Goal: Task Accomplishment & Management: Complete application form

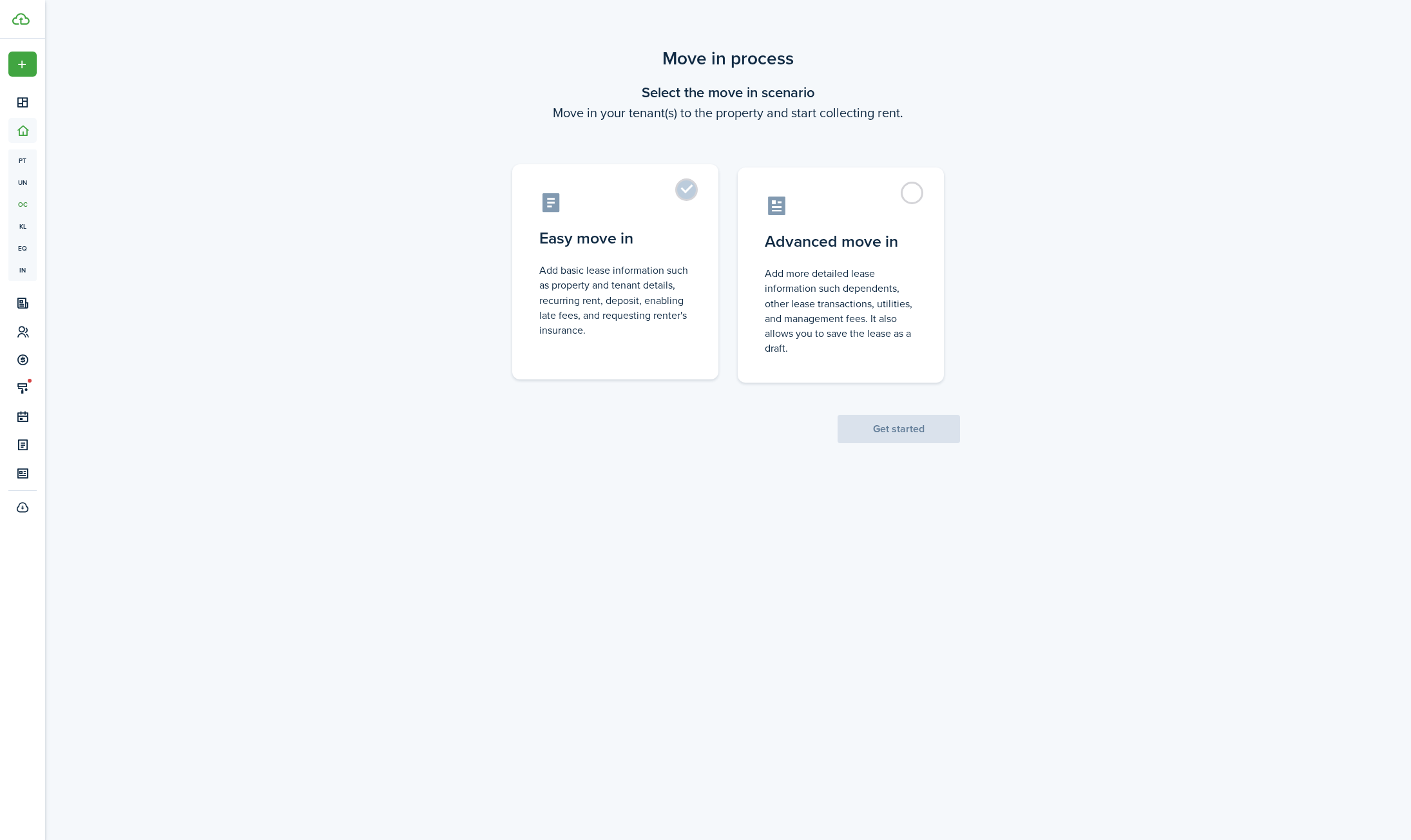
click at [673, 268] on control-radio-card-description "Add basic lease information such as property and tenant details, recurring rent…" at bounding box center [615, 300] width 152 height 75
radio input "true"
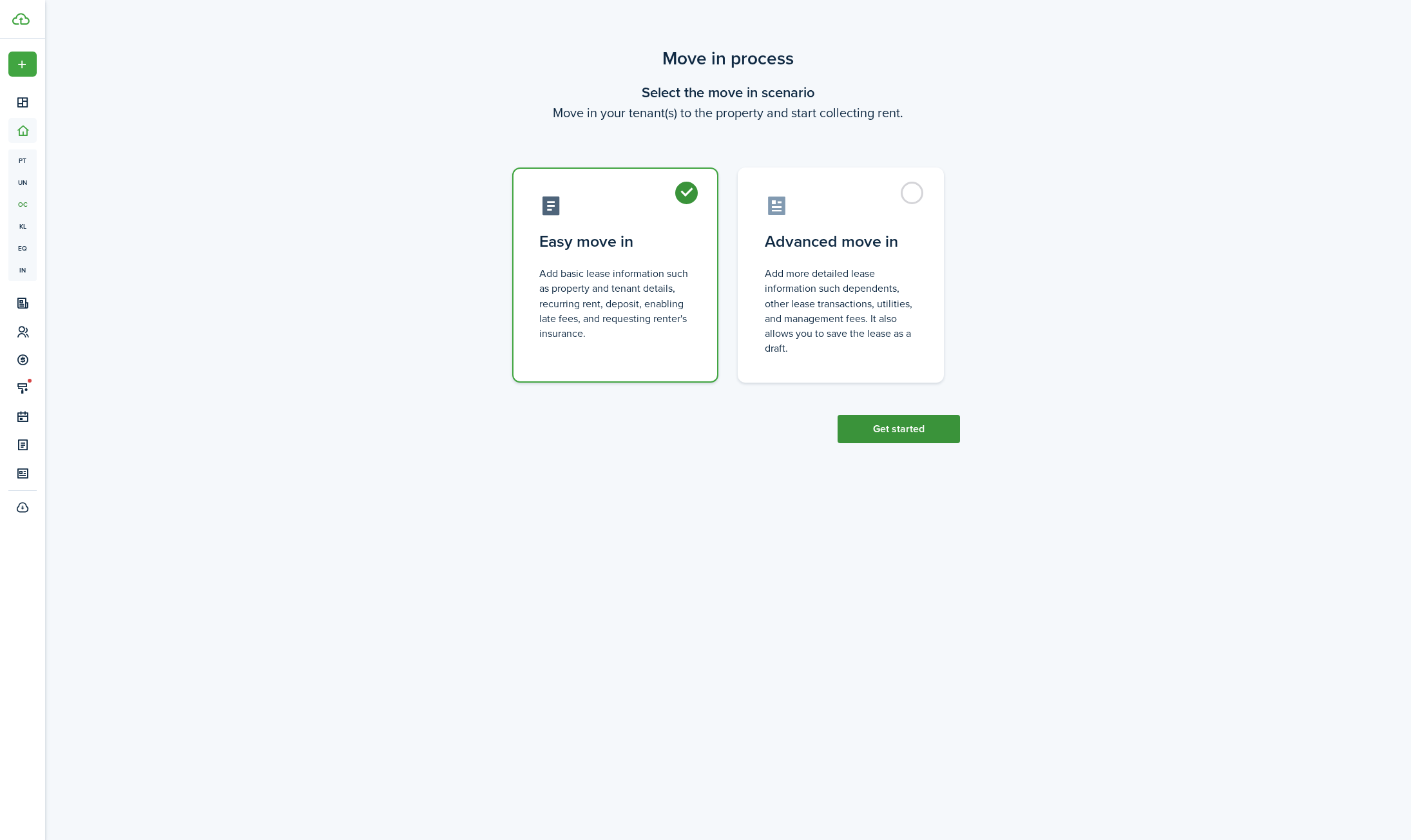
click at [901, 434] on button "Get started" at bounding box center [899, 429] width 122 height 28
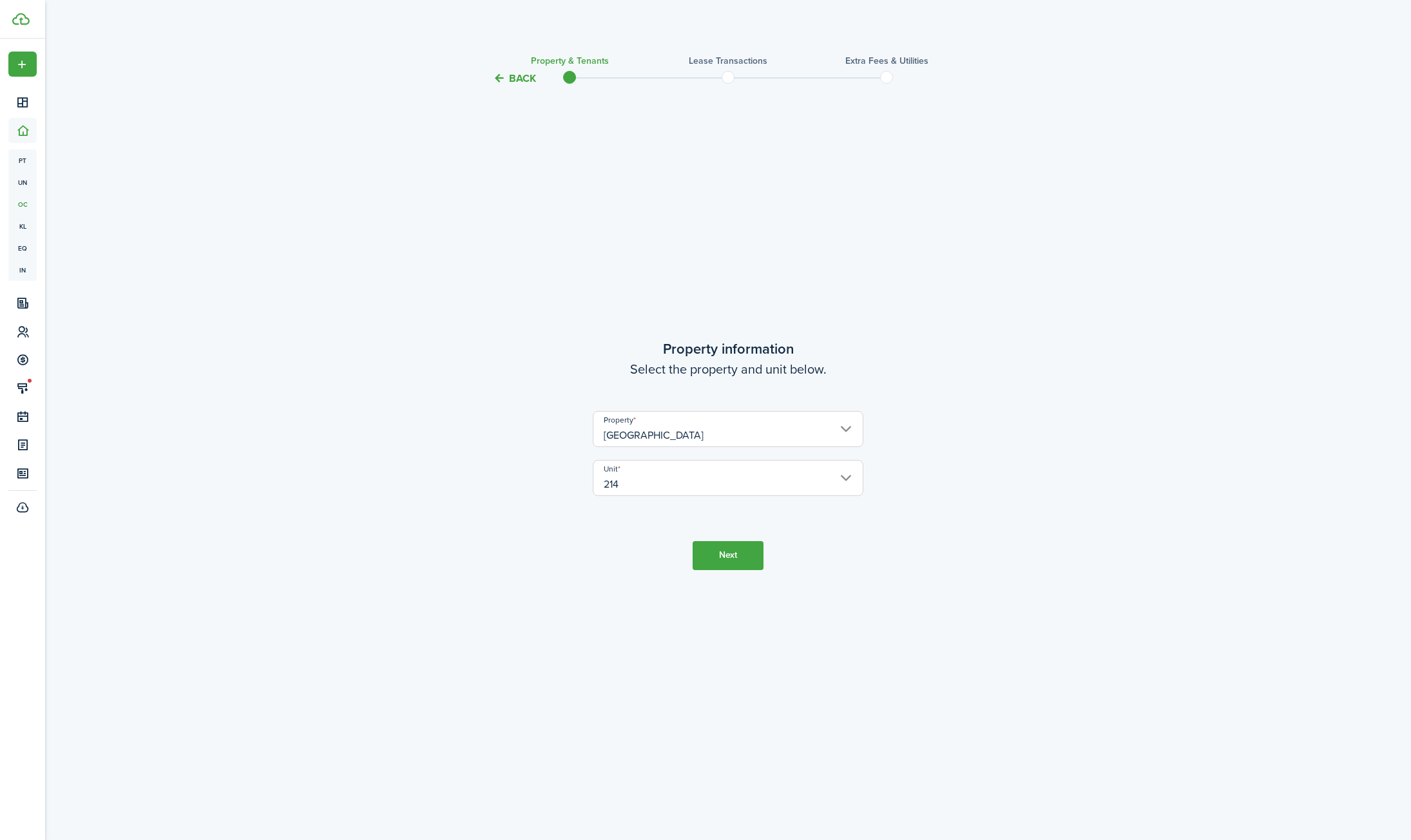
click at [740, 560] on button "Next" at bounding box center [728, 555] width 71 height 29
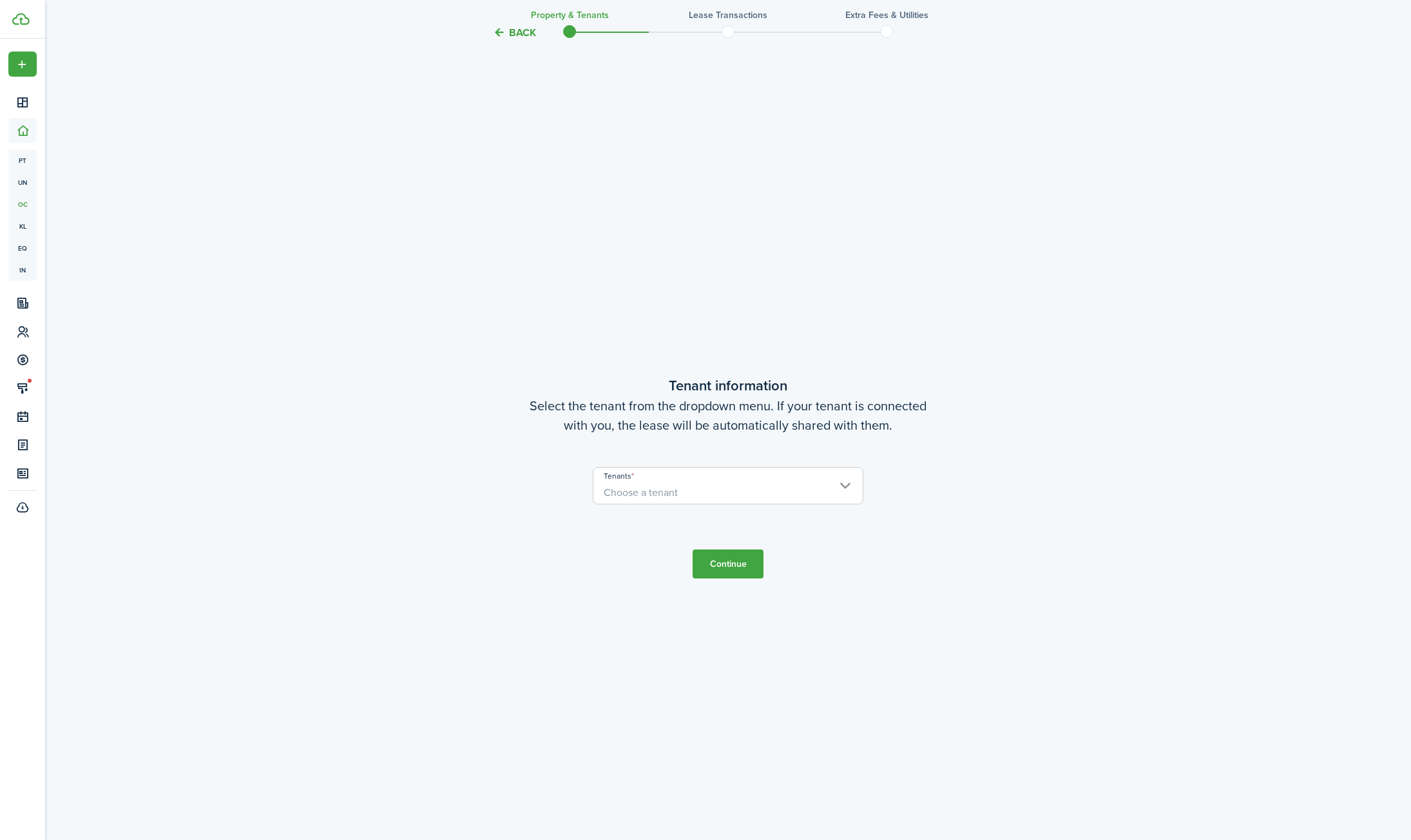
scroll to position [754, 0]
click at [672, 488] on span "Choose a tenant" at bounding box center [641, 486] width 74 height 15
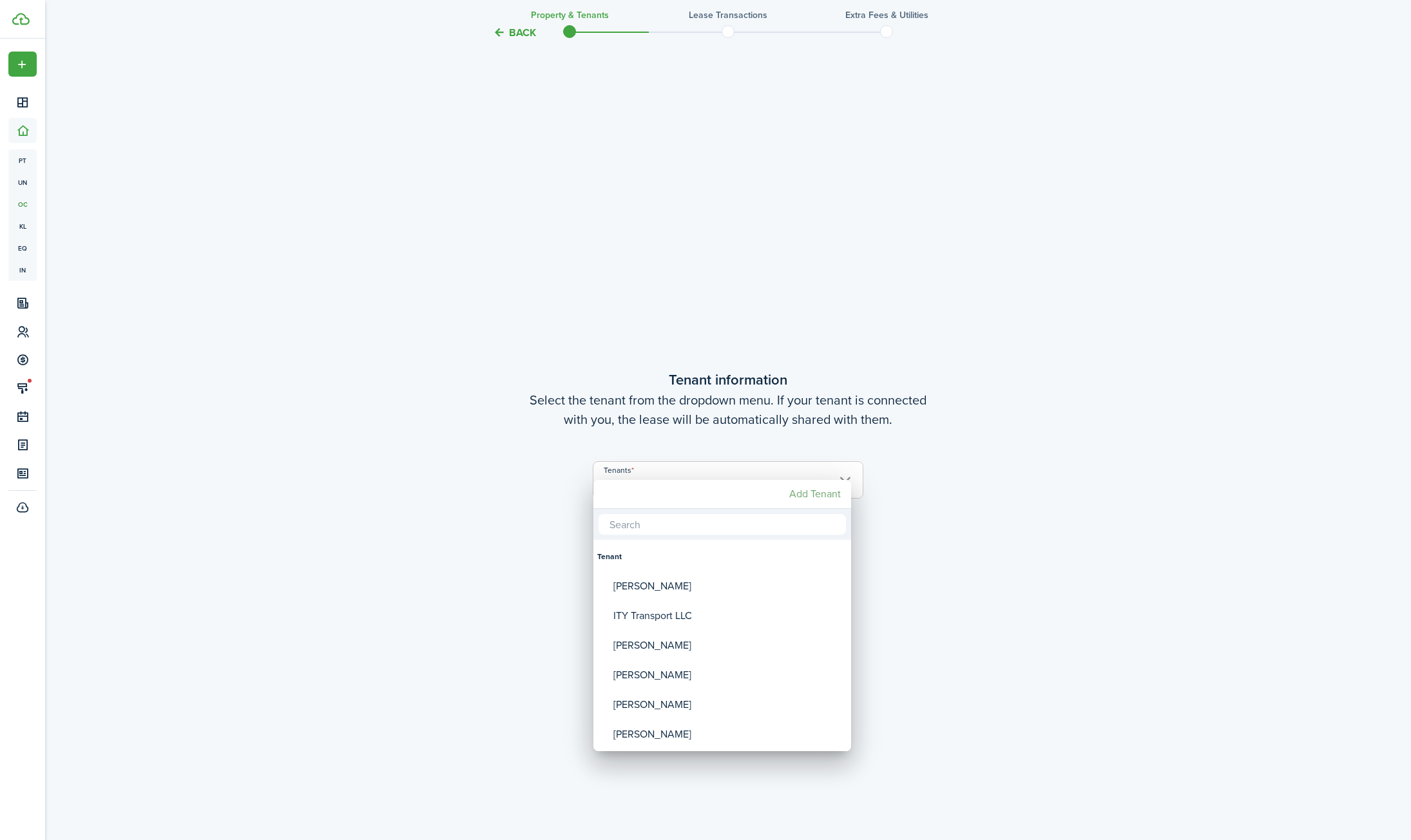
click at [799, 496] on mbsc-button "Add Tenant" at bounding box center [814, 494] width 62 height 23
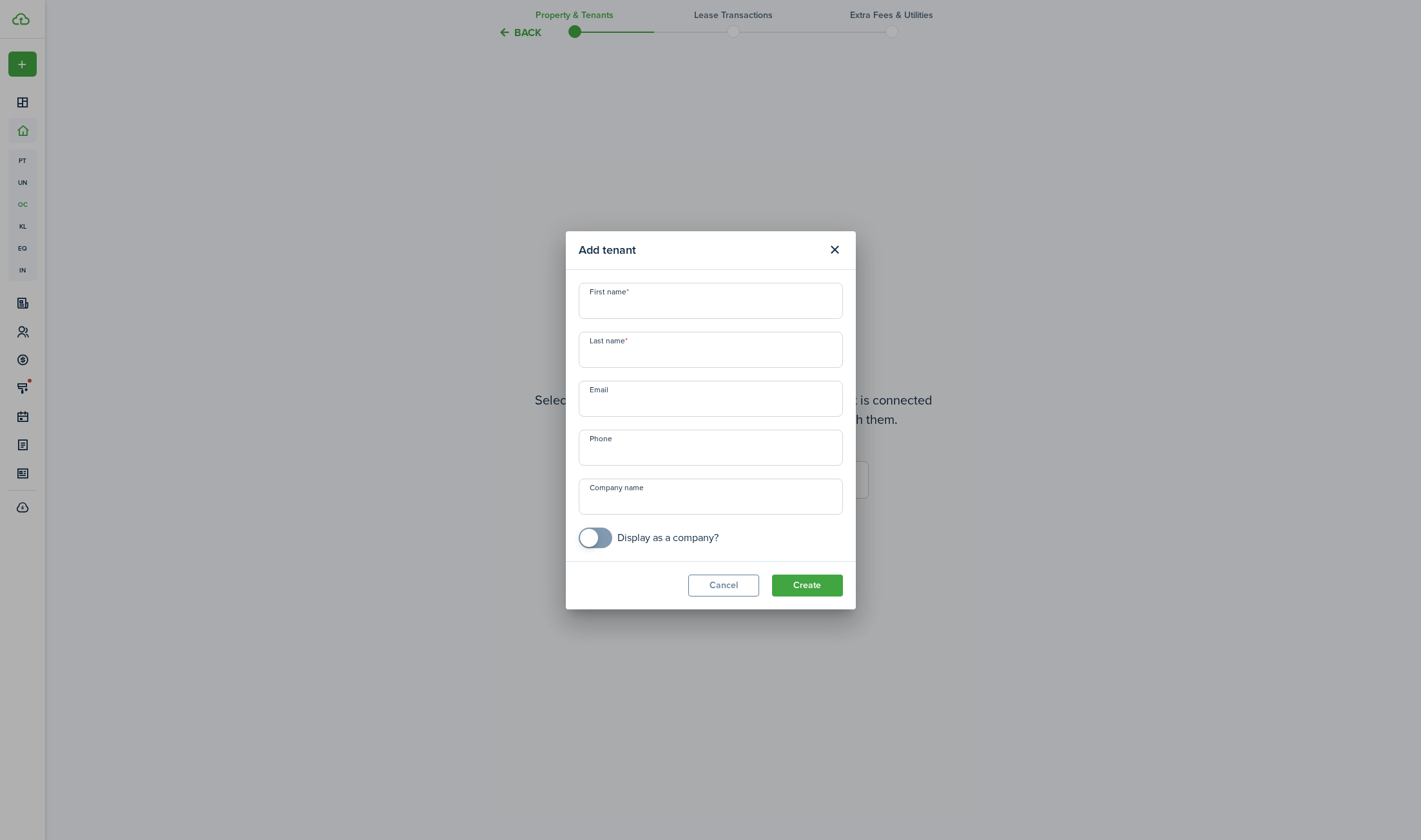
click at [629, 305] on input "First name" at bounding box center [710, 300] width 264 height 36
type input "[PERSON_NAME]"
click at [675, 402] on input "Email" at bounding box center [710, 399] width 264 height 36
type input "[EMAIL_ADDRESS][DOMAIN_NAME]"
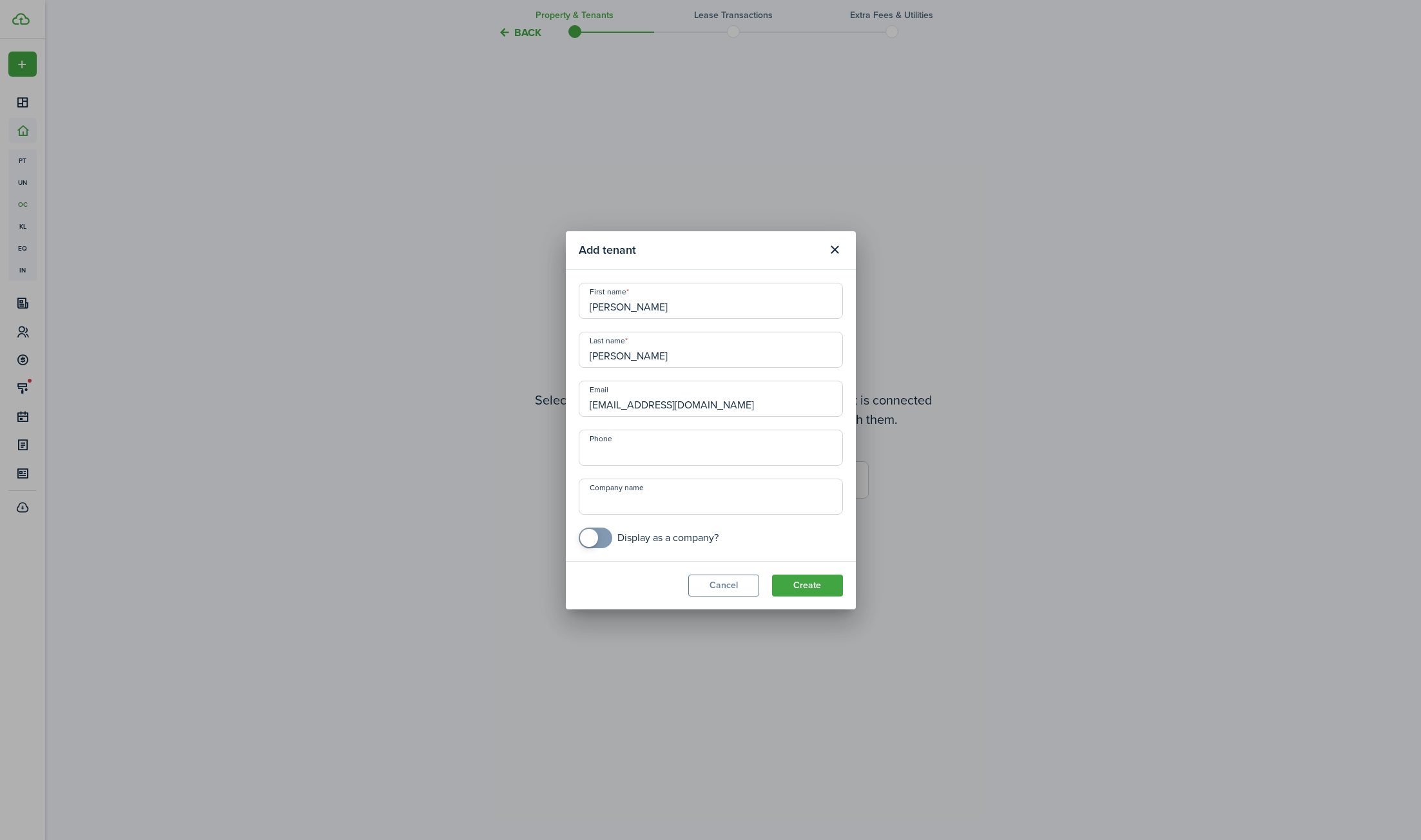
click at [80, 560] on div "Add tenant First name [PERSON_NAME] Last name [PERSON_NAME] Email [EMAIL_ADDRES…" at bounding box center [710, 420] width 1421 height 840
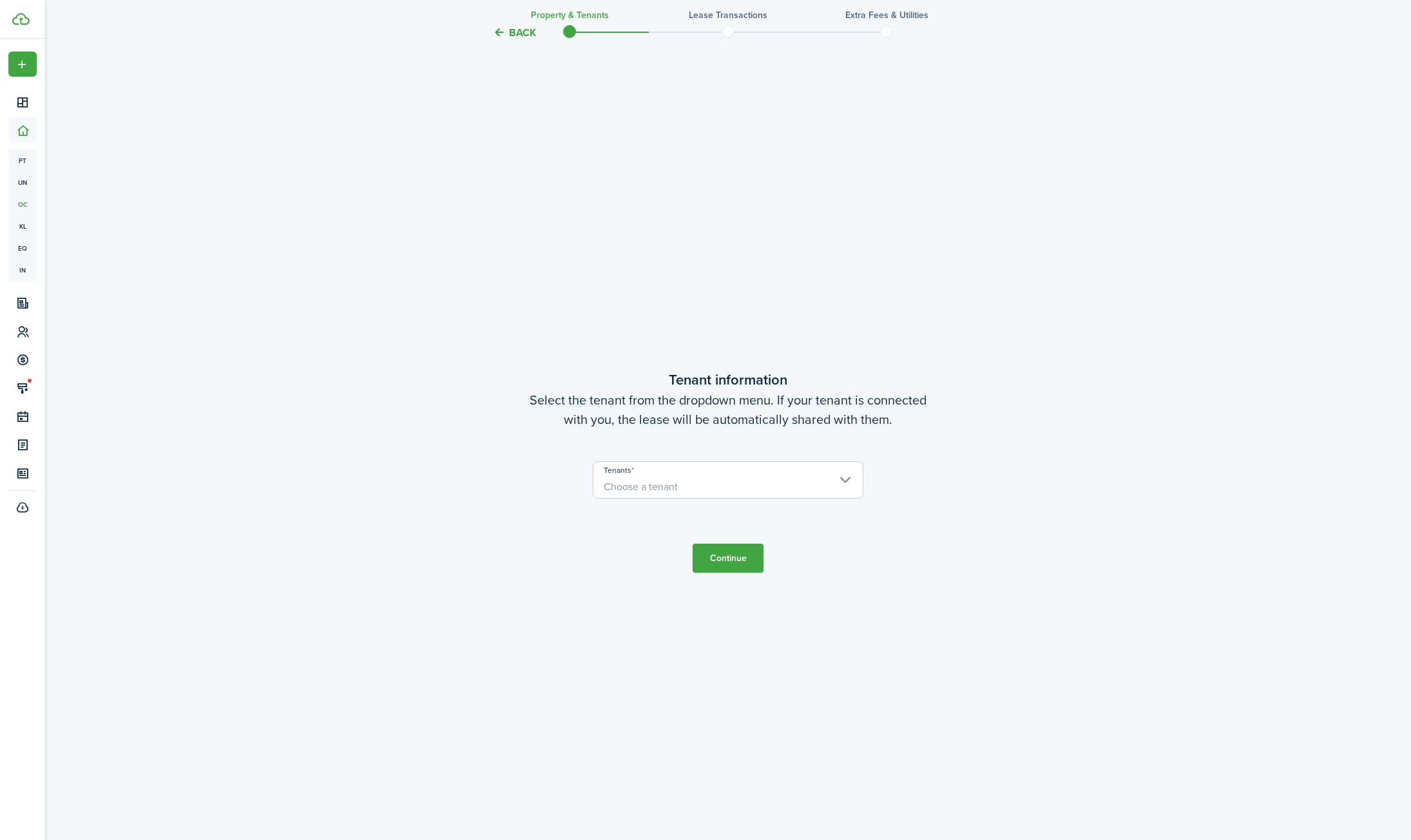
click at [775, 478] on span "Choose a tenant" at bounding box center [728, 487] width 269 height 22
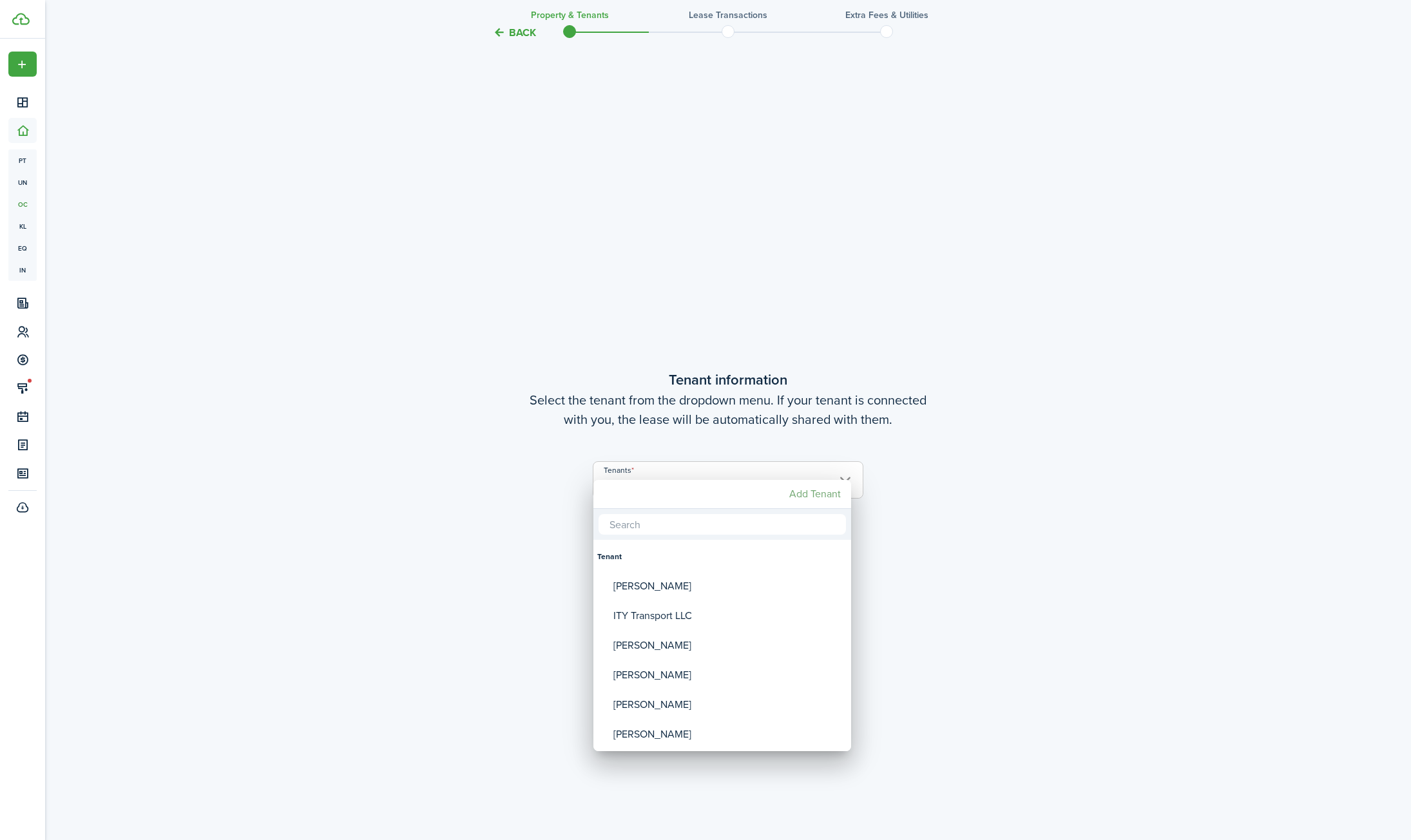
click at [820, 497] on mbsc-button "Add Tenant" at bounding box center [814, 494] width 62 height 23
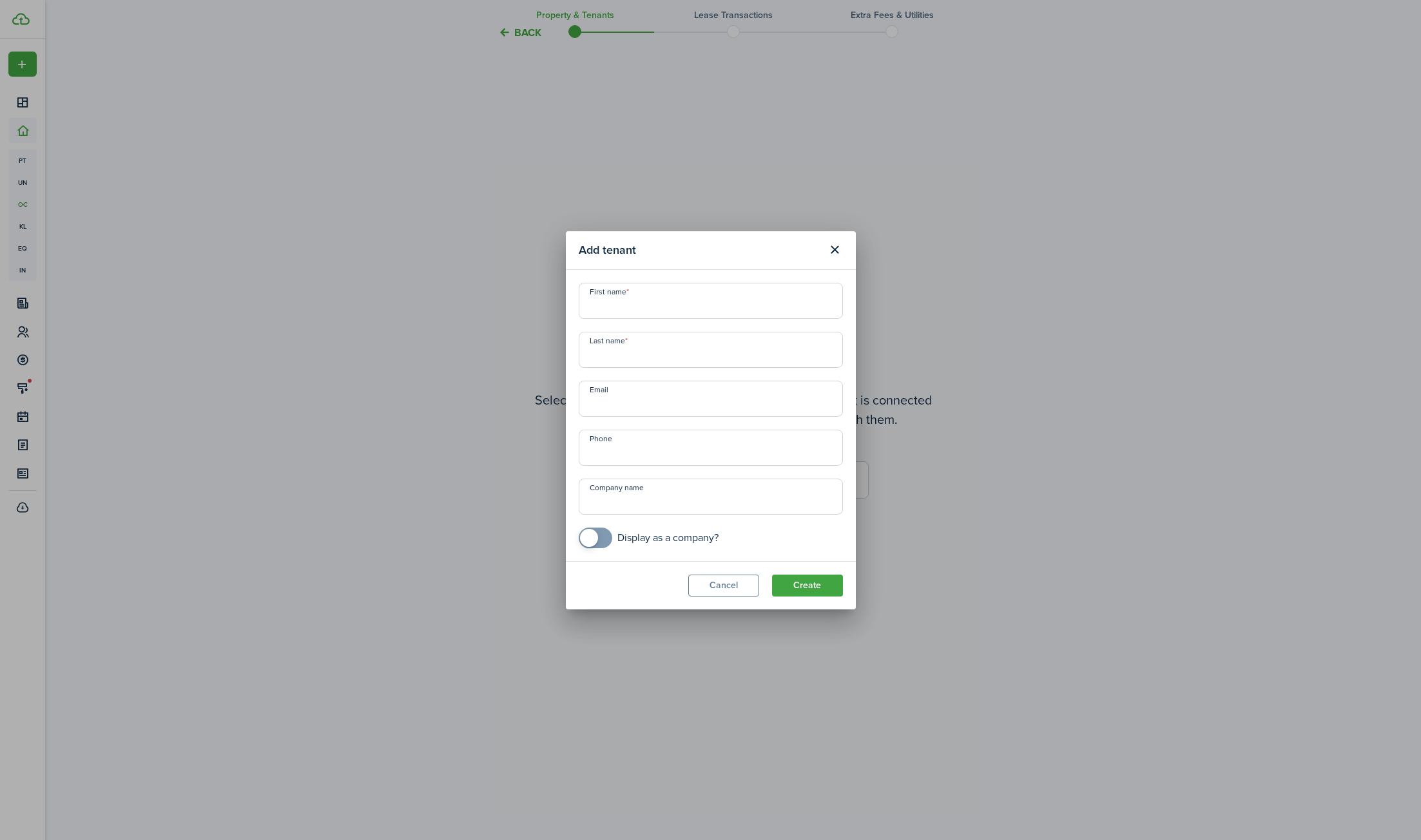
click at [626, 409] on input "Email" at bounding box center [710, 399] width 264 height 36
paste input "[EMAIL_ADDRESS][DOMAIN_NAME]"
type input "[EMAIL_ADDRESS][DOMAIN_NAME]"
click at [663, 303] on input "First name" at bounding box center [710, 300] width 264 height 36
type input "[PERSON_NAME]"
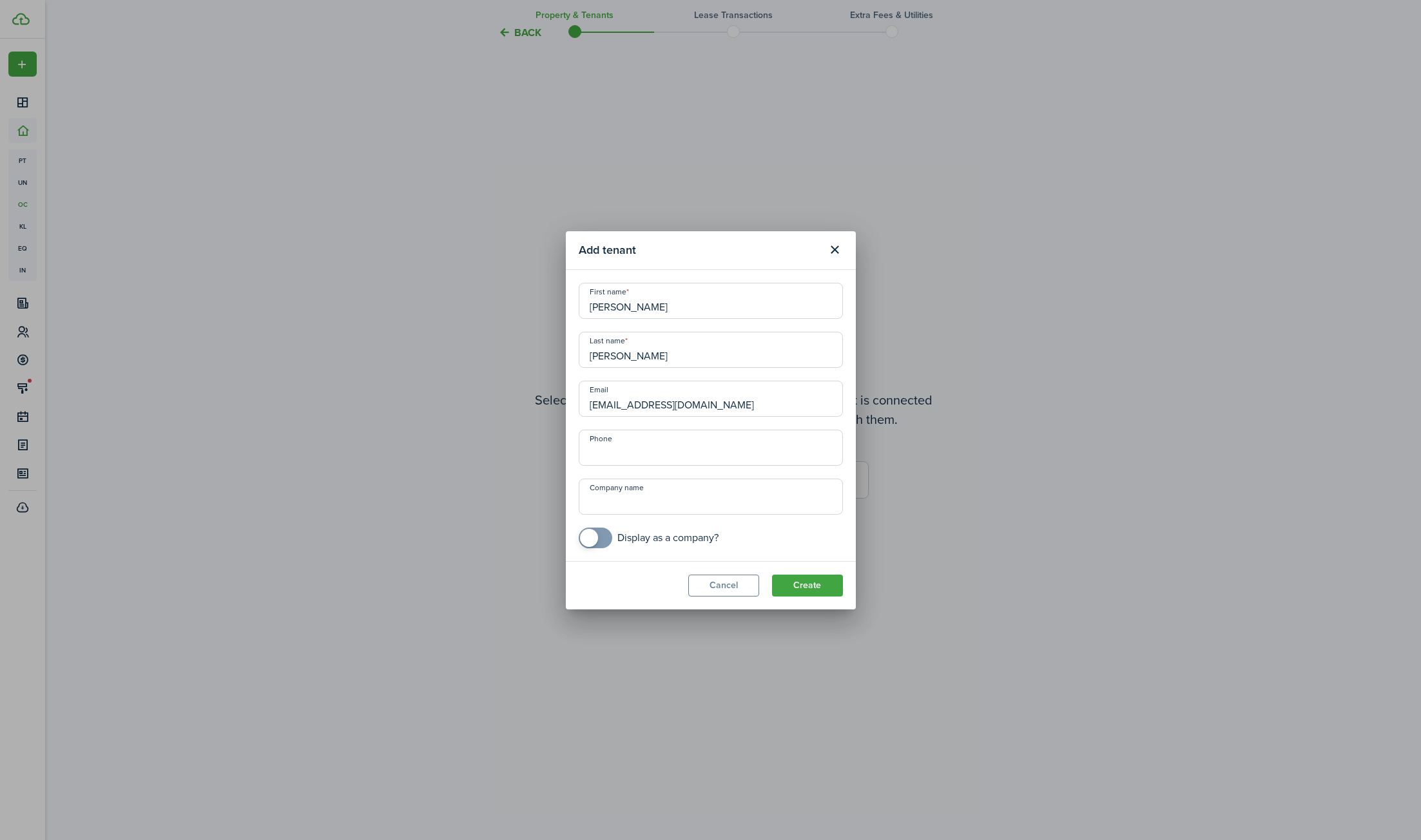
type input "[PERSON_NAME]"
click at [671, 453] on input "+1" at bounding box center [710, 448] width 264 height 36
type input "[PHONE_NUMBER]"
click at [817, 587] on button "Create" at bounding box center [807, 585] width 71 height 22
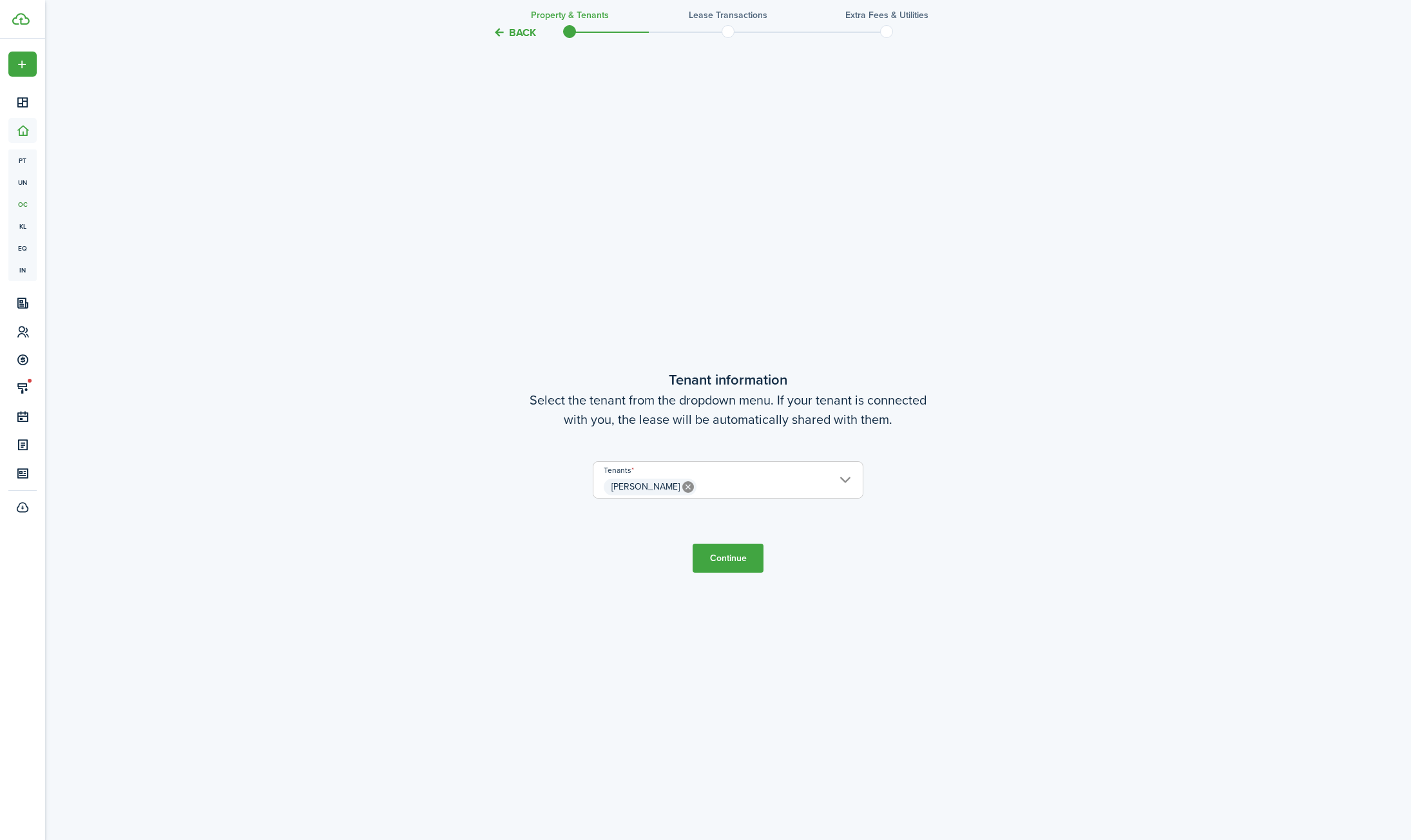
click at [835, 489] on span "[PERSON_NAME]" at bounding box center [728, 487] width 269 height 22
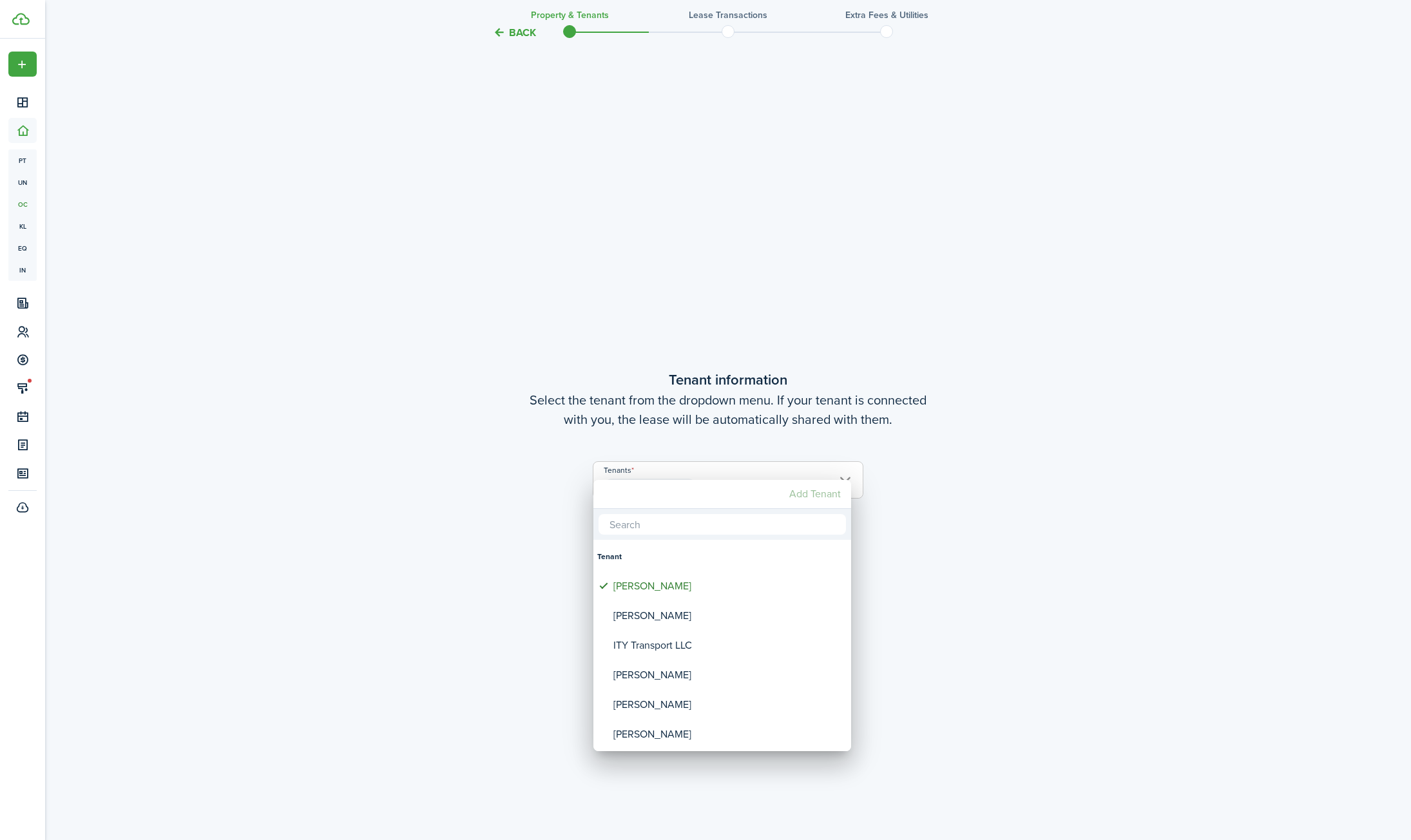
click at [831, 500] on mbsc-button "Add Tenant" at bounding box center [814, 494] width 62 height 23
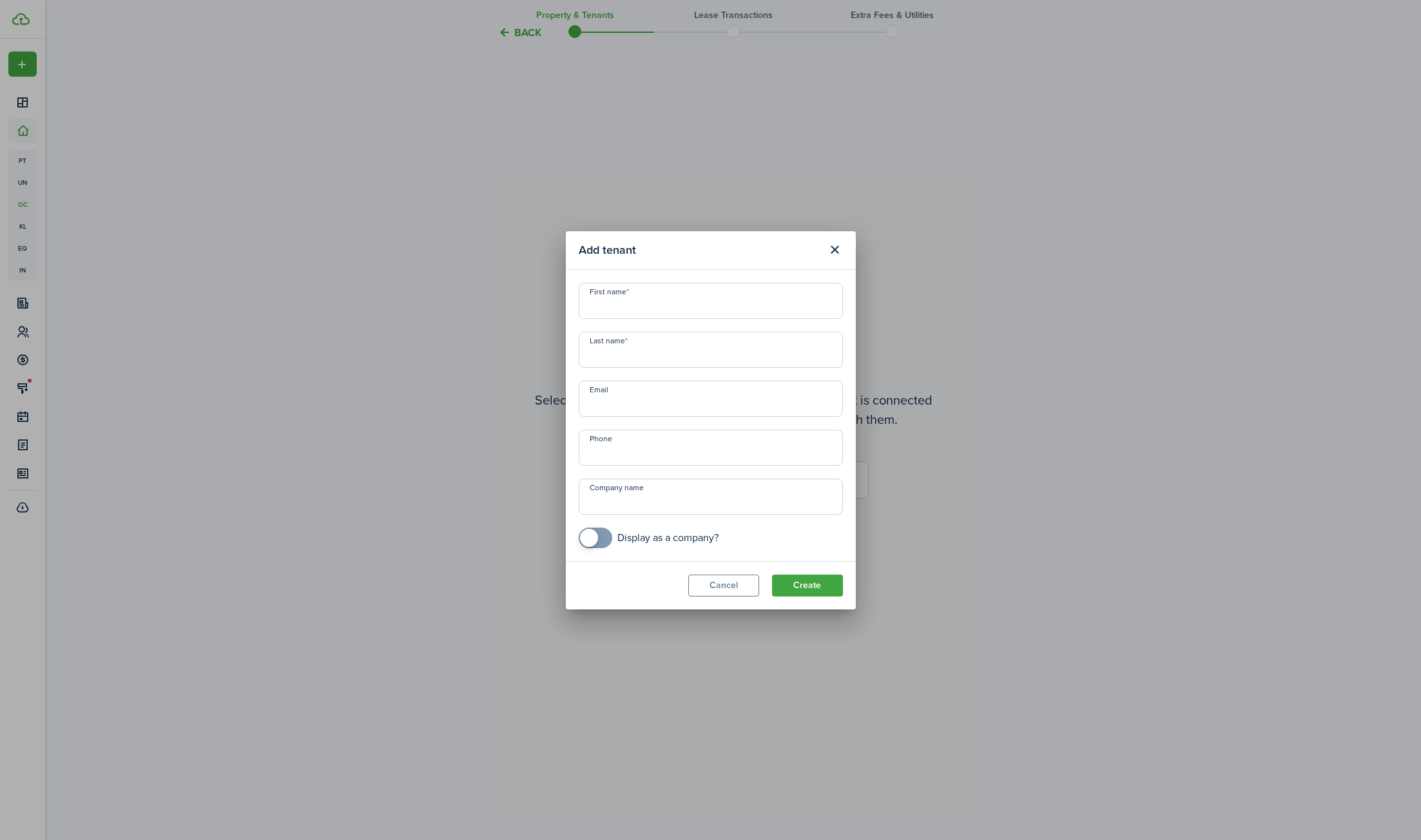
click at [688, 307] on input "First name" at bounding box center [710, 300] width 264 height 36
type input "[PERSON_NAME]"
type input "[EMAIL_ADDRESS][DOMAIN_NAME]"
type input "[PHONE_NUMBER]"
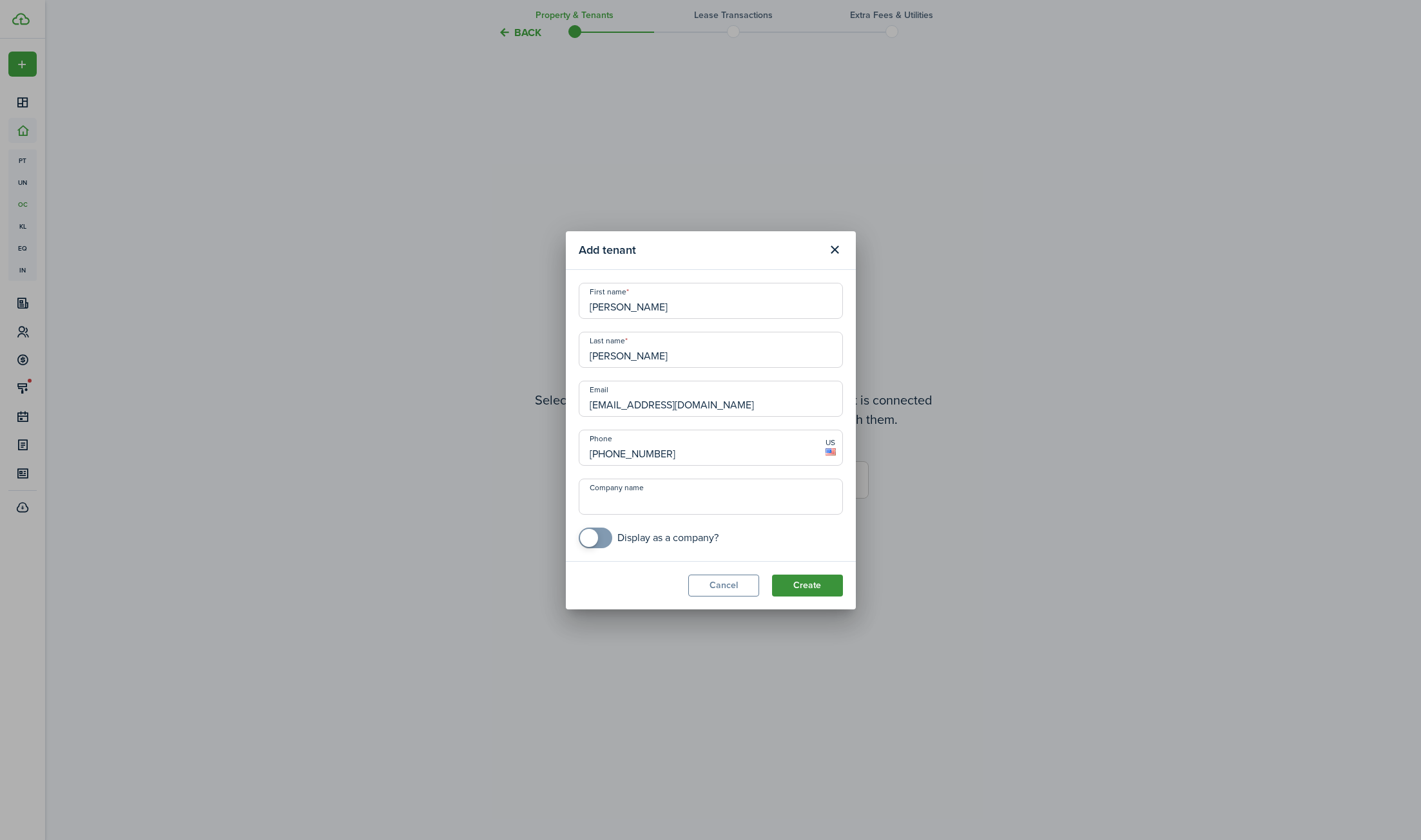
click at [825, 584] on button "Create" at bounding box center [807, 585] width 71 height 22
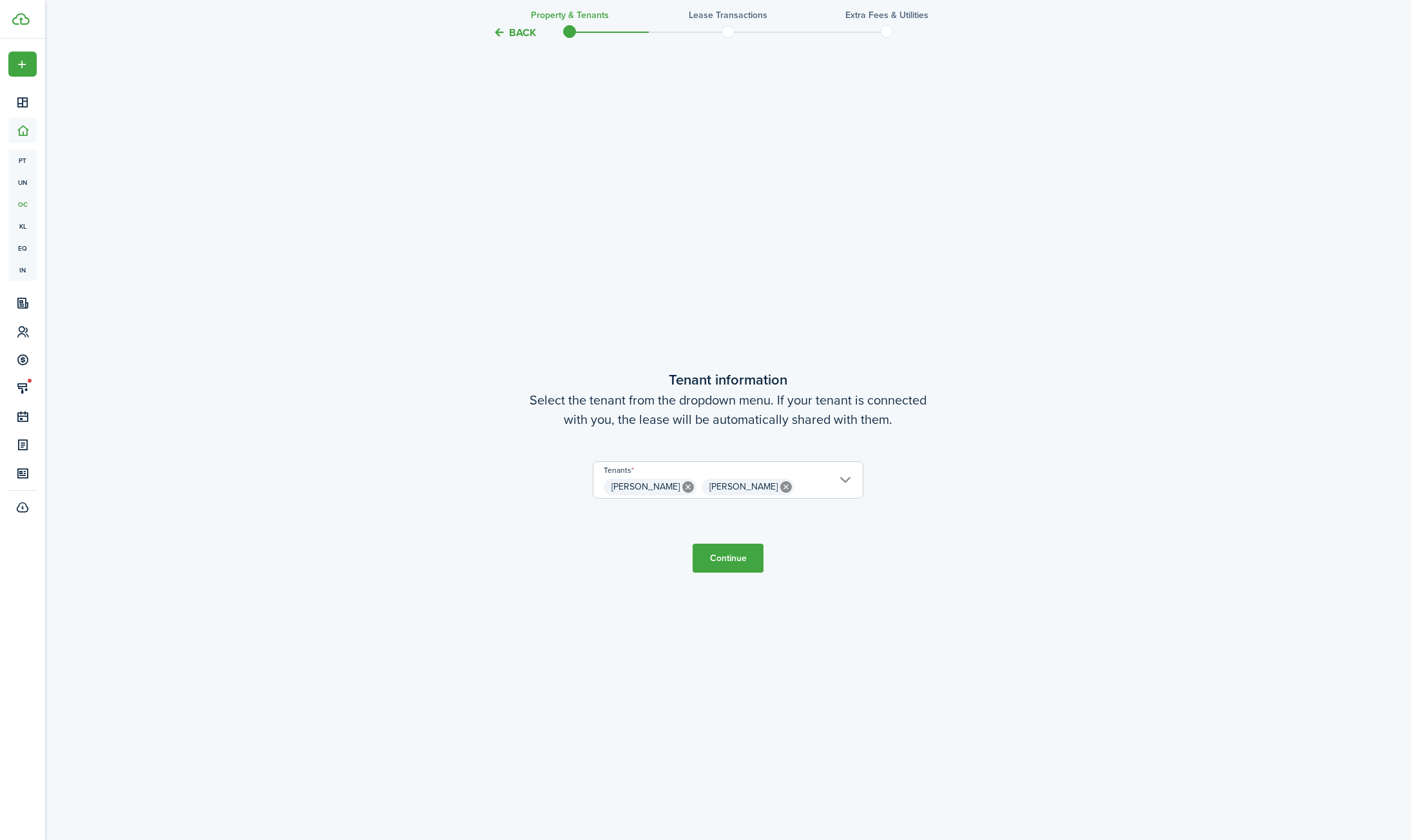
click at [733, 567] on button "Continue" at bounding box center [728, 558] width 71 height 29
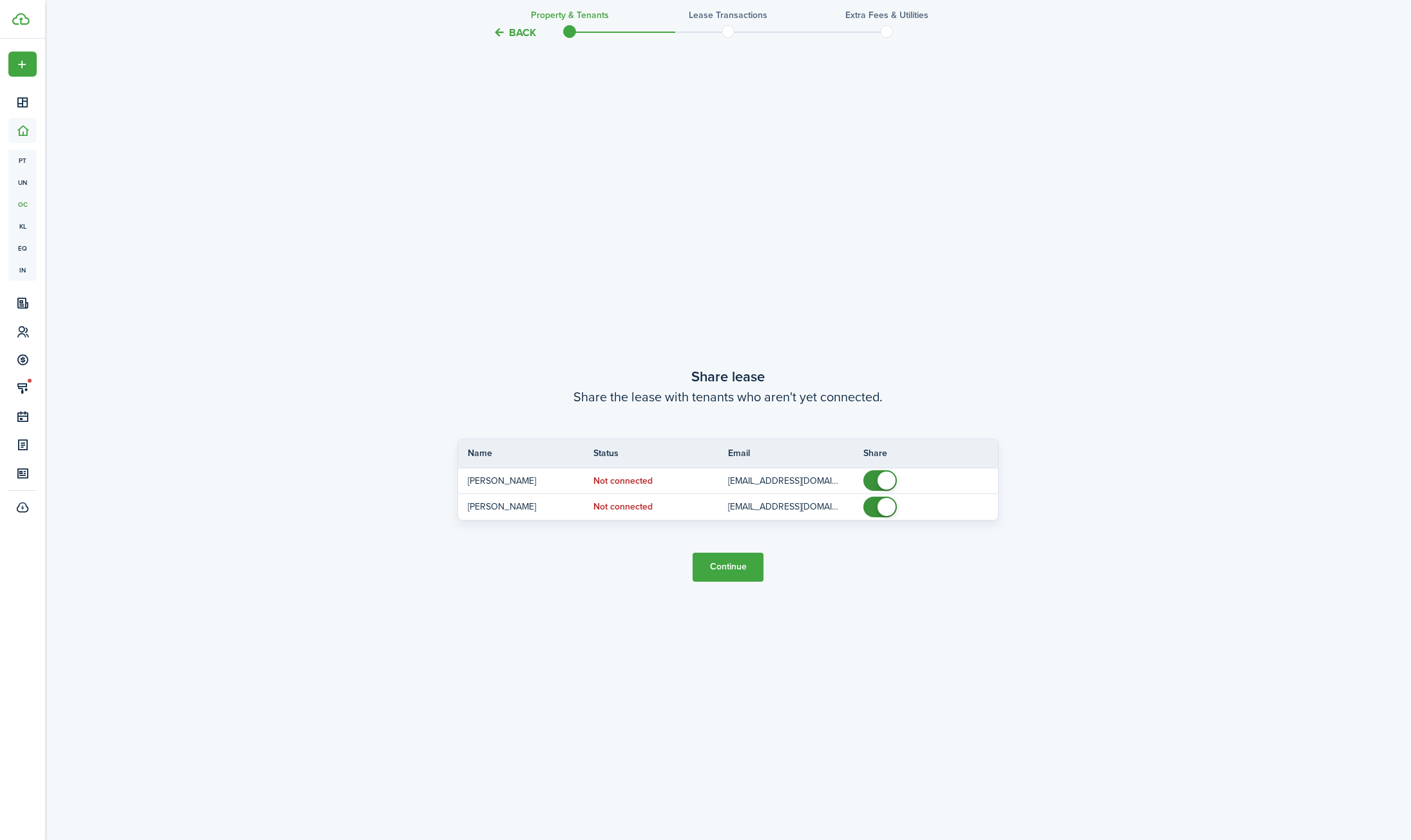
scroll to position [1594, 0]
click at [733, 567] on button "Continue" at bounding box center [728, 565] width 71 height 29
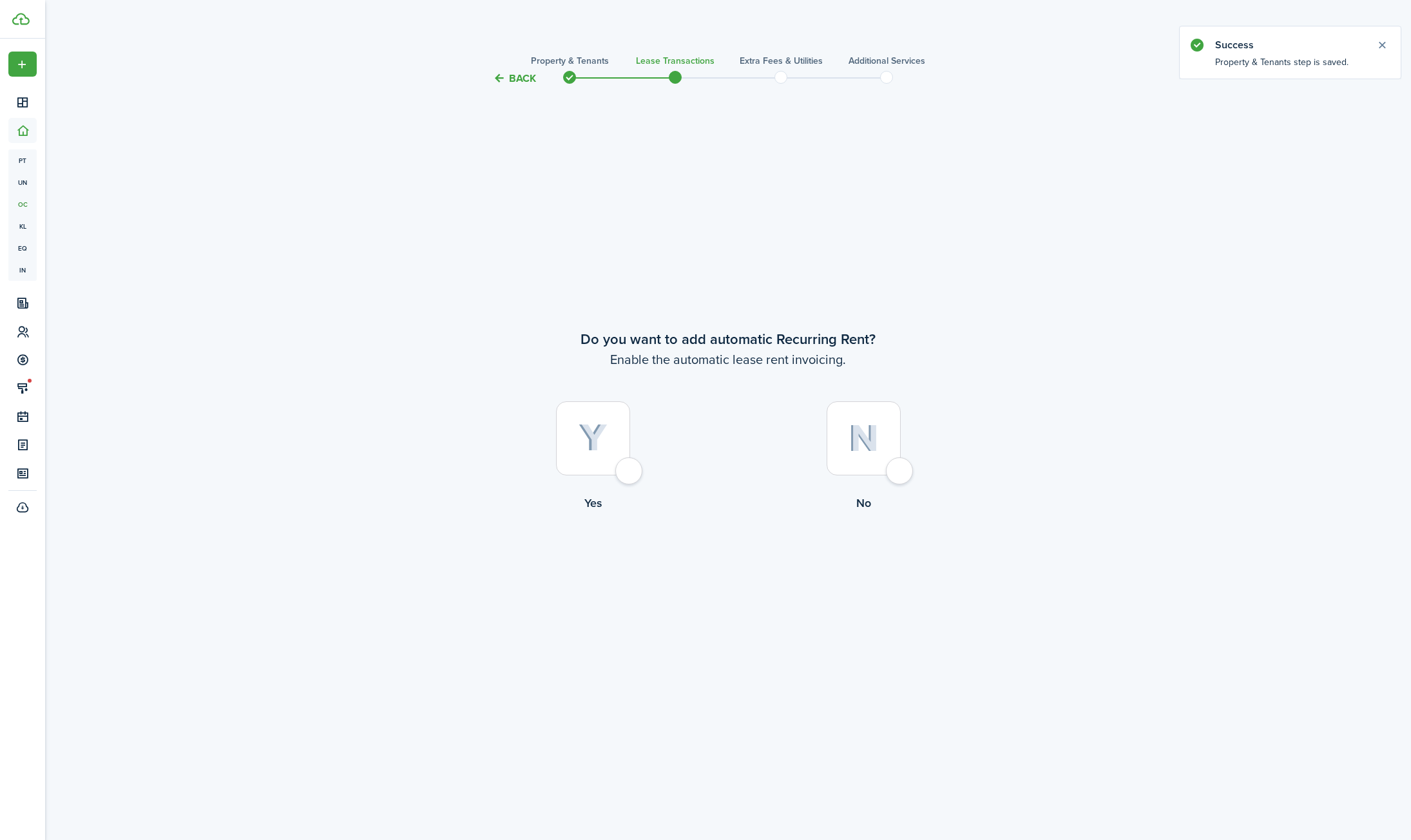
click at [596, 464] on div at bounding box center [593, 439] width 74 height 74
radio input "true"
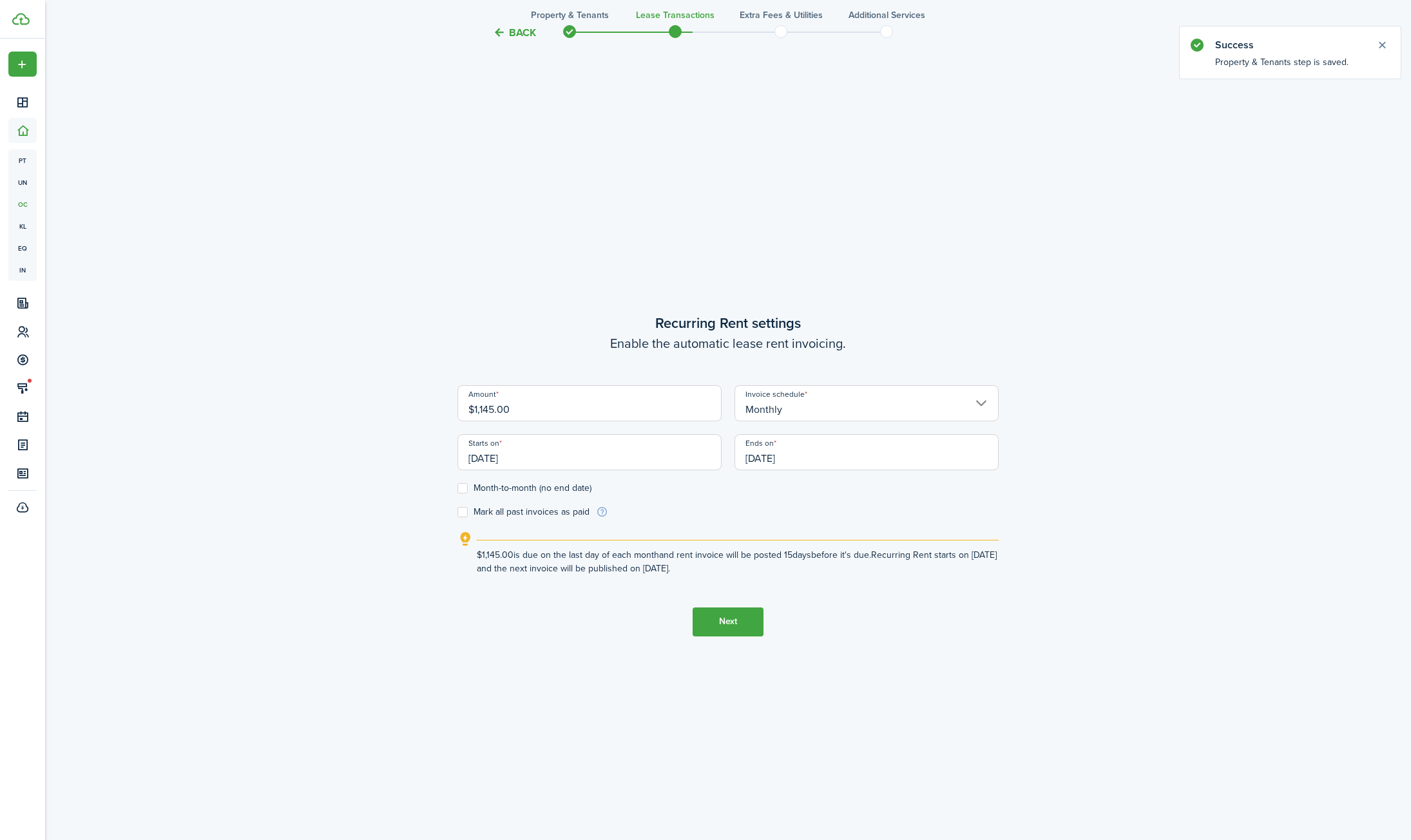
scroll to position [754, 0]
click at [539, 411] on input "$1,145.00" at bounding box center [589, 400] width 264 height 36
click at [553, 454] on input "[DATE]" at bounding box center [589, 448] width 264 height 36
type input "$1,450.00"
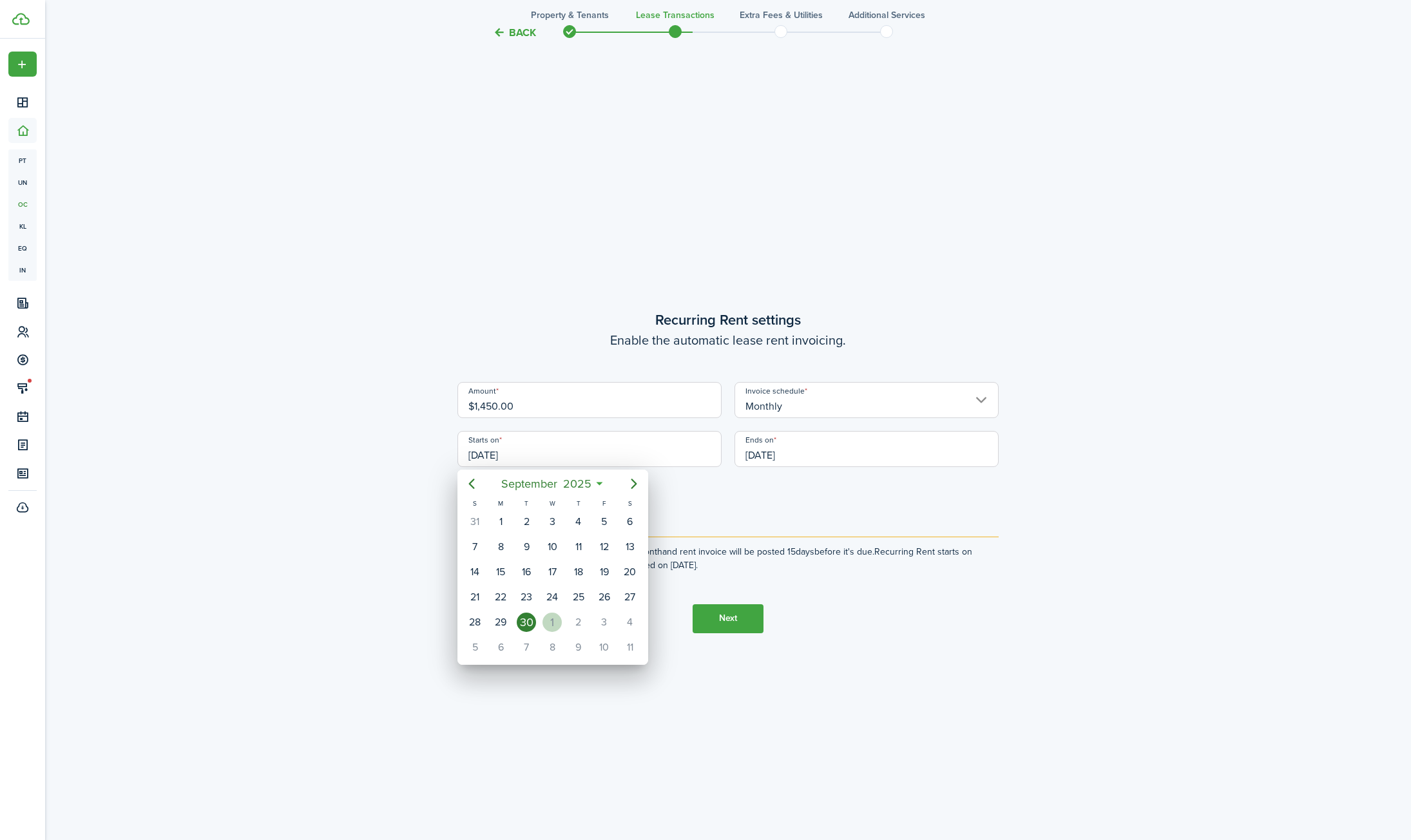
click at [550, 619] on div "1" at bounding box center [552, 622] width 19 height 19
type input "[DATE]"
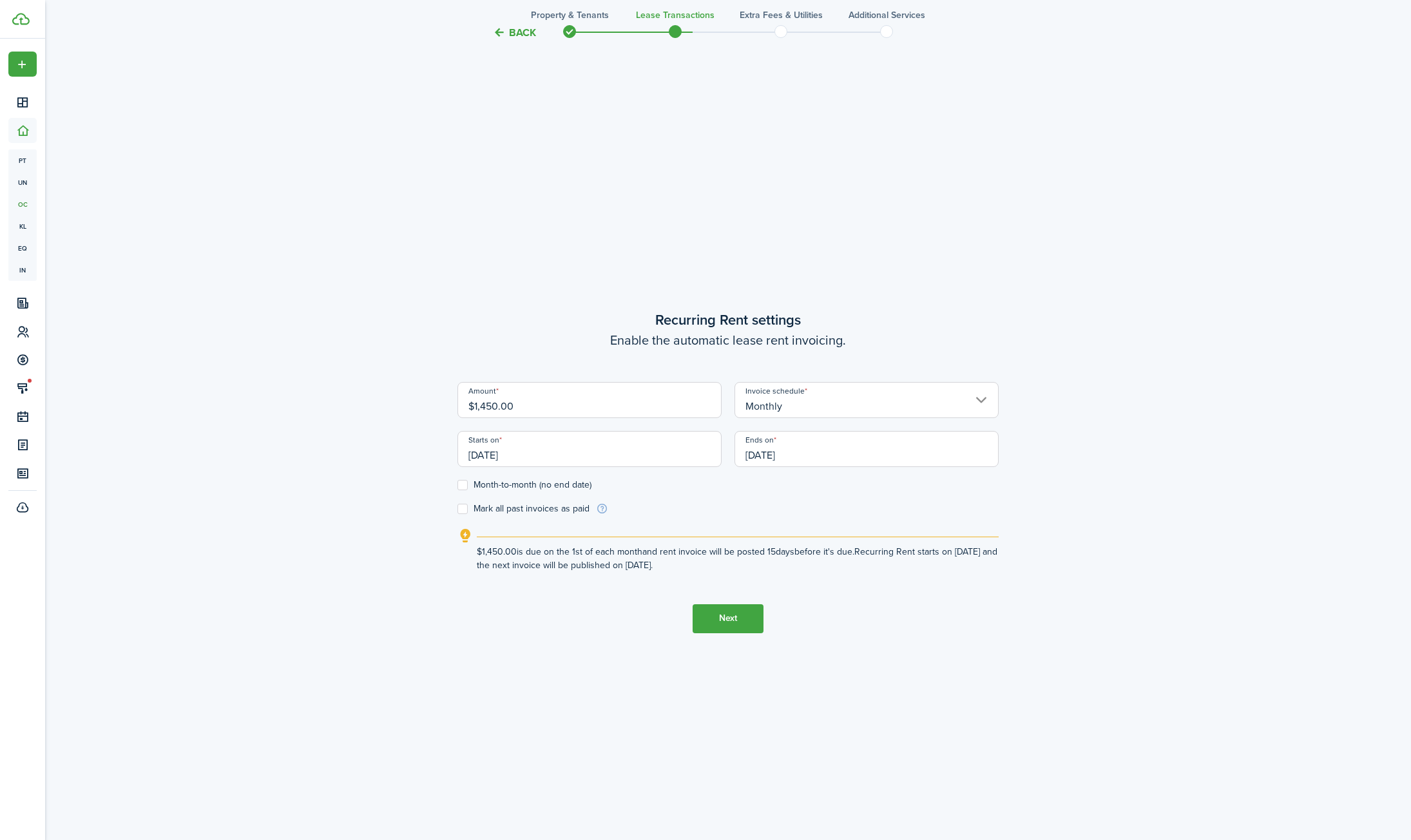
click at [809, 456] on input "[DATE]" at bounding box center [866, 448] width 264 height 36
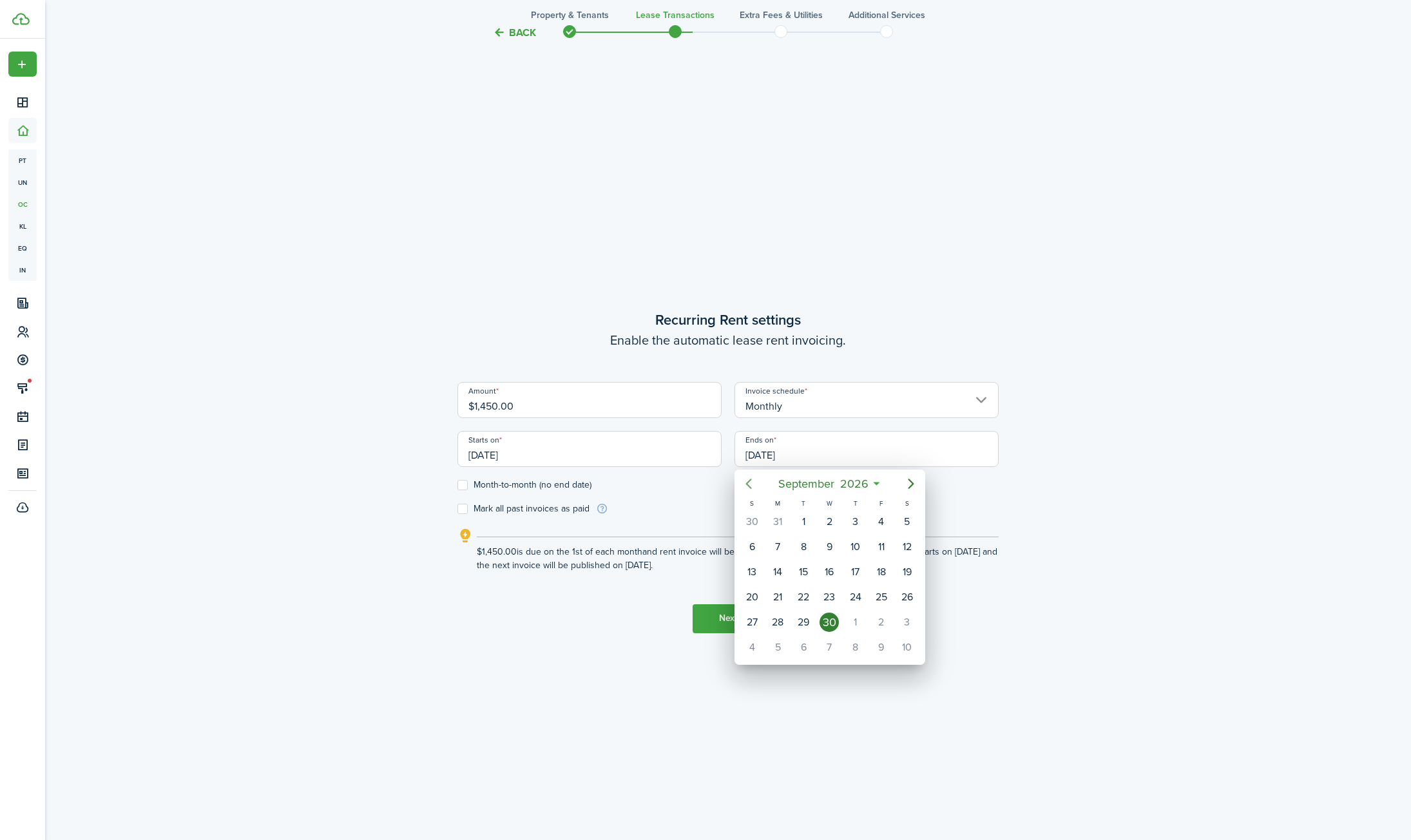
click at [752, 487] on icon "Previous page" at bounding box center [749, 484] width 16 height 16
click at [743, 646] on div "31" at bounding box center [752, 647] width 19 height 19
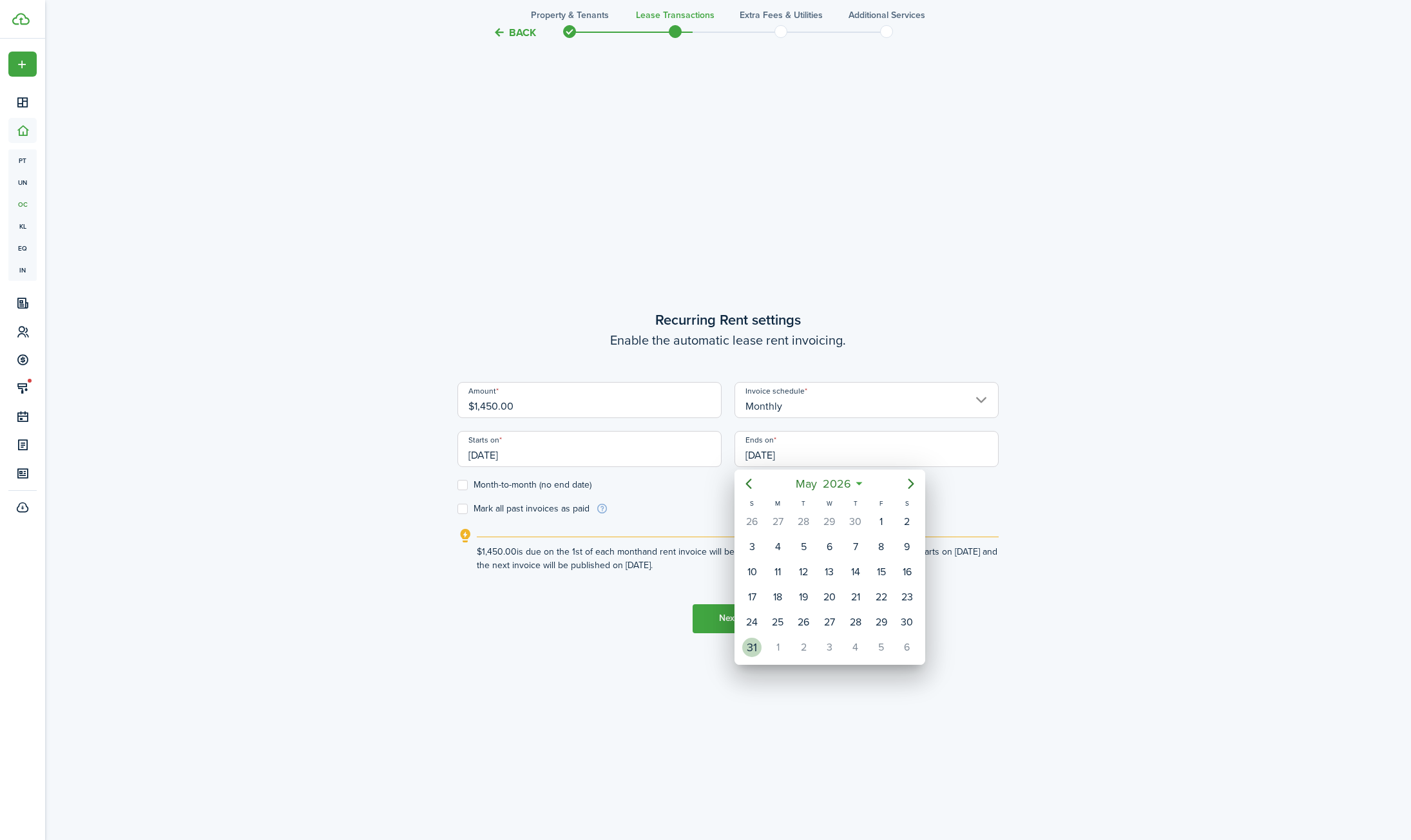
type input "[DATE]"
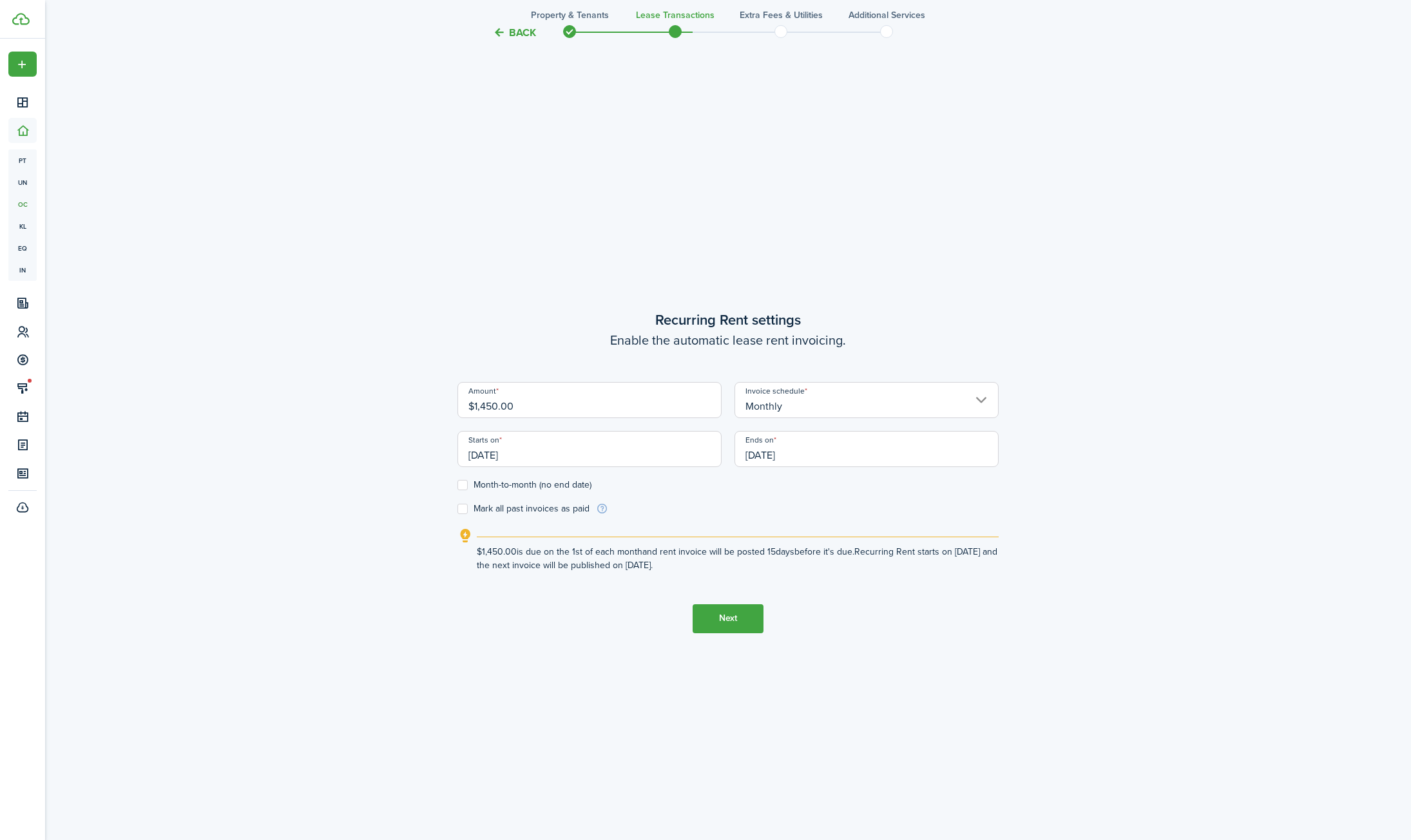
click at [750, 614] on button "Next" at bounding box center [728, 619] width 71 height 29
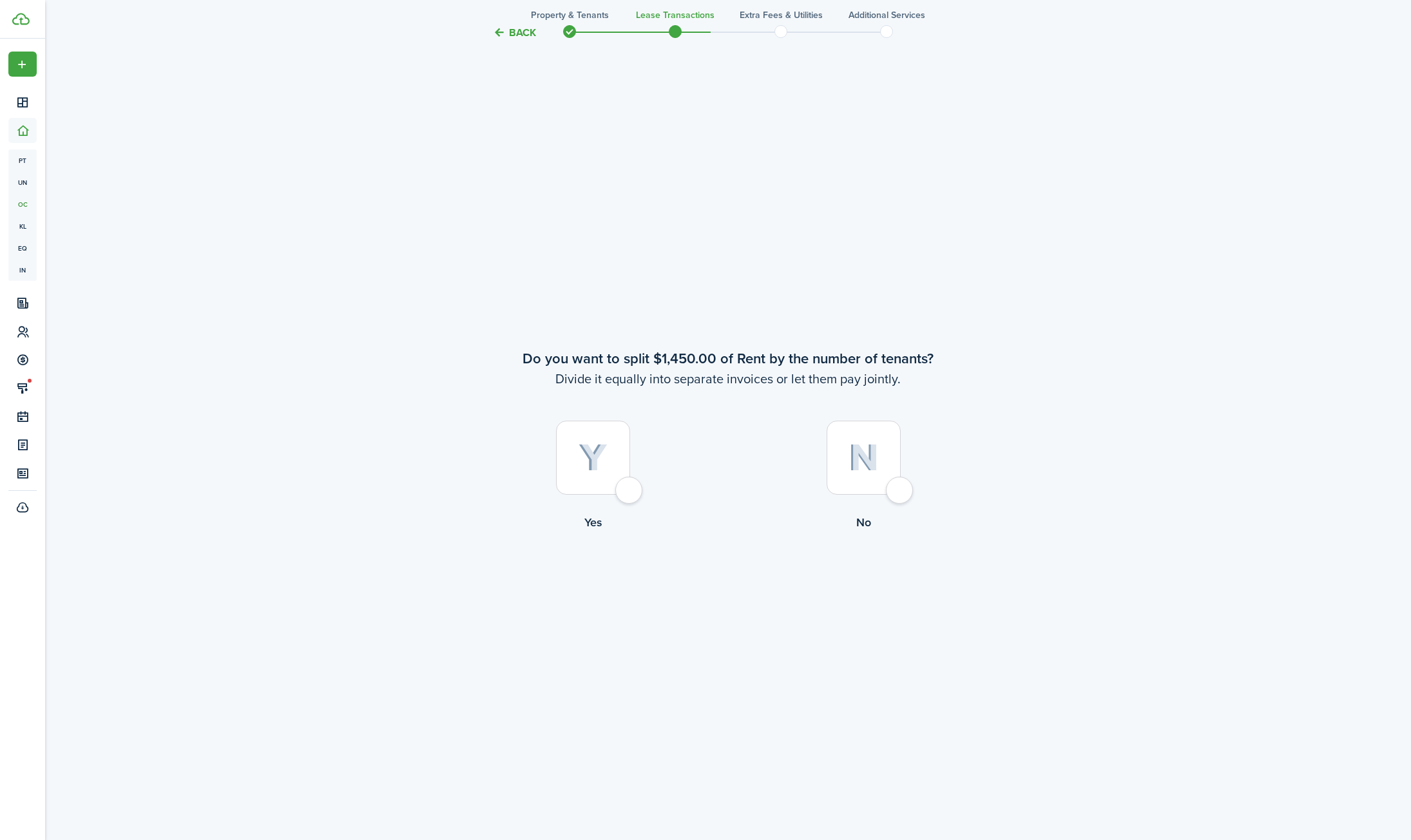
scroll to position [1594, 0]
click at [859, 478] on div at bounding box center [864, 455] width 74 height 74
radio input "true"
click at [620, 489] on div at bounding box center [593, 455] width 74 height 74
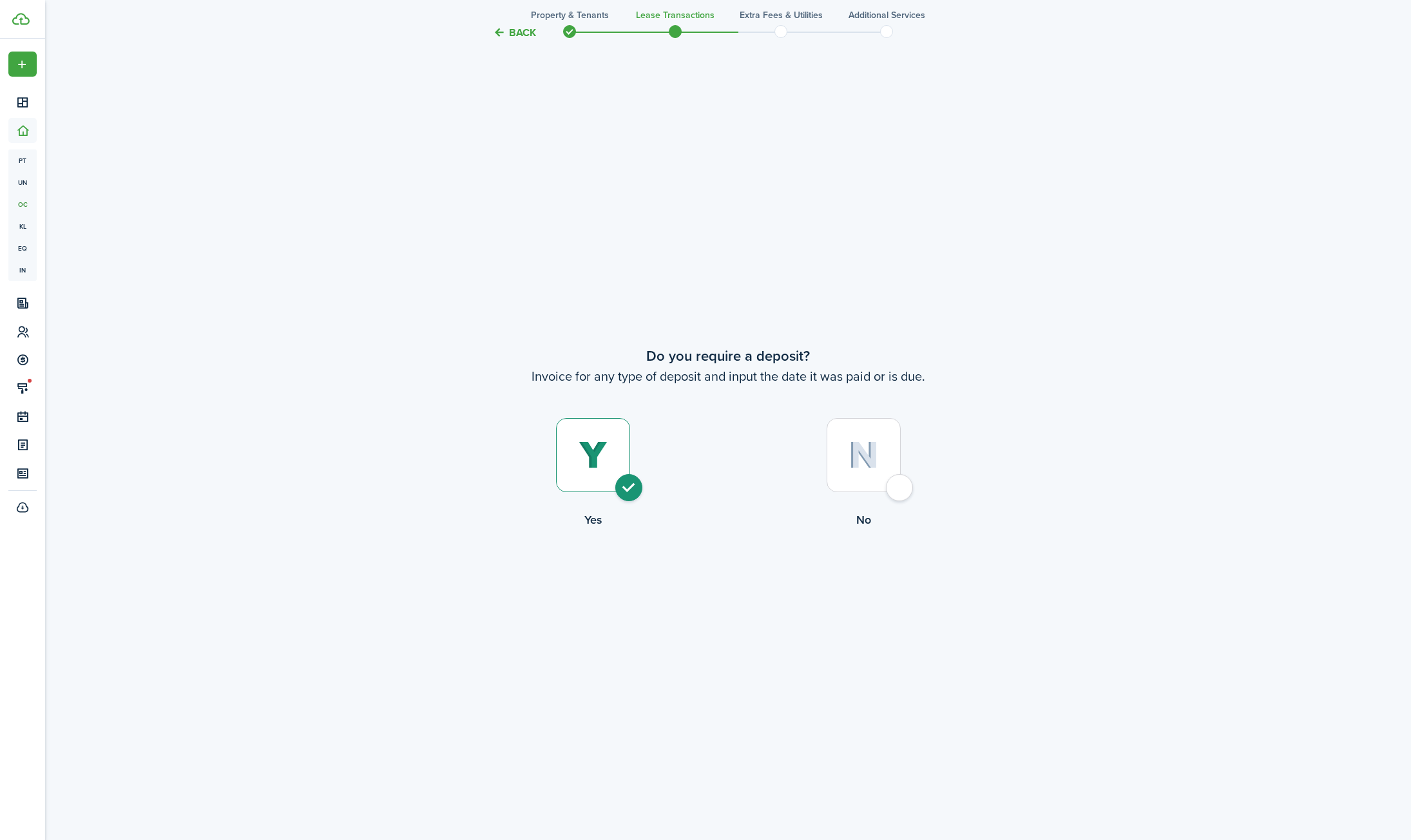
radio input "true"
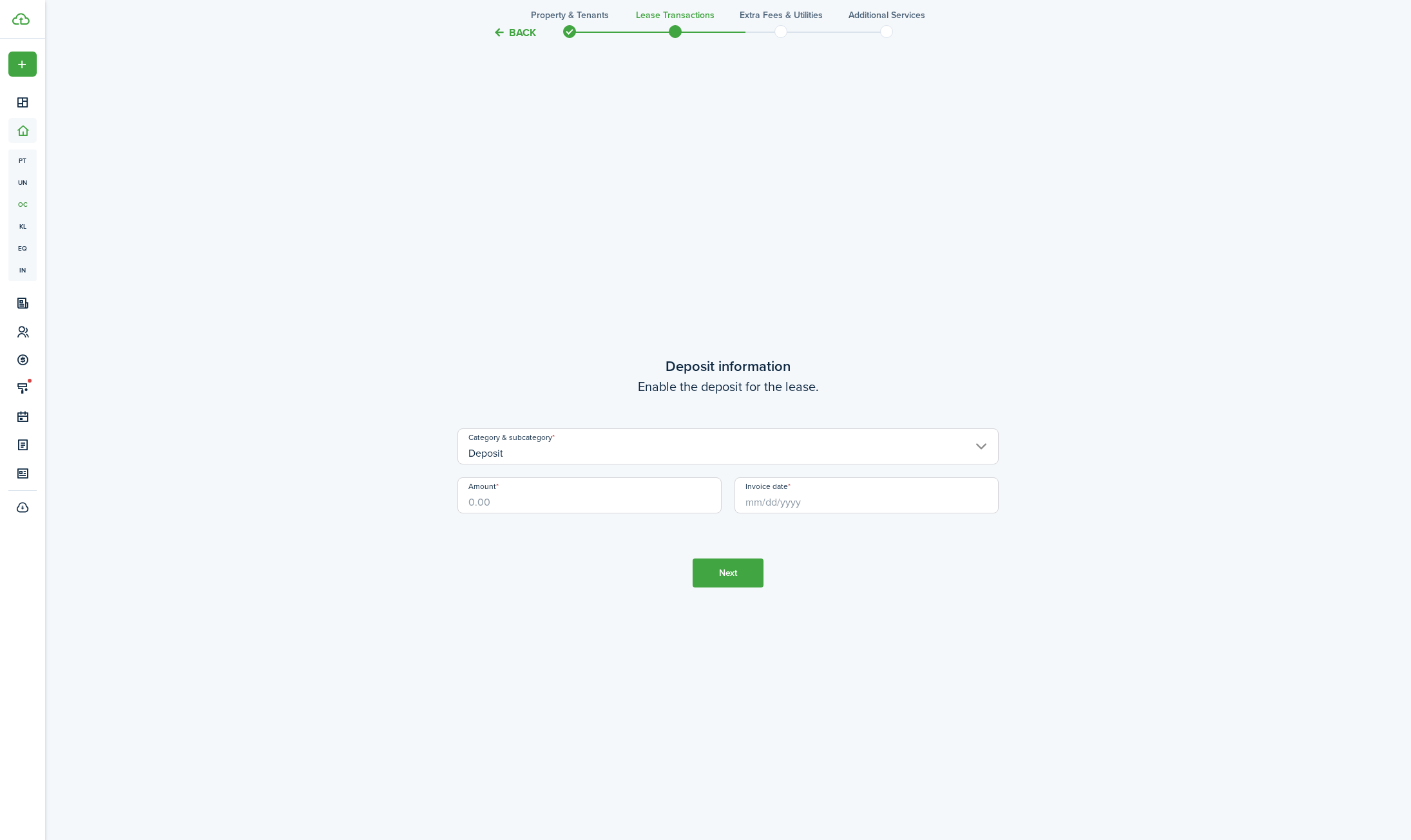
scroll to position [3274, 0]
click at [615, 491] on input "Amount" at bounding box center [589, 495] width 264 height 36
click at [794, 499] on input "Invoice date" at bounding box center [866, 495] width 264 height 36
type input "$1,450.00"
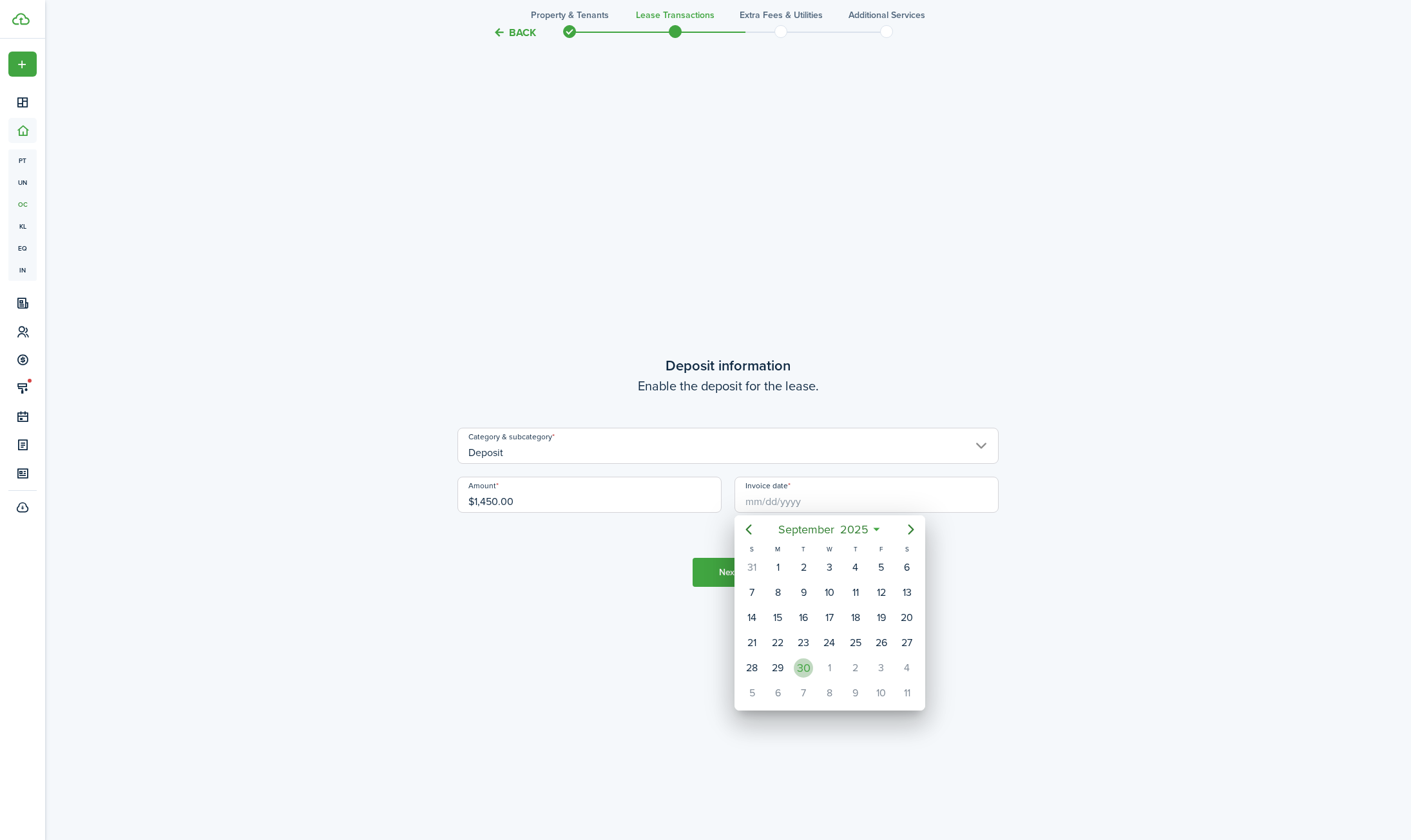
click at [809, 667] on div "30" at bounding box center [803, 668] width 19 height 19
type input "[DATE]"
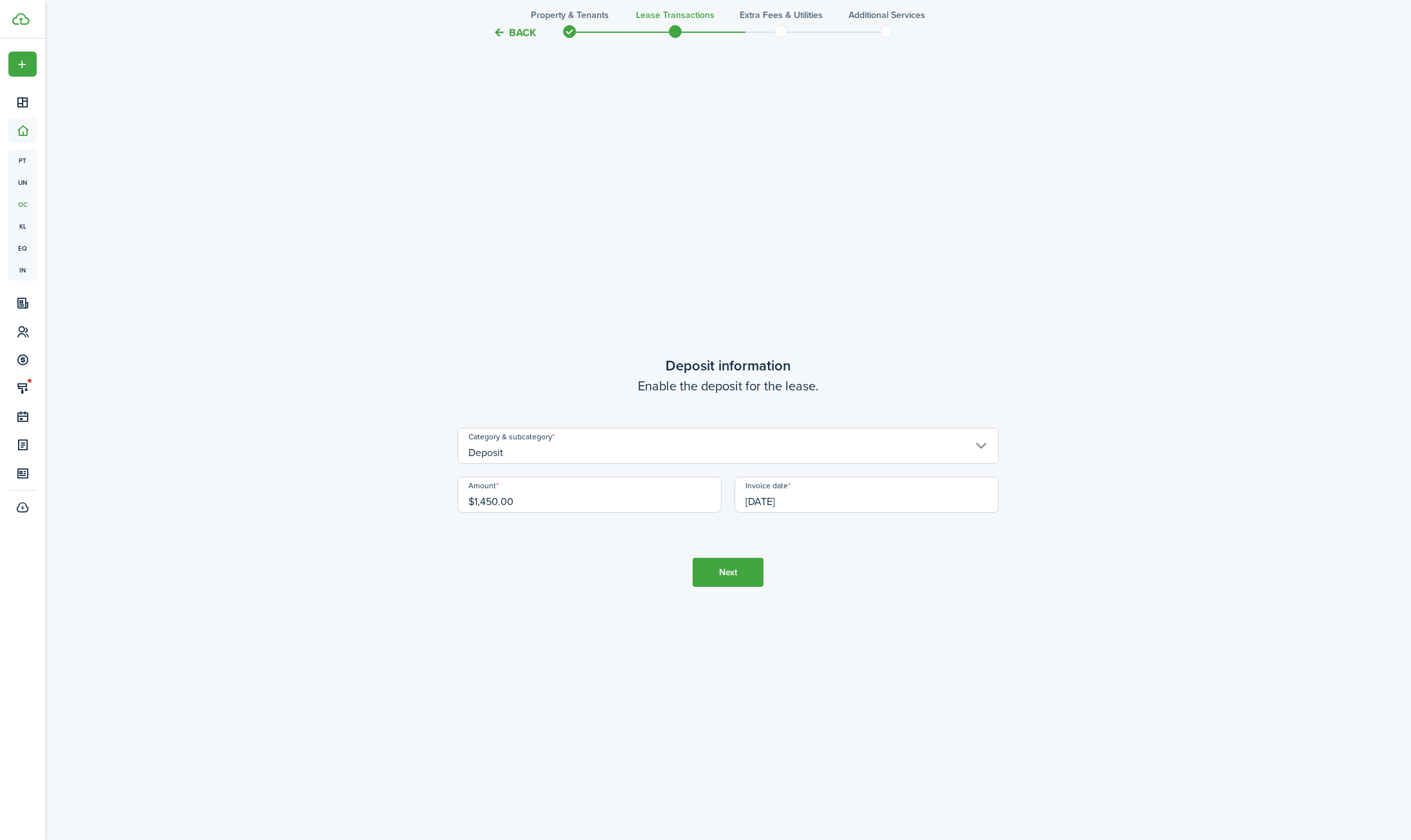
click at [744, 579] on button "Next" at bounding box center [728, 572] width 71 height 29
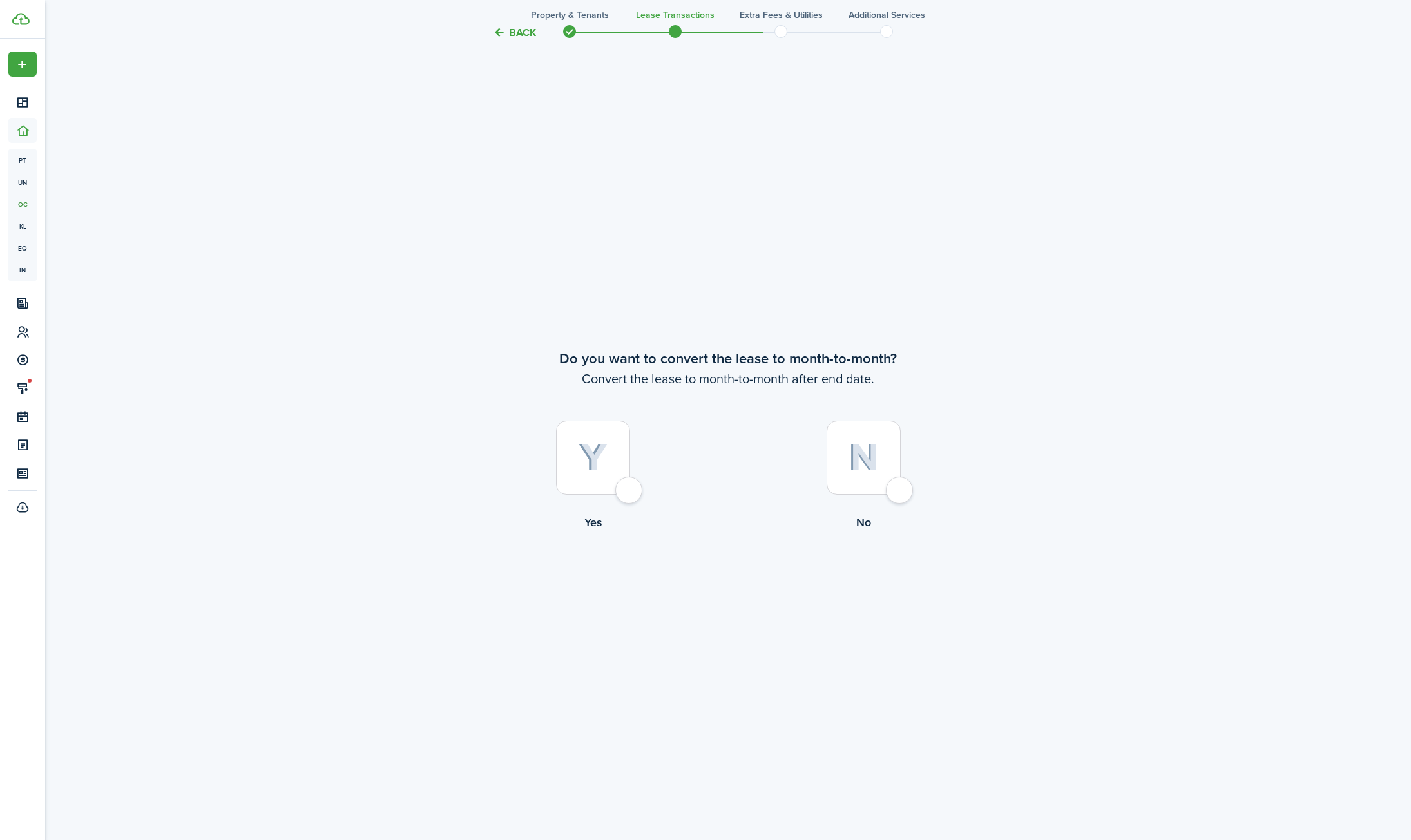
scroll to position [4114, 0]
click at [901, 484] on div at bounding box center [864, 455] width 74 height 74
radio input "true"
click at [726, 586] on button "Continue" at bounding box center [728, 582] width 71 height 29
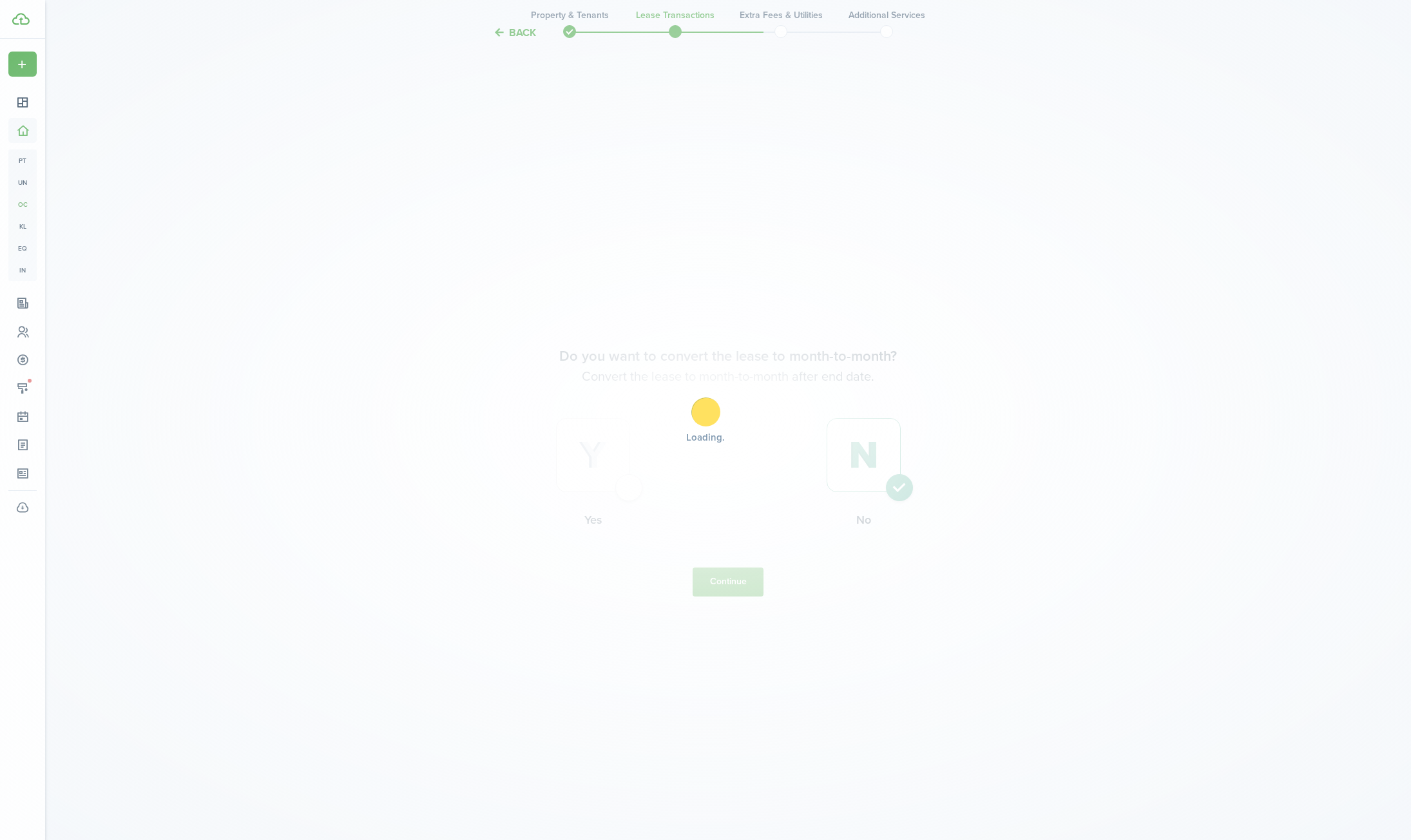
scroll to position [0, 0]
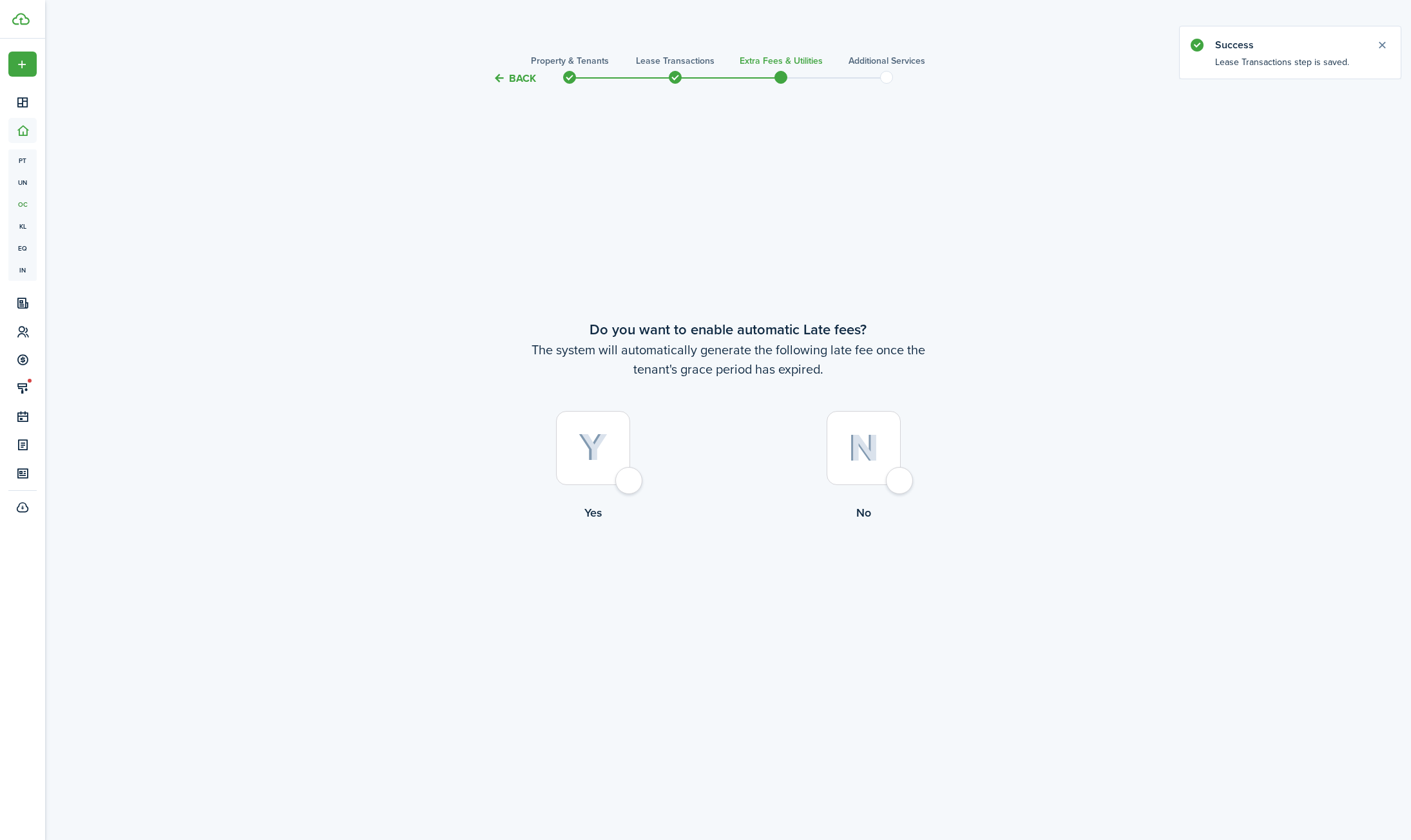
click at [615, 471] on div at bounding box center [593, 448] width 74 height 74
radio input "true"
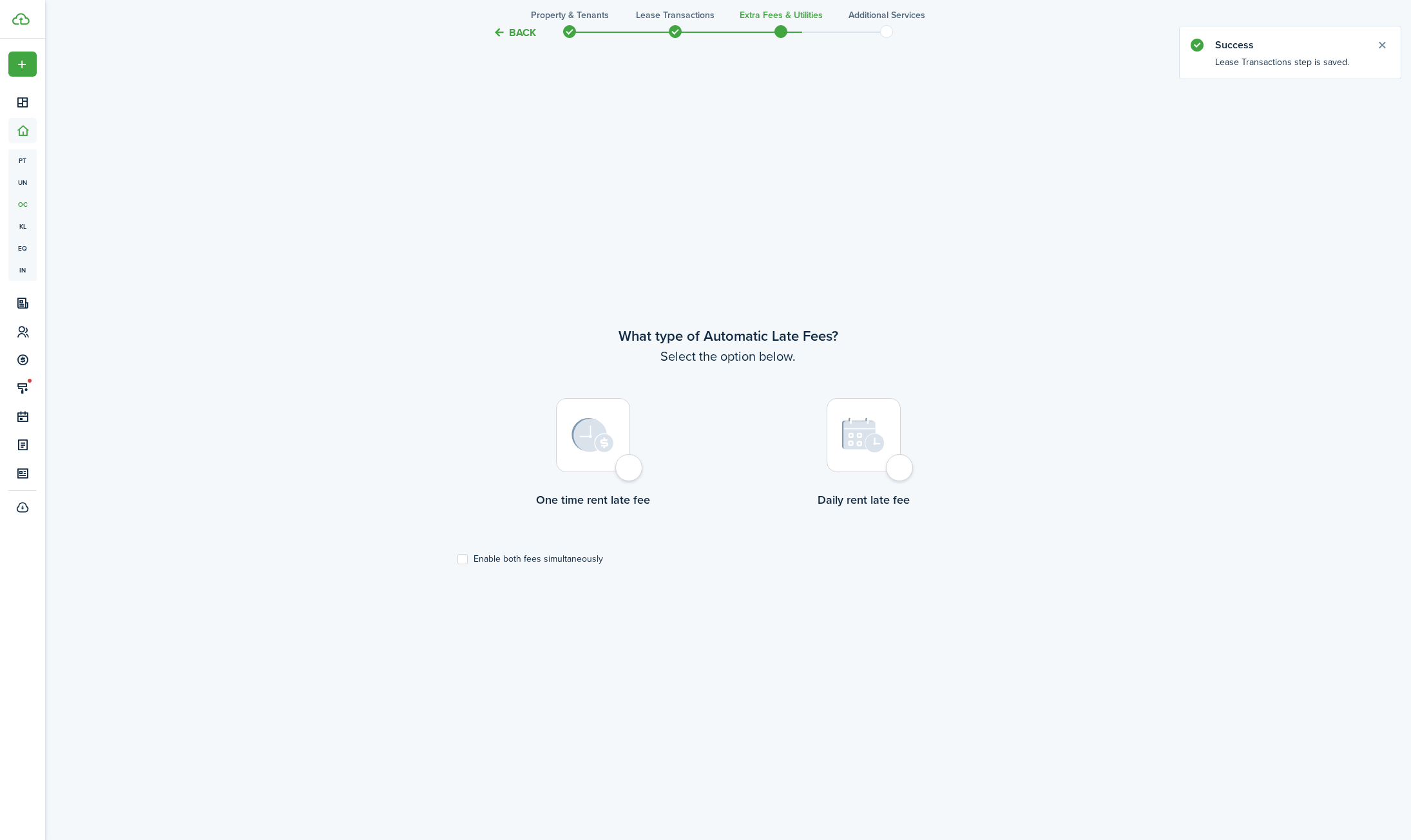
scroll to position [754, 0]
click at [585, 461] on div at bounding box center [593, 431] width 74 height 74
radio input "true"
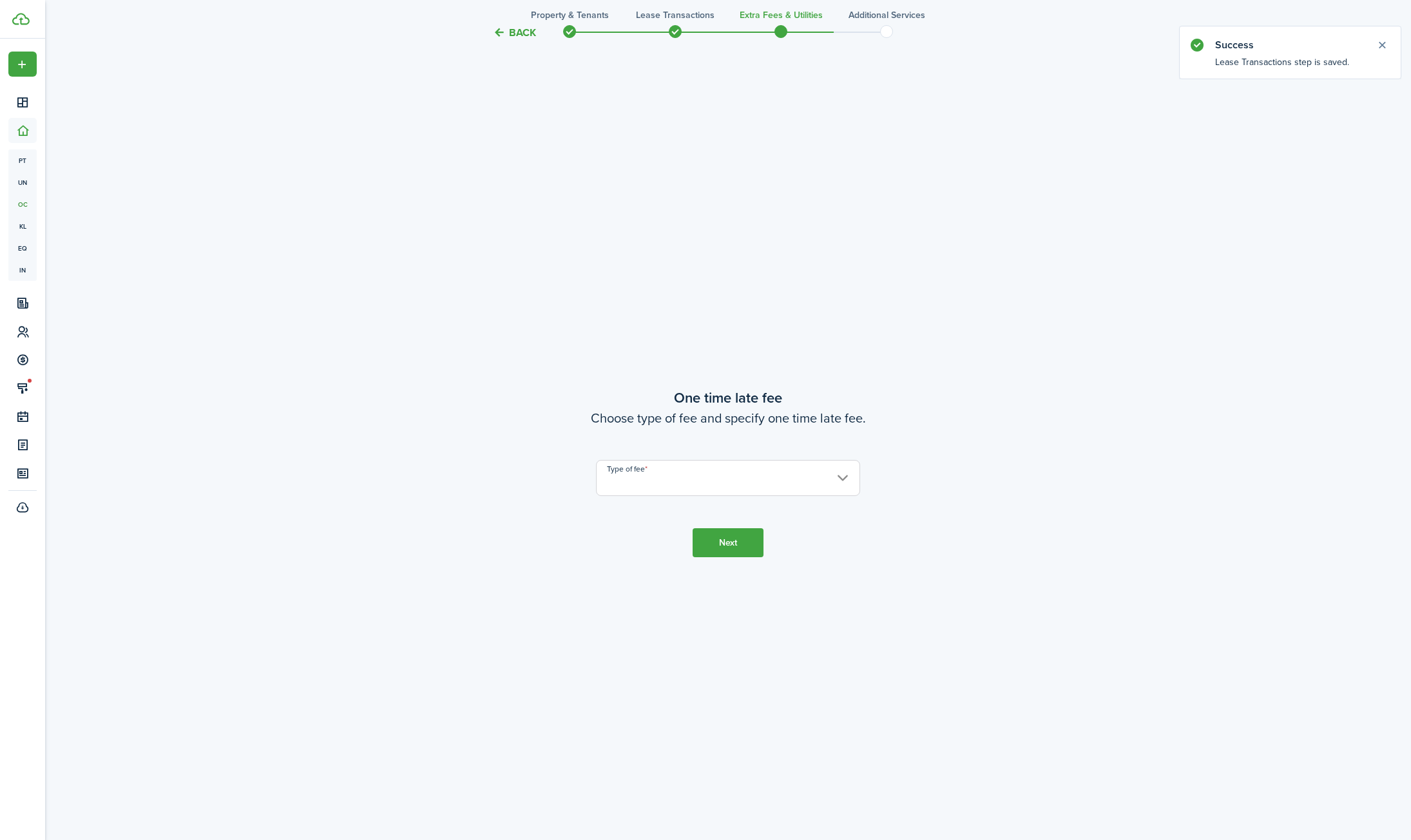
scroll to position [1594, 0]
click at [715, 466] on input "Type of fee" at bounding box center [728, 476] width 264 height 36
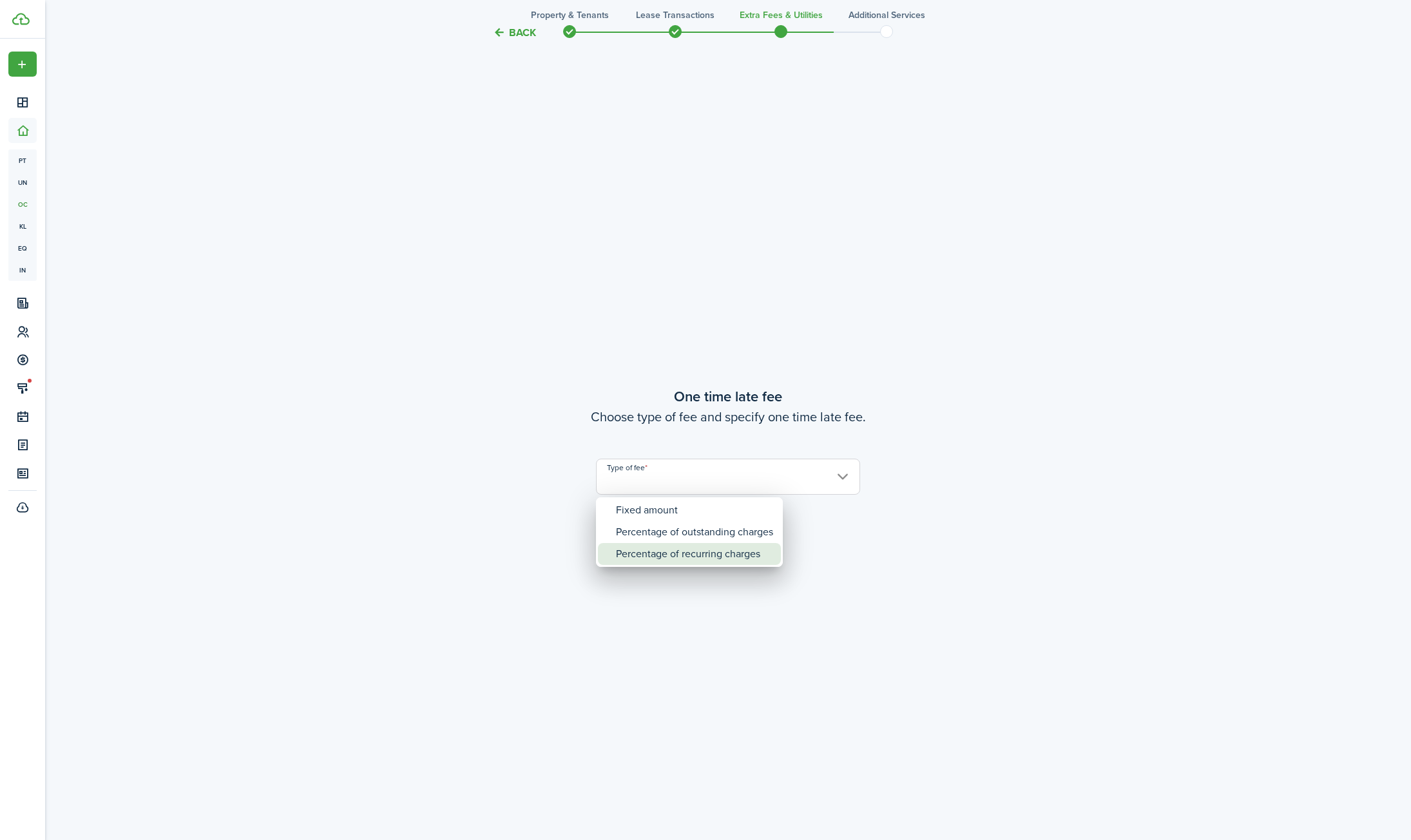
click at [728, 557] on div "Percentage of recurring charges" at bounding box center [694, 554] width 157 height 22
type input "Percentage of recurring charges"
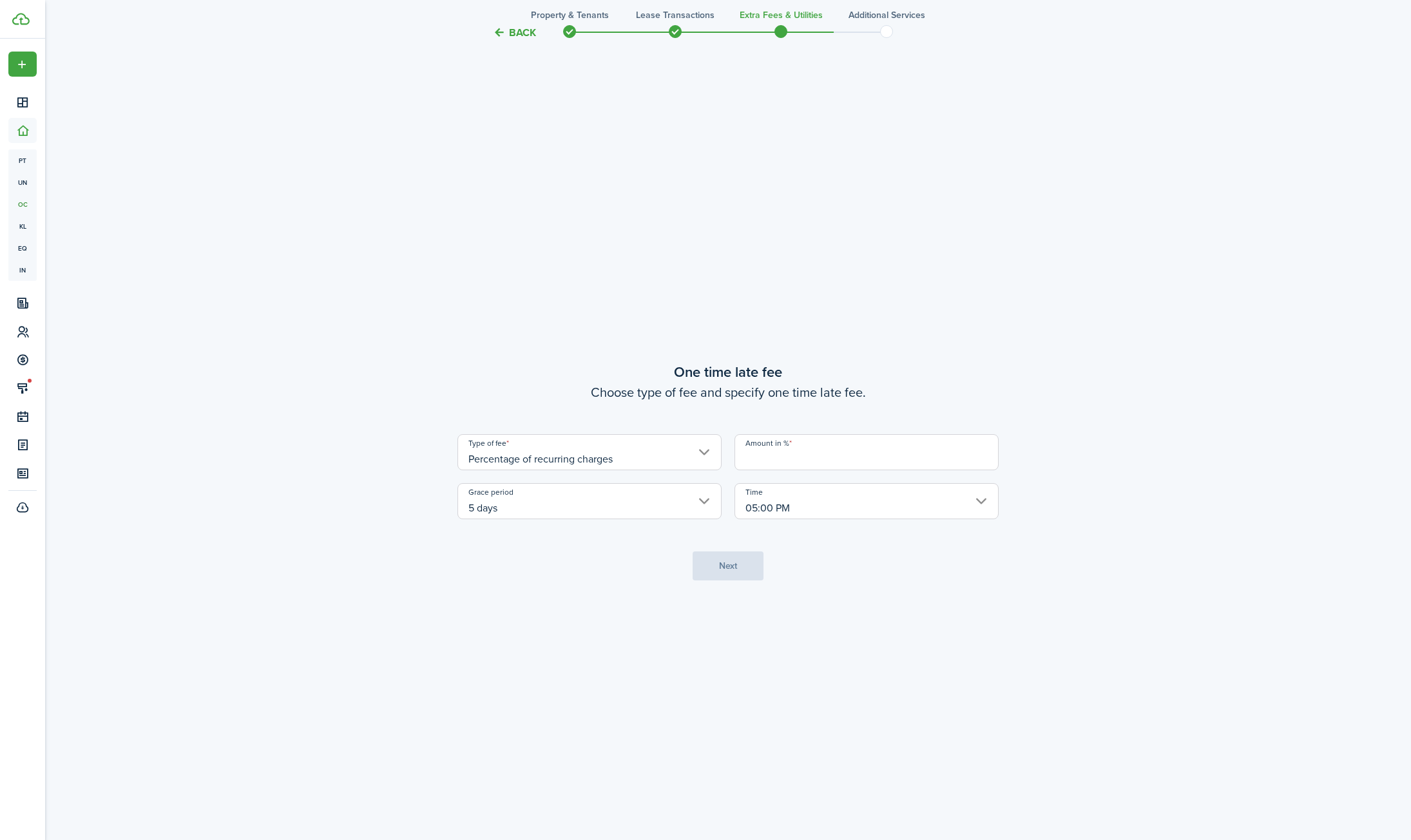
click at [642, 490] on input "5 days" at bounding box center [589, 501] width 264 height 36
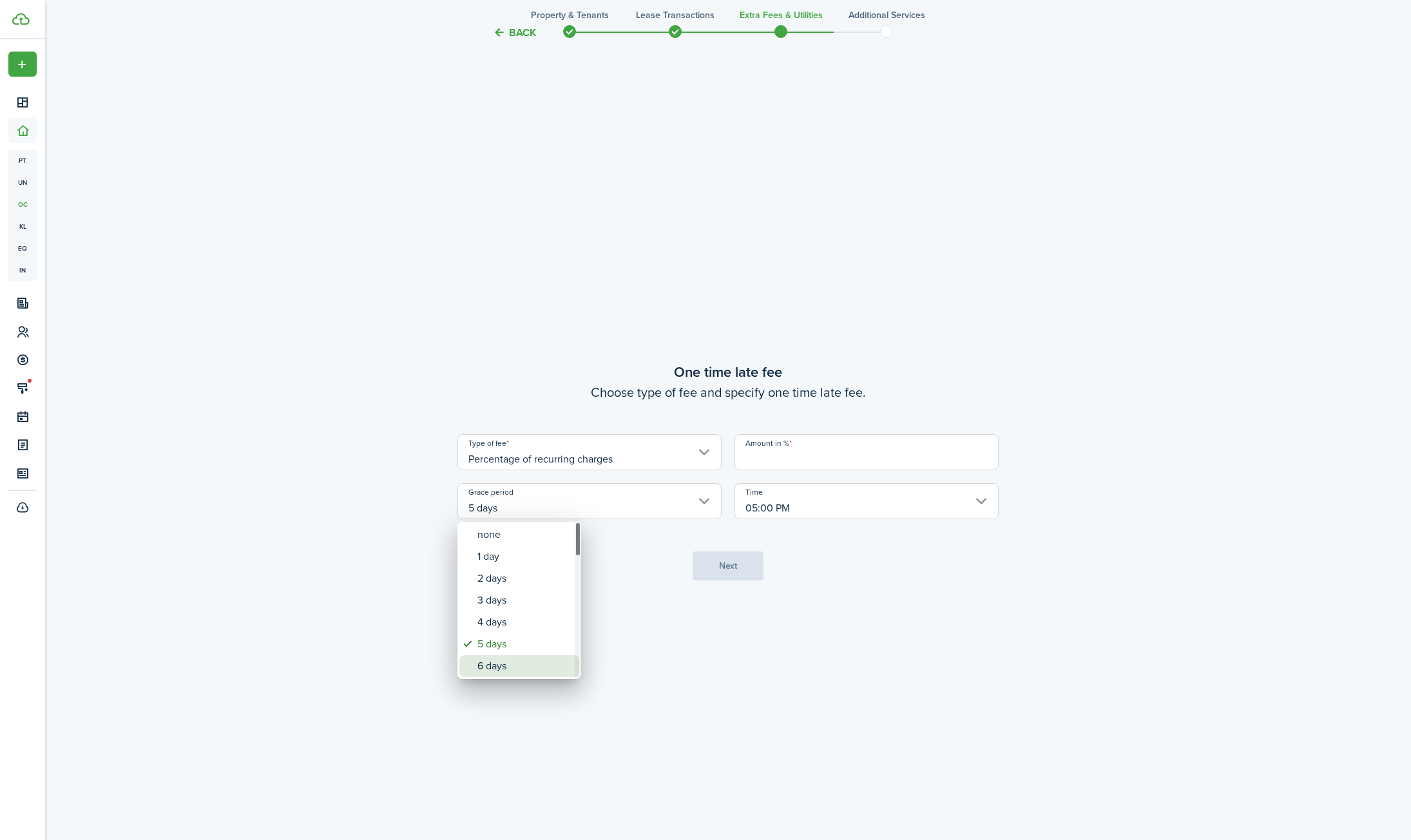
click at [522, 665] on div "6 days" at bounding box center [525, 666] width 94 height 22
type input "6 days"
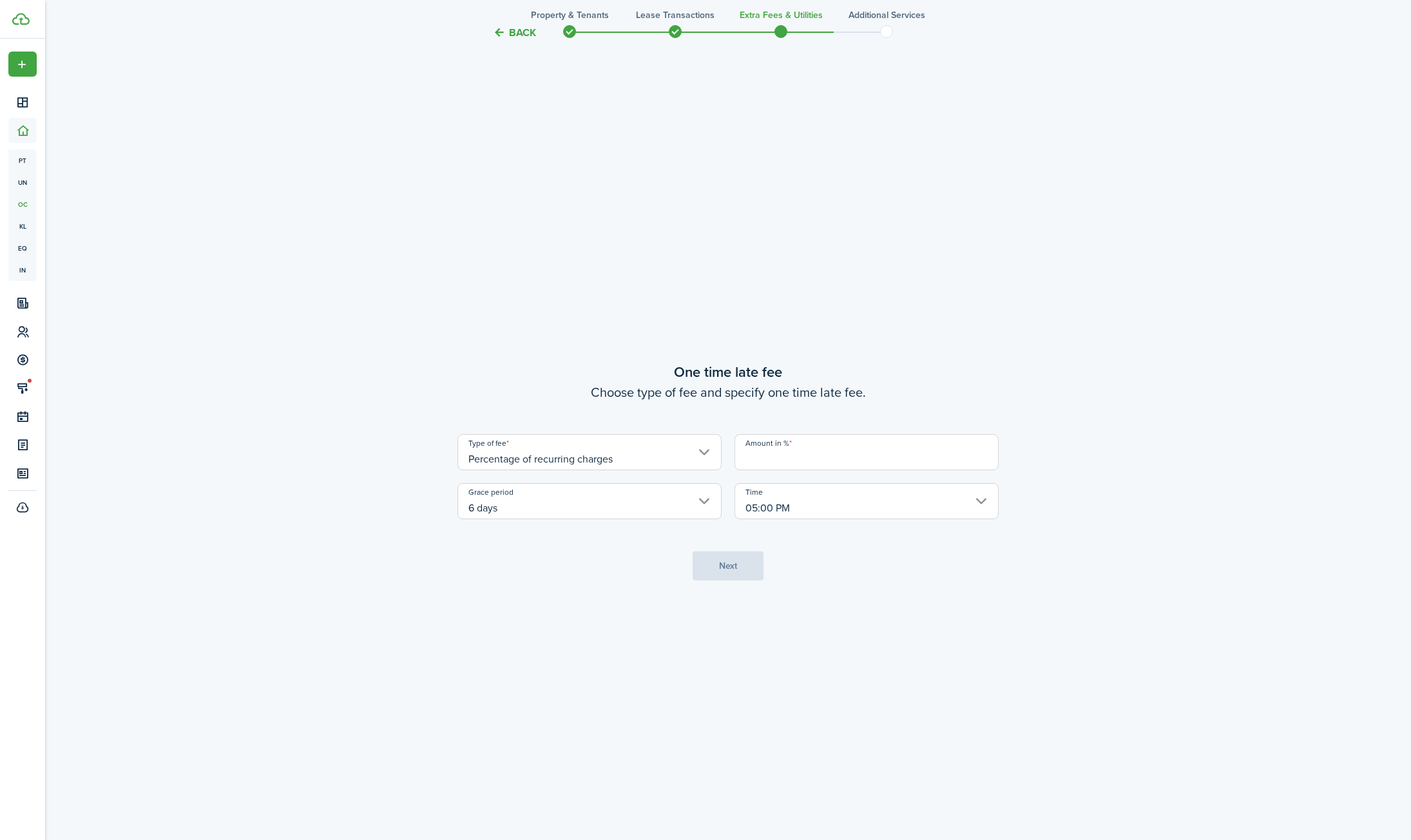
click at [801, 457] on input "Amount in %" at bounding box center [866, 452] width 264 height 36
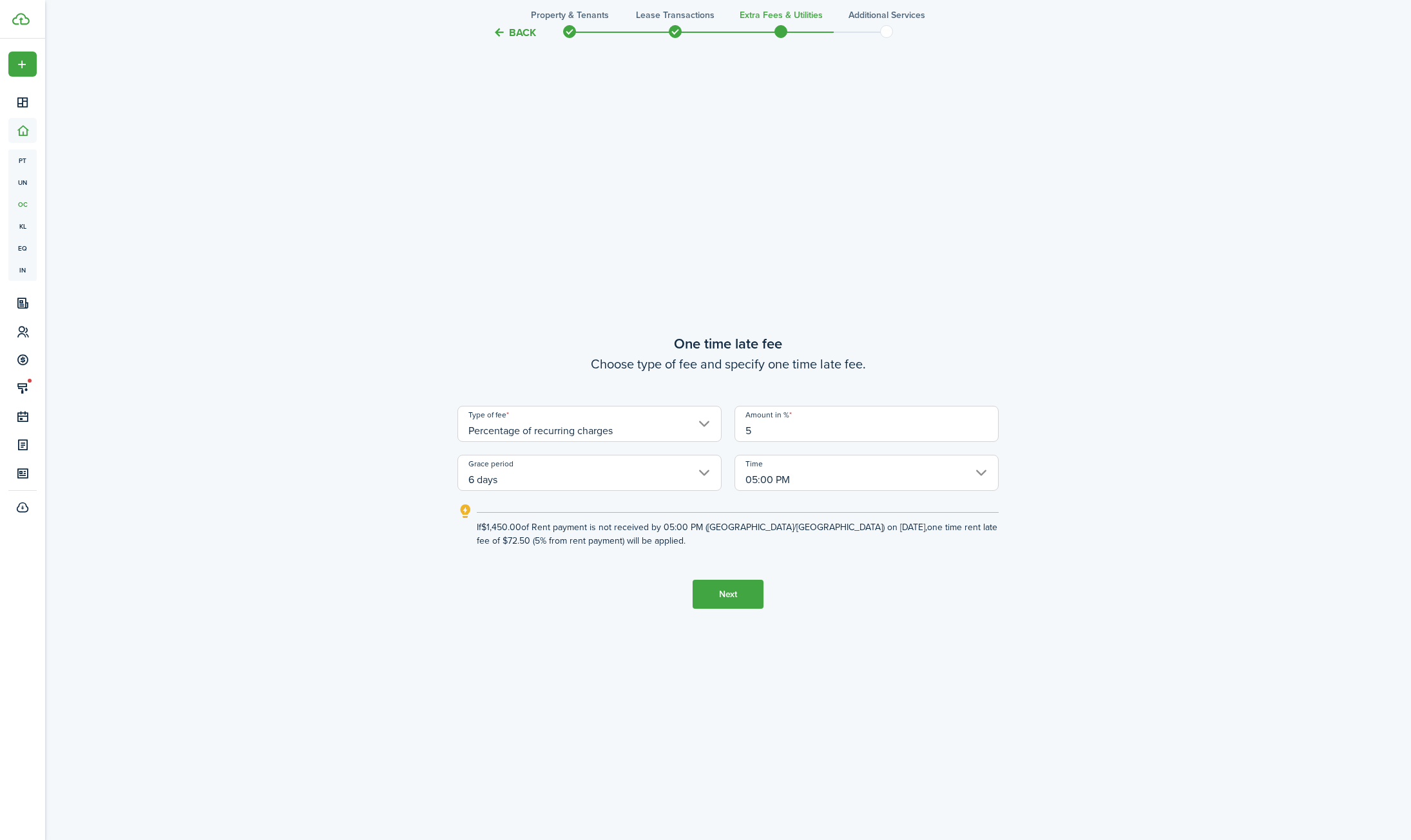
type input "5"
click at [726, 589] on button "Next" at bounding box center [728, 594] width 71 height 29
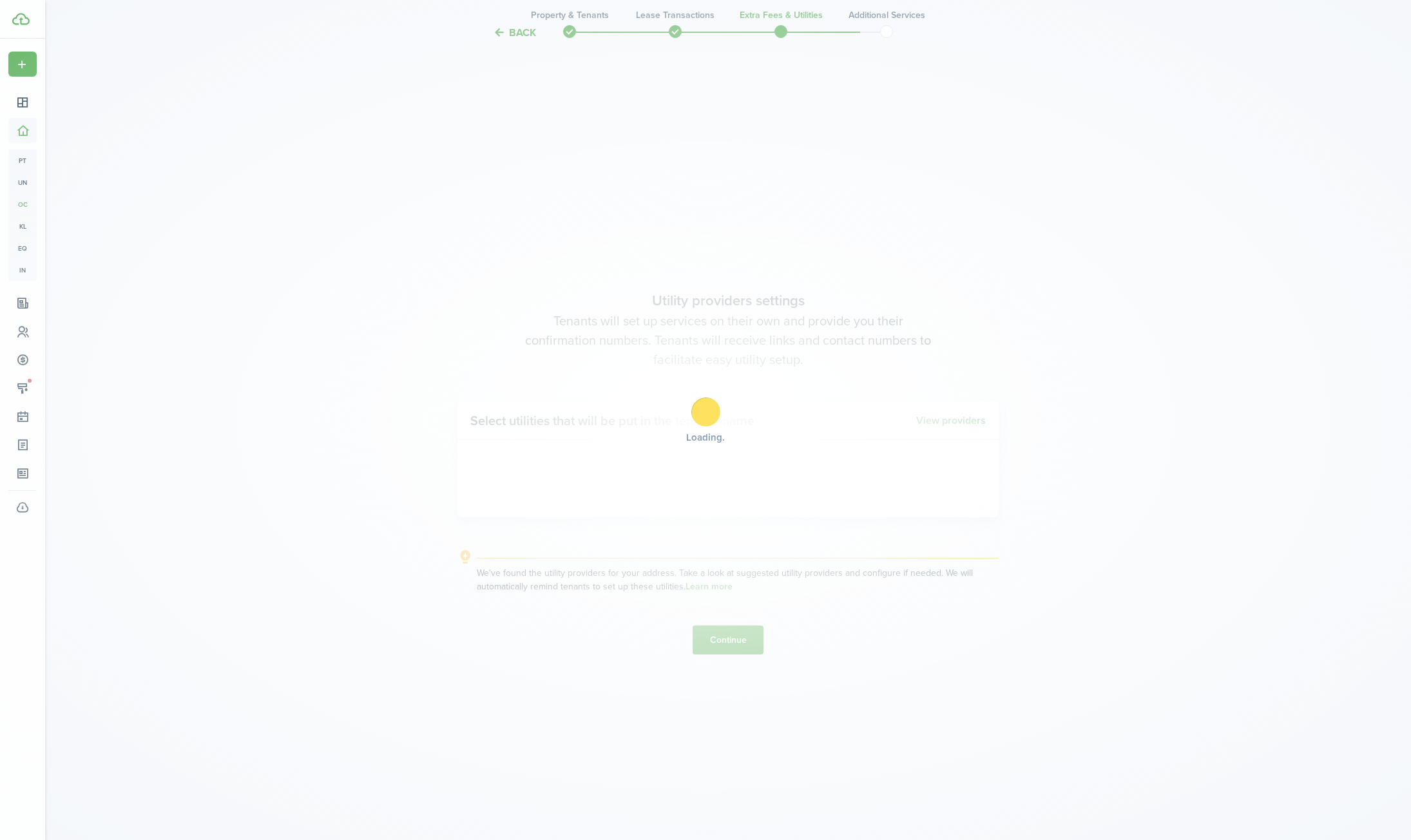
scroll to position [2434, 0]
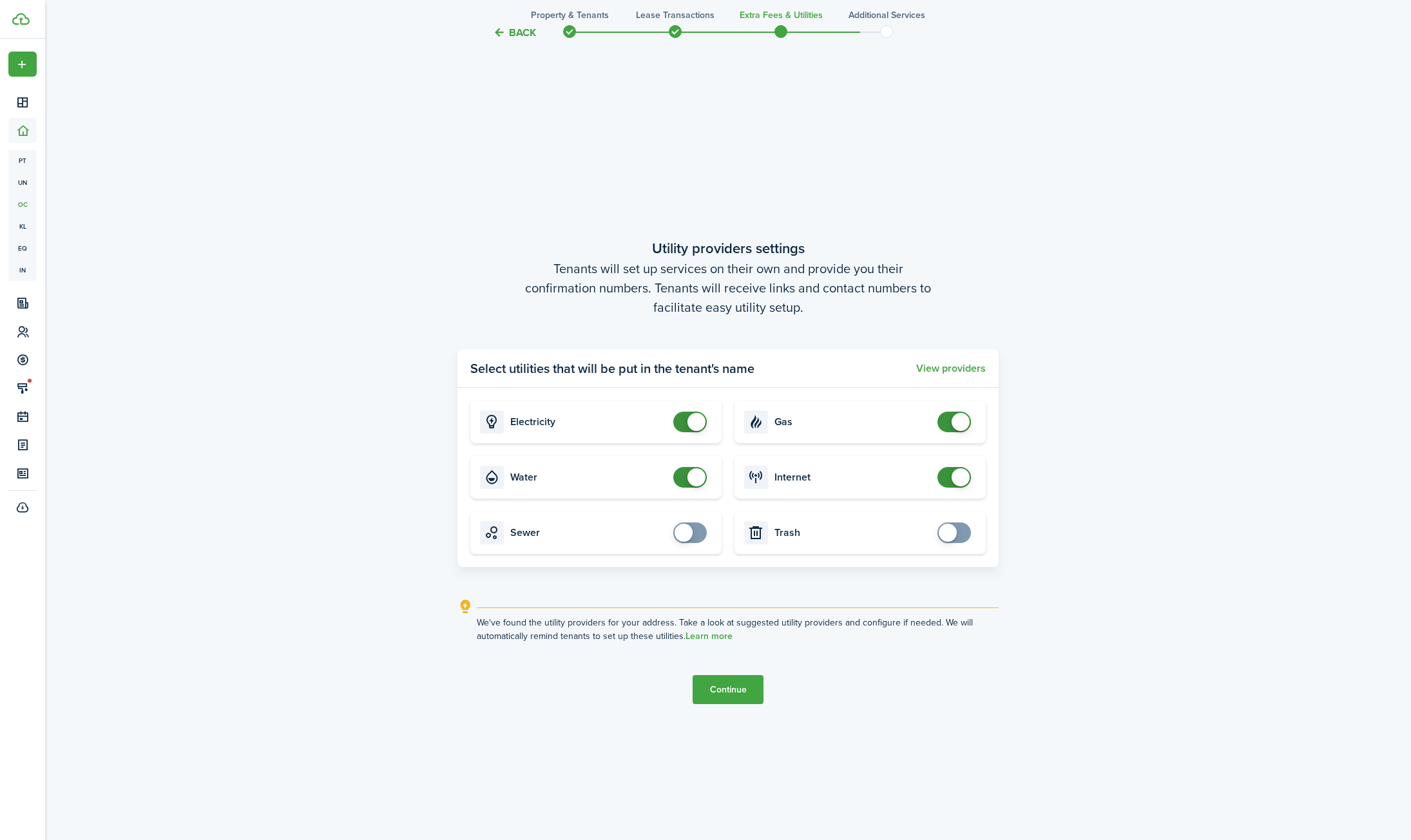
click at [683, 413] on span at bounding box center [690, 421] width 13 height 21
checkbox input "false"
click at [692, 419] on span at bounding box center [696, 421] width 18 height 18
checkbox input "false"
click at [696, 485] on span at bounding box center [696, 477] width 18 height 18
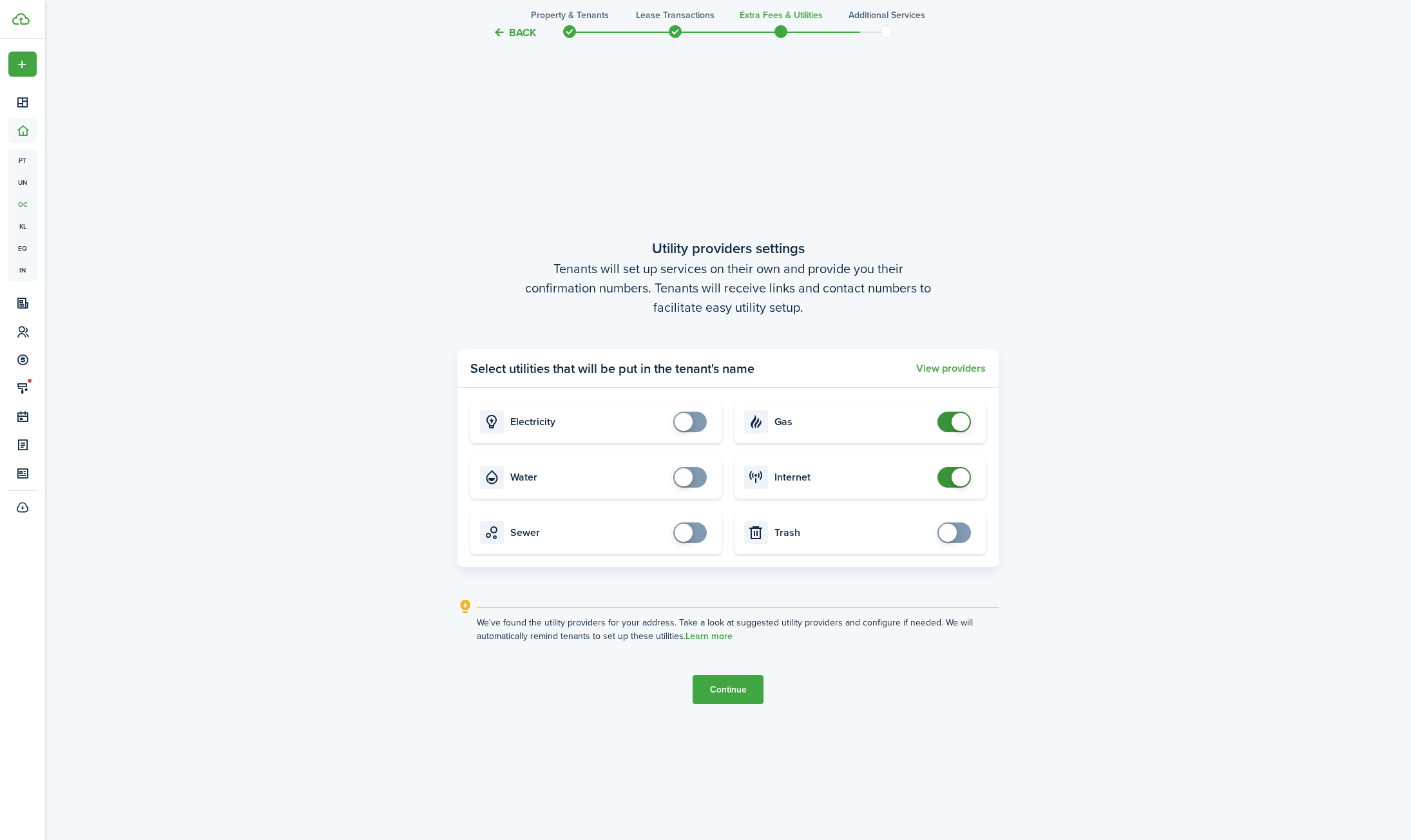
checkbox input "false"
click at [957, 422] on span at bounding box center [960, 421] width 18 height 18
checkbox input "false"
click at [952, 477] on span at bounding box center [960, 477] width 18 height 18
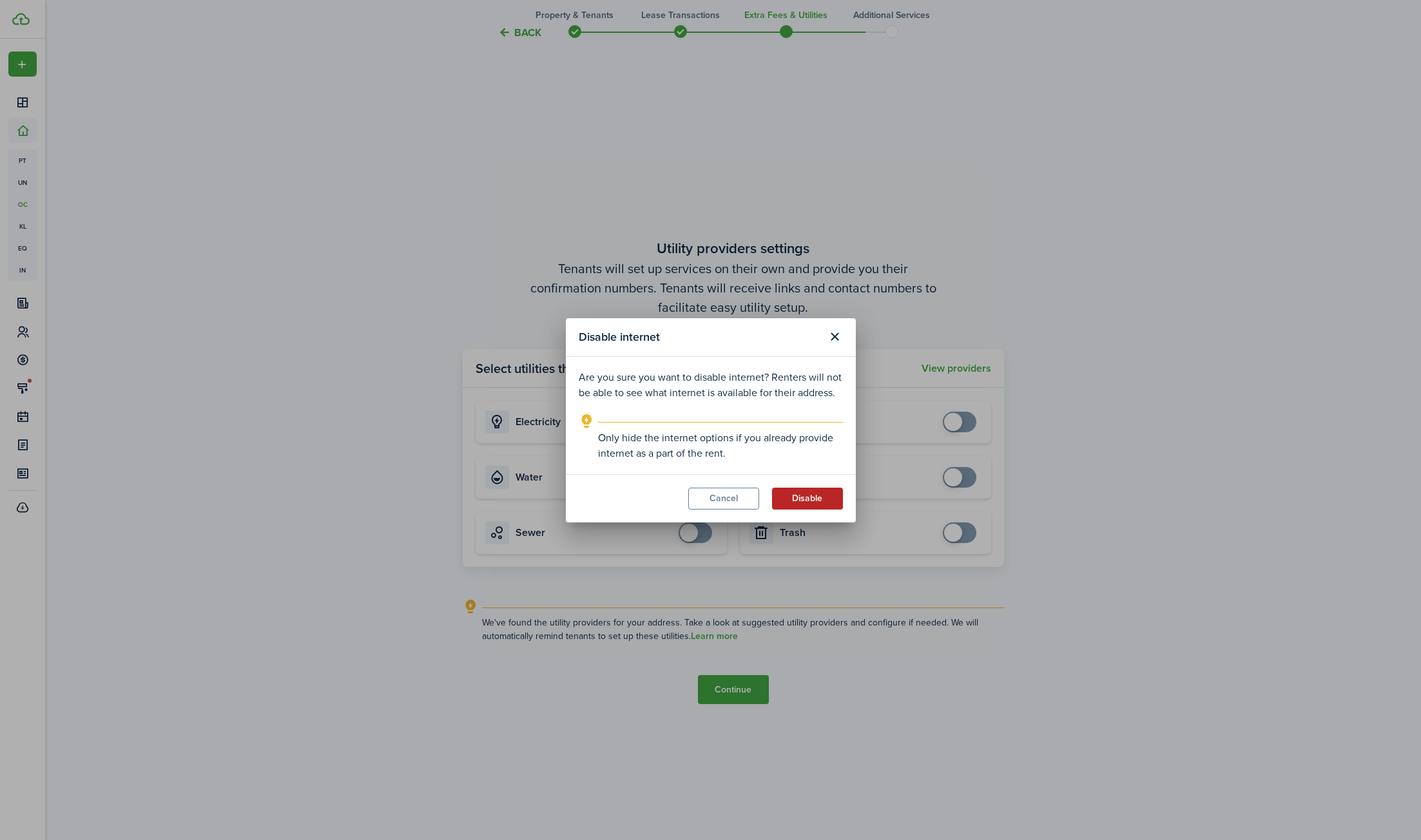
click at [815, 495] on button "Disable" at bounding box center [807, 498] width 71 height 22
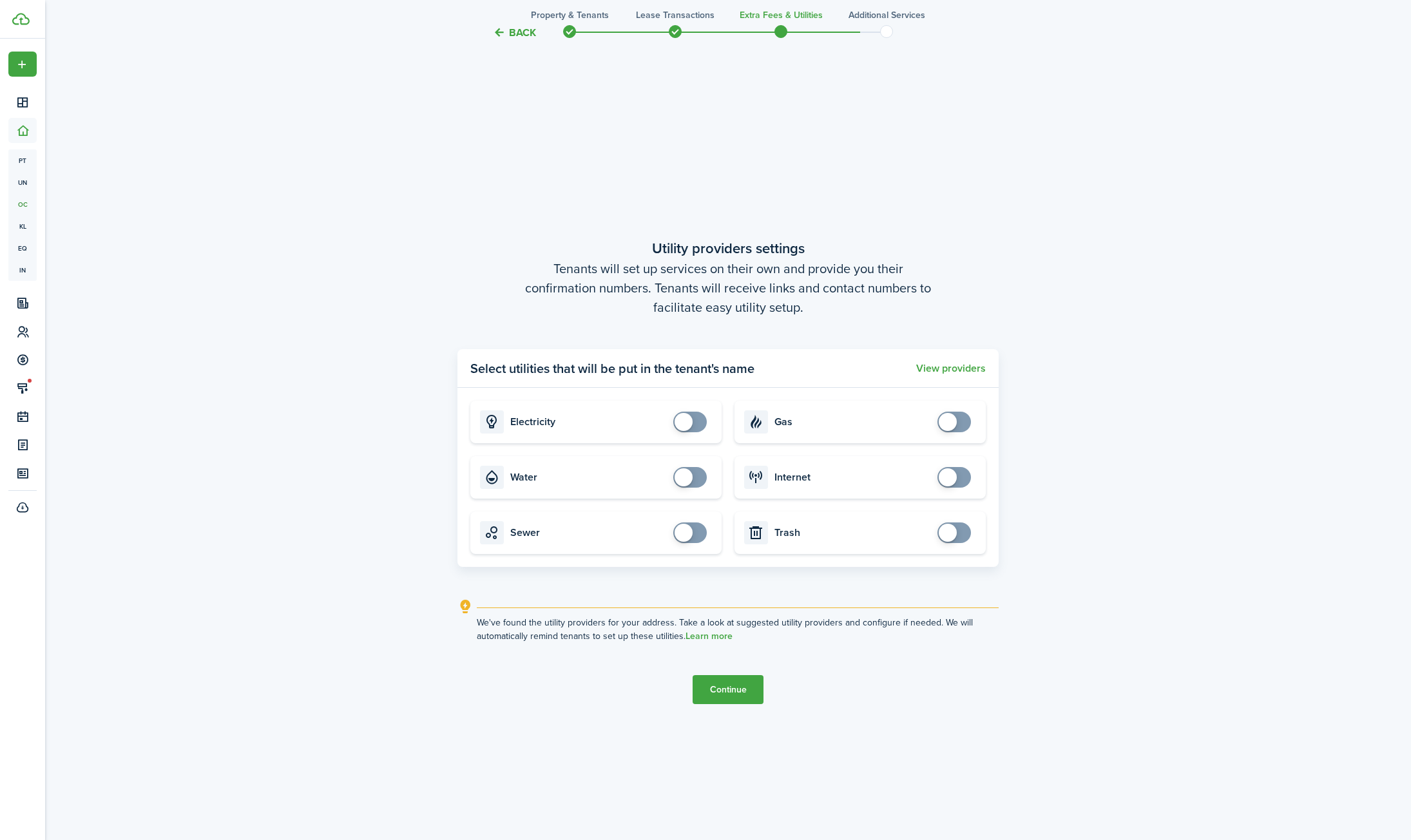
click at [746, 708] on tc-wizard-step "Utility providers settings Tenants will set up services on their own and provid…" at bounding box center [728, 471] width 541 height 840
click at [749, 688] on button "Continue" at bounding box center [728, 689] width 71 height 29
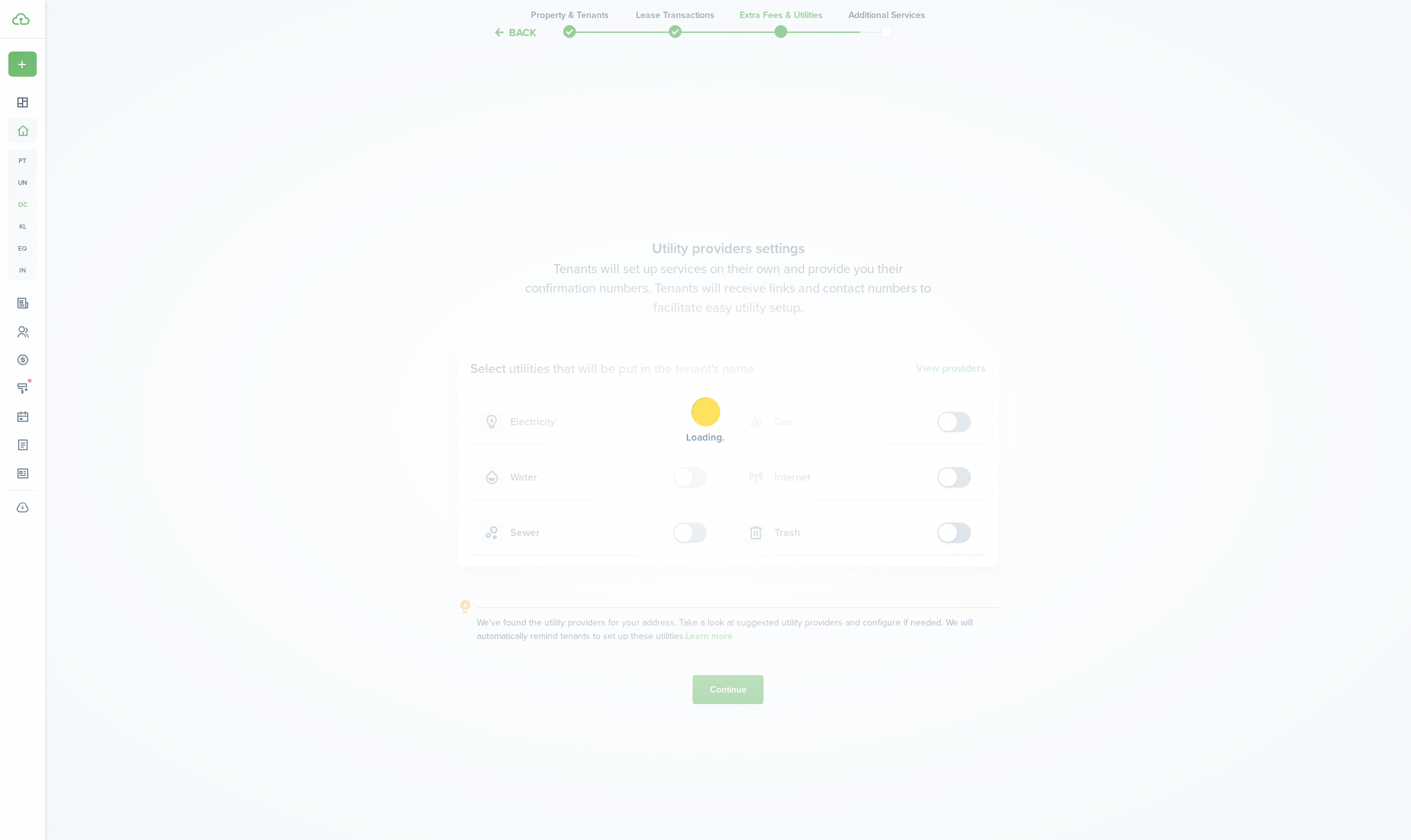
scroll to position [0, 0]
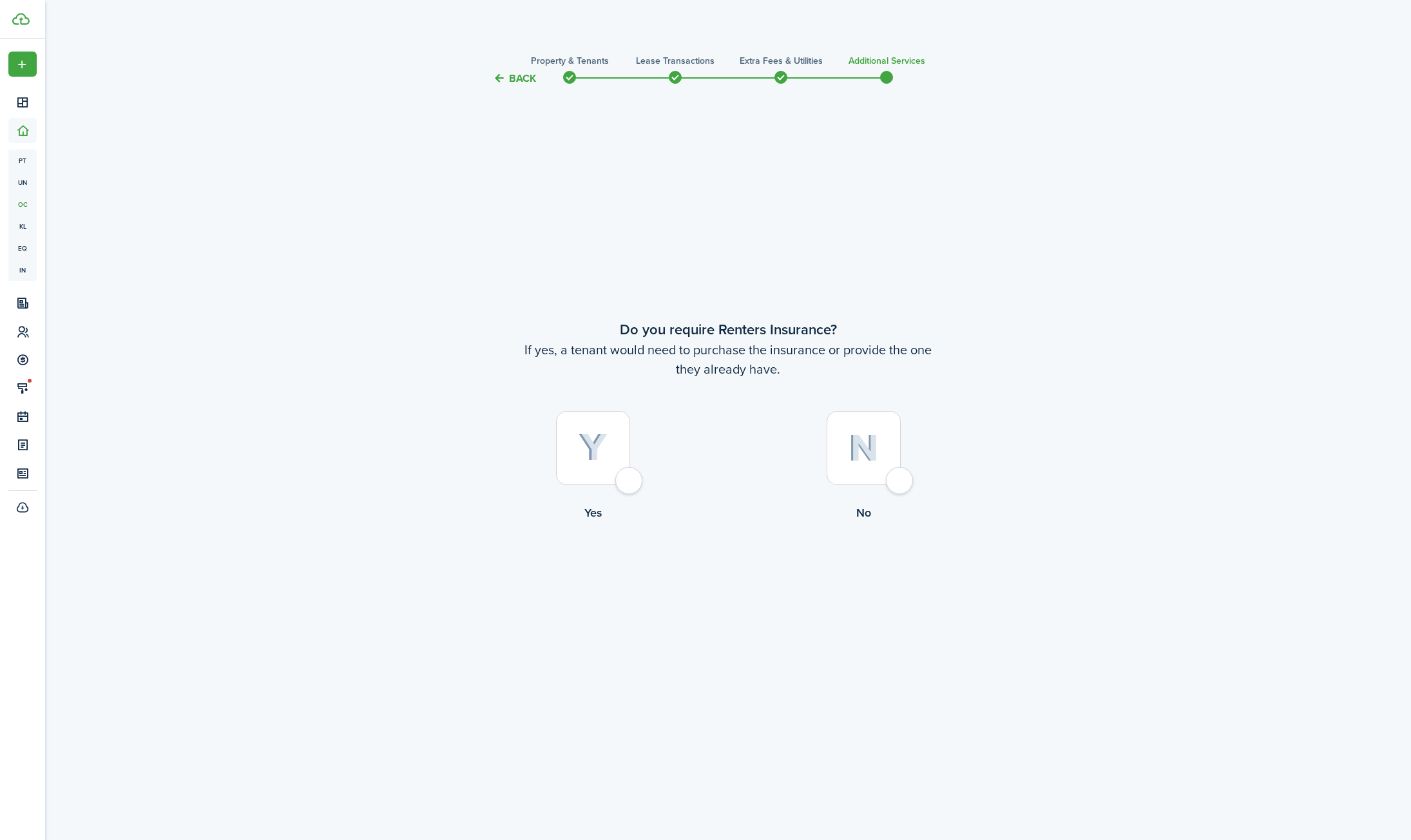
click at [891, 471] on div at bounding box center [864, 448] width 74 height 74
radio input "true"
click at [756, 562] on button "Complete move in" at bounding box center [728, 574] width 95 height 29
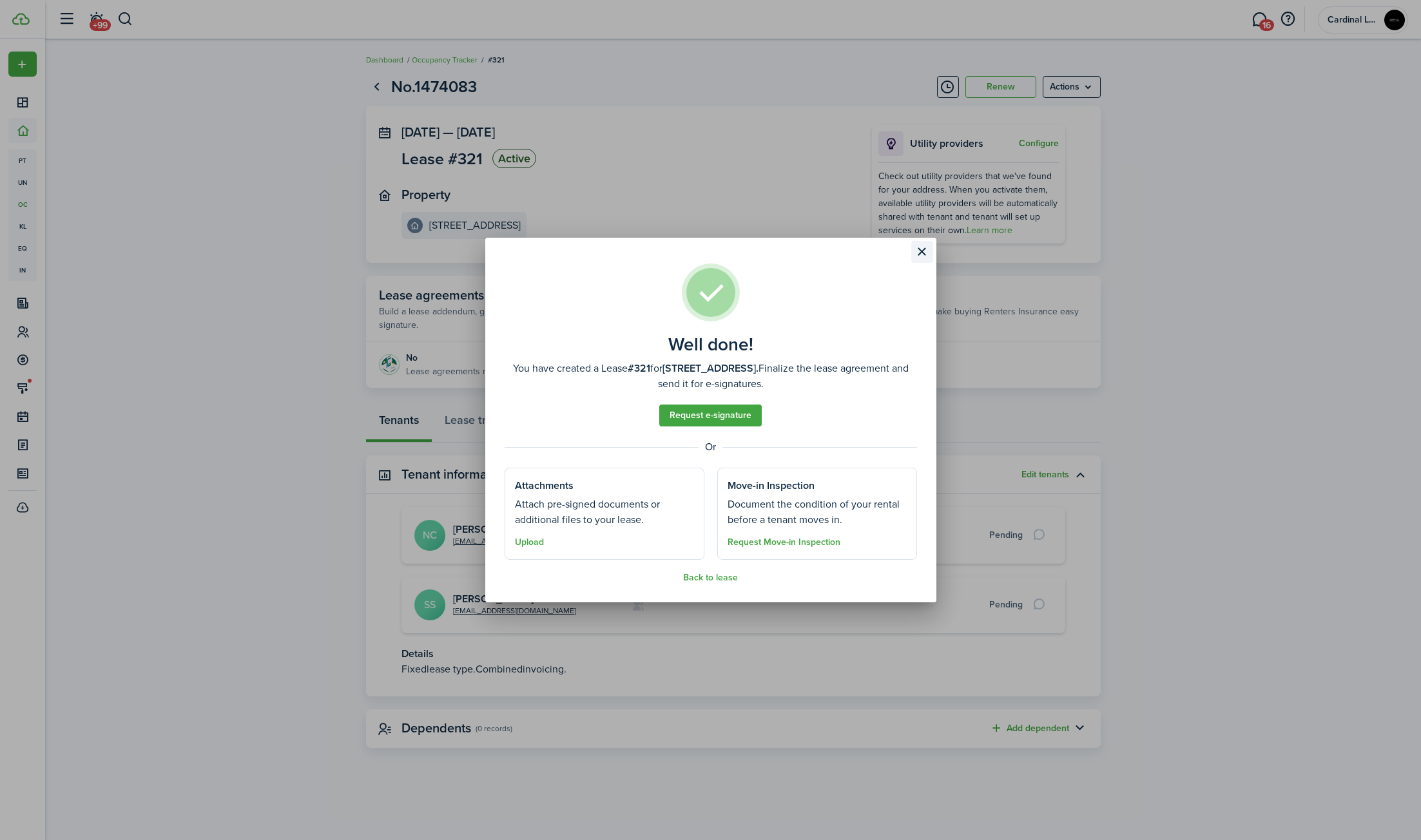
click at [919, 253] on button "Close modal" at bounding box center [922, 251] width 22 height 22
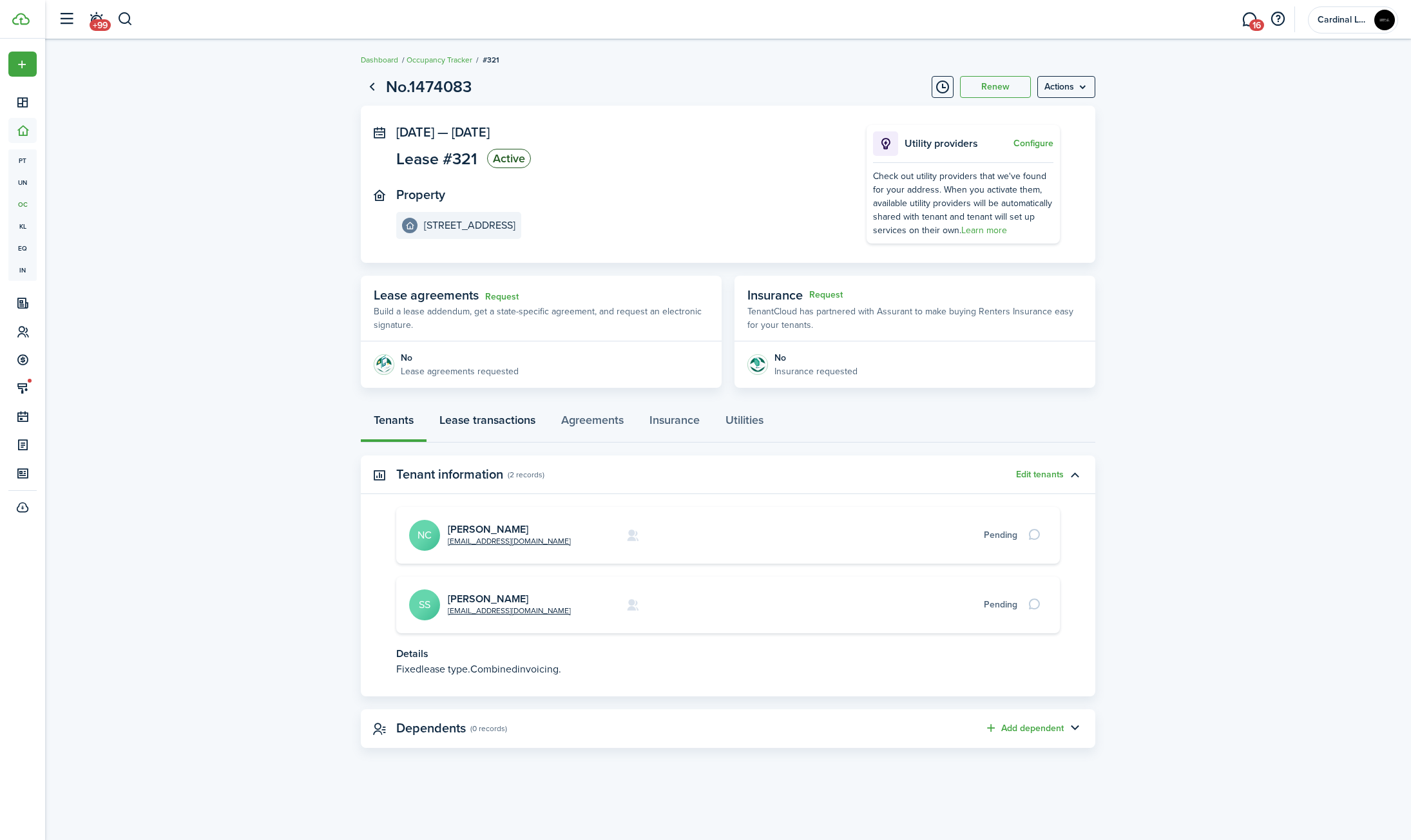
click at [513, 418] on link "Lease transactions" at bounding box center [487, 423] width 122 height 38
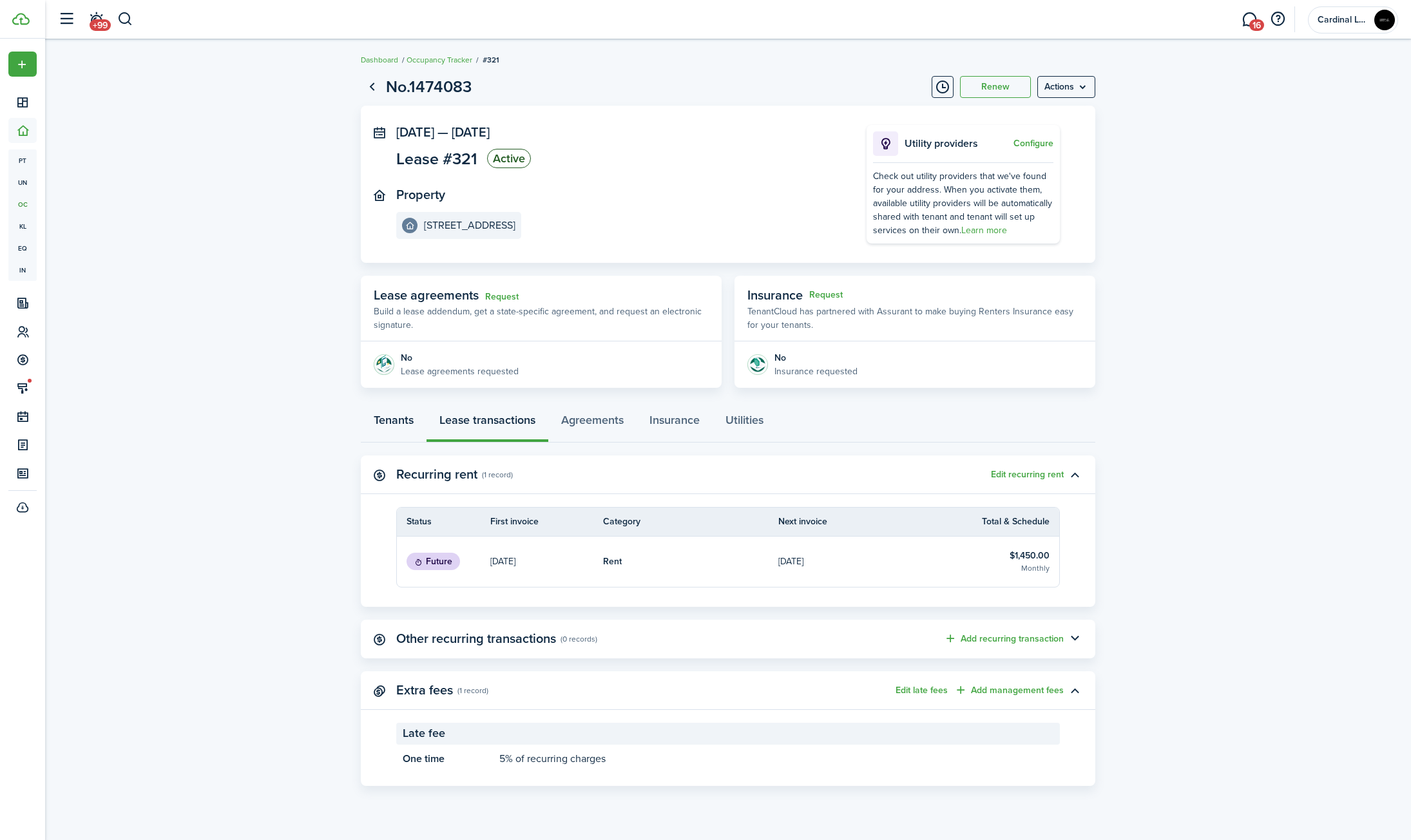
click at [404, 428] on link "Tenants" at bounding box center [394, 423] width 65 height 38
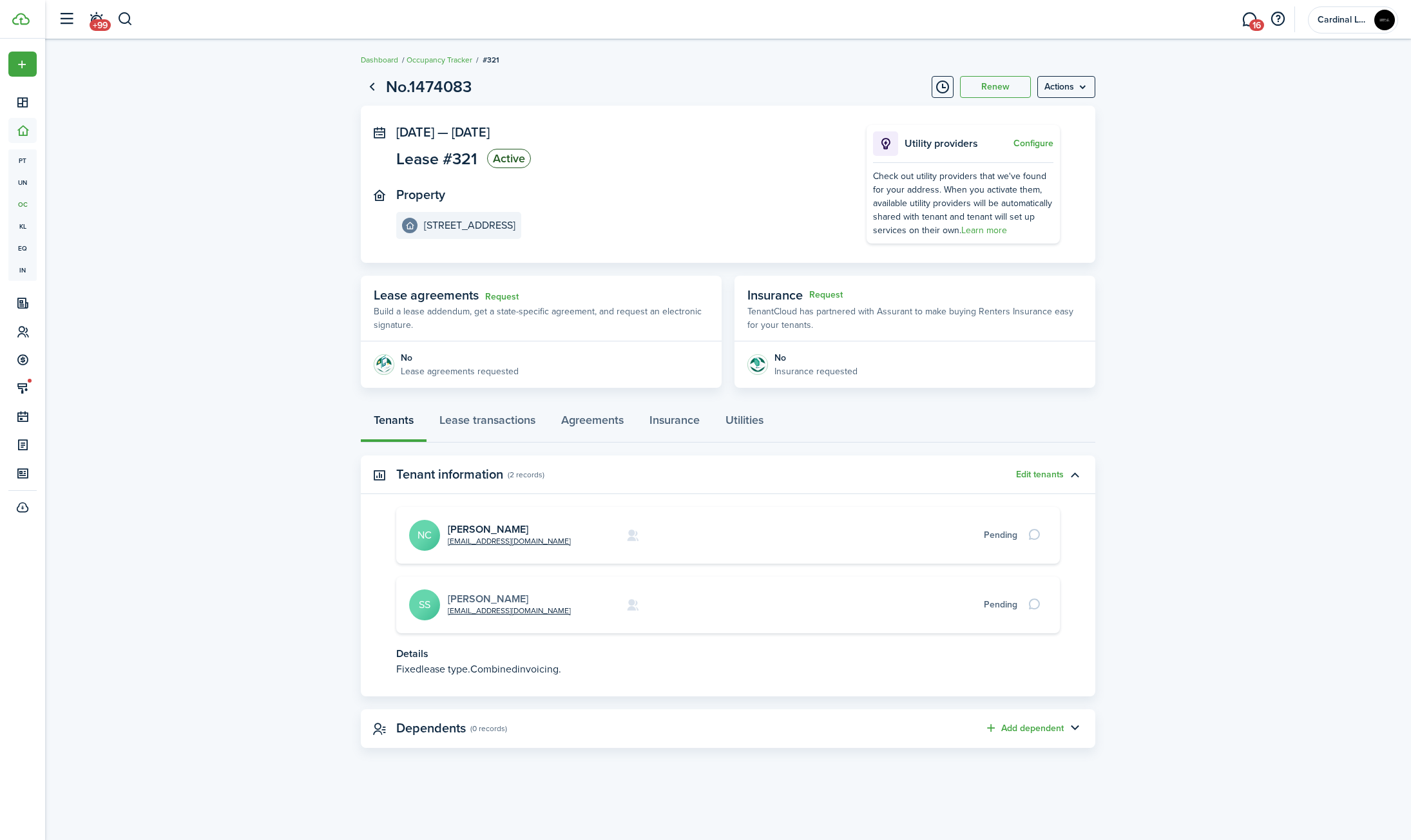
click at [491, 593] on link "[PERSON_NAME]" at bounding box center [488, 599] width 80 height 15
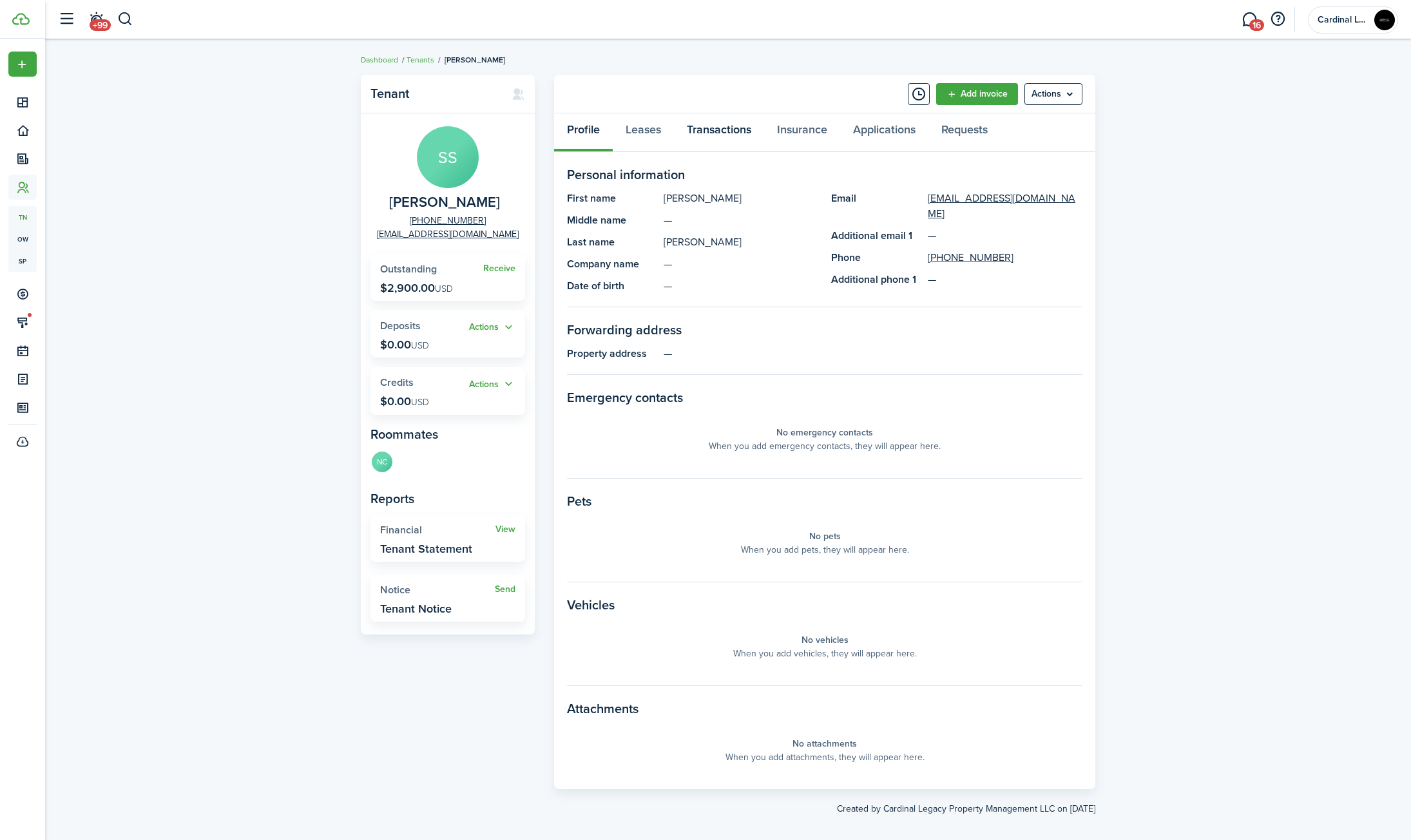
click at [717, 133] on link "Transactions" at bounding box center [719, 132] width 90 height 38
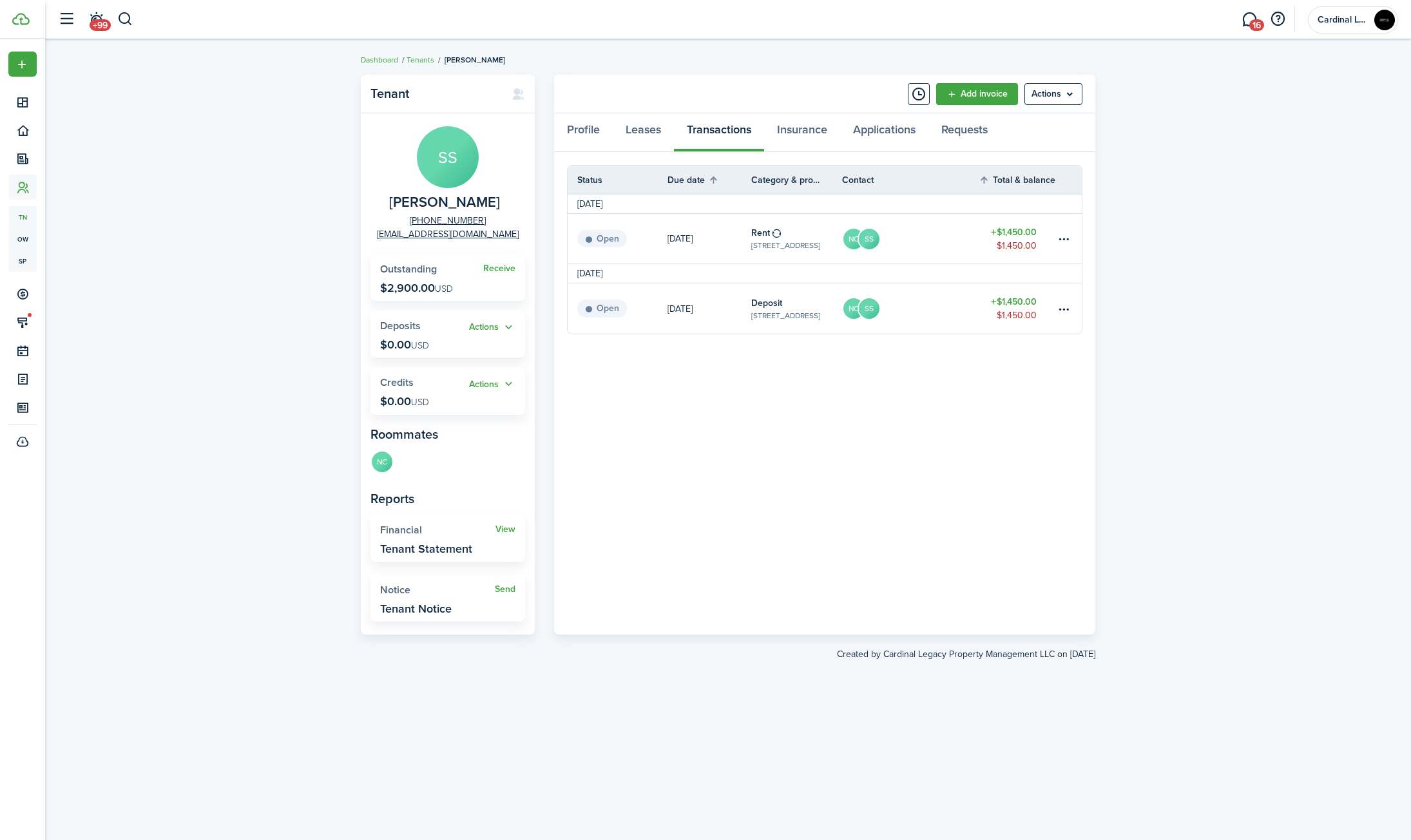
click at [518, 267] on widget-stats "Receive Outstanding $2,900.00 USD" at bounding box center [447, 278] width 154 height 47
click at [512, 267] on link "Receive" at bounding box center [499, 268] width 32 height 10
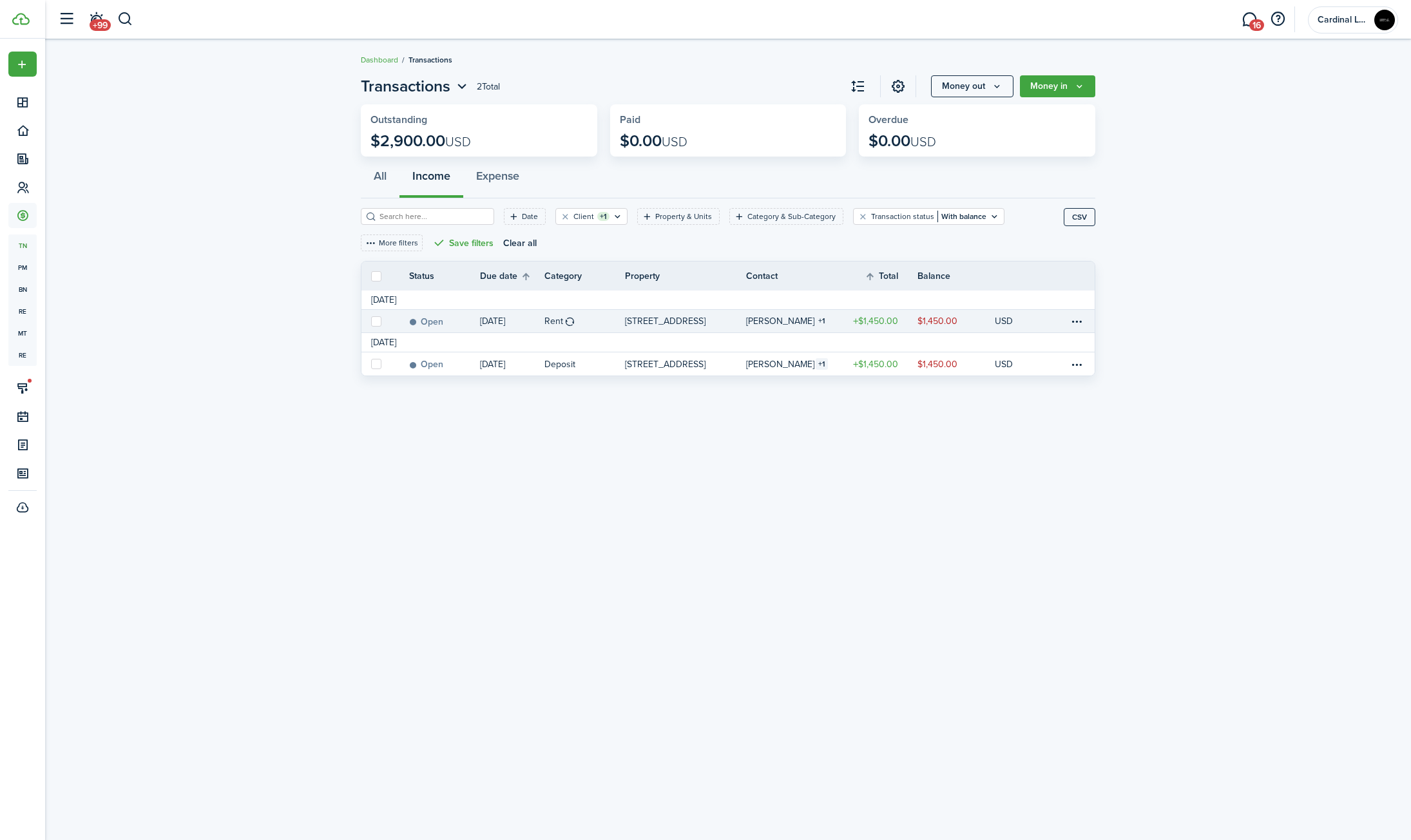
click at [379, 319] on label at bounding box center [376, 321] width 10 height 10
click at [371, 321] on input "checkbox" at bounding box center [370, 321] width 1 height 1
checkbox input "true"
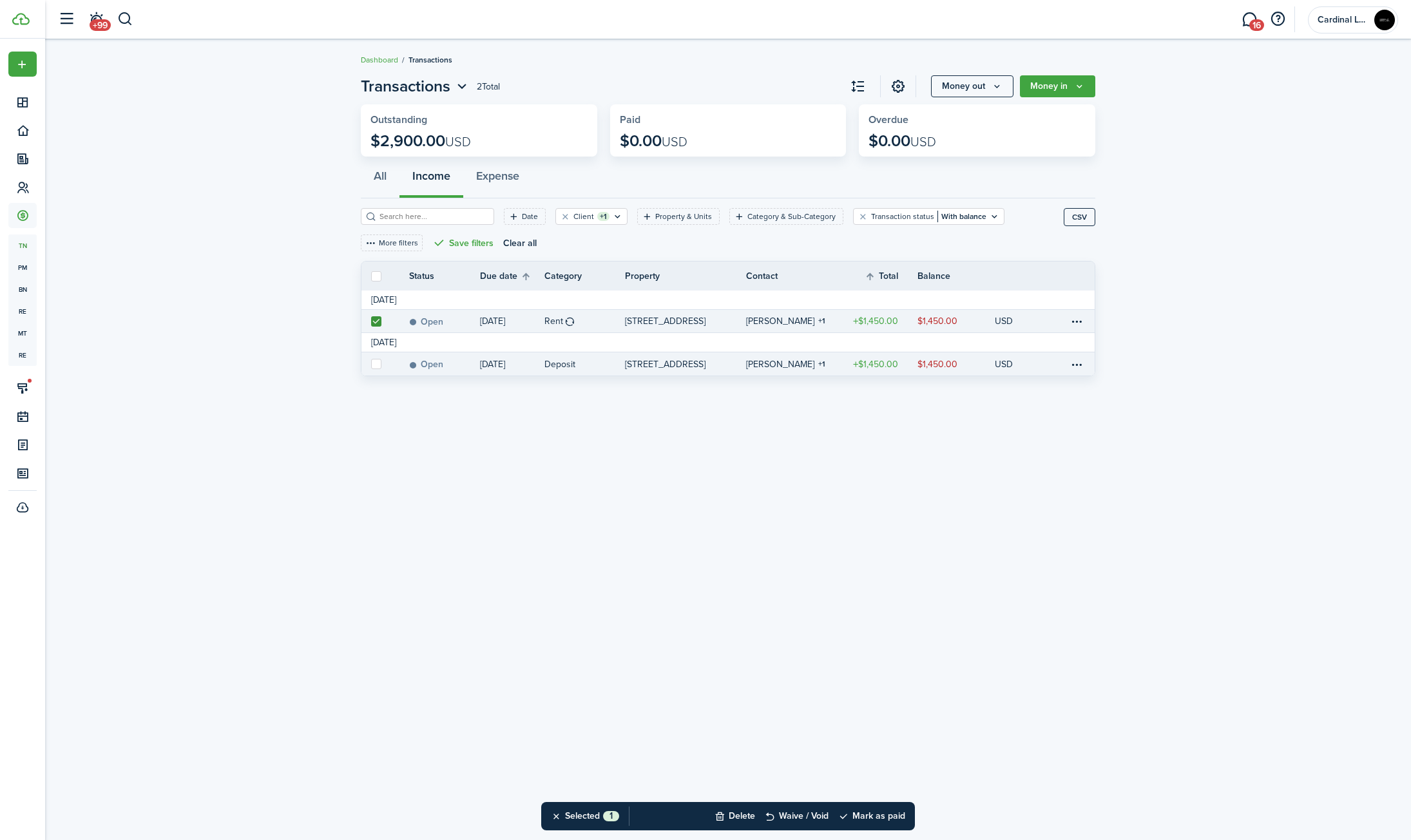
click at [377, 359] on label at bounding box center [376, 364] width 10 height 10
click at [371, 364] on input "checkbox" at bounding box center [370, 364] width 1 height 1
checkbox input "true"
click at [869, 819] on button "Mark as paid" at bounding box center [871, 817] width 67 height 28
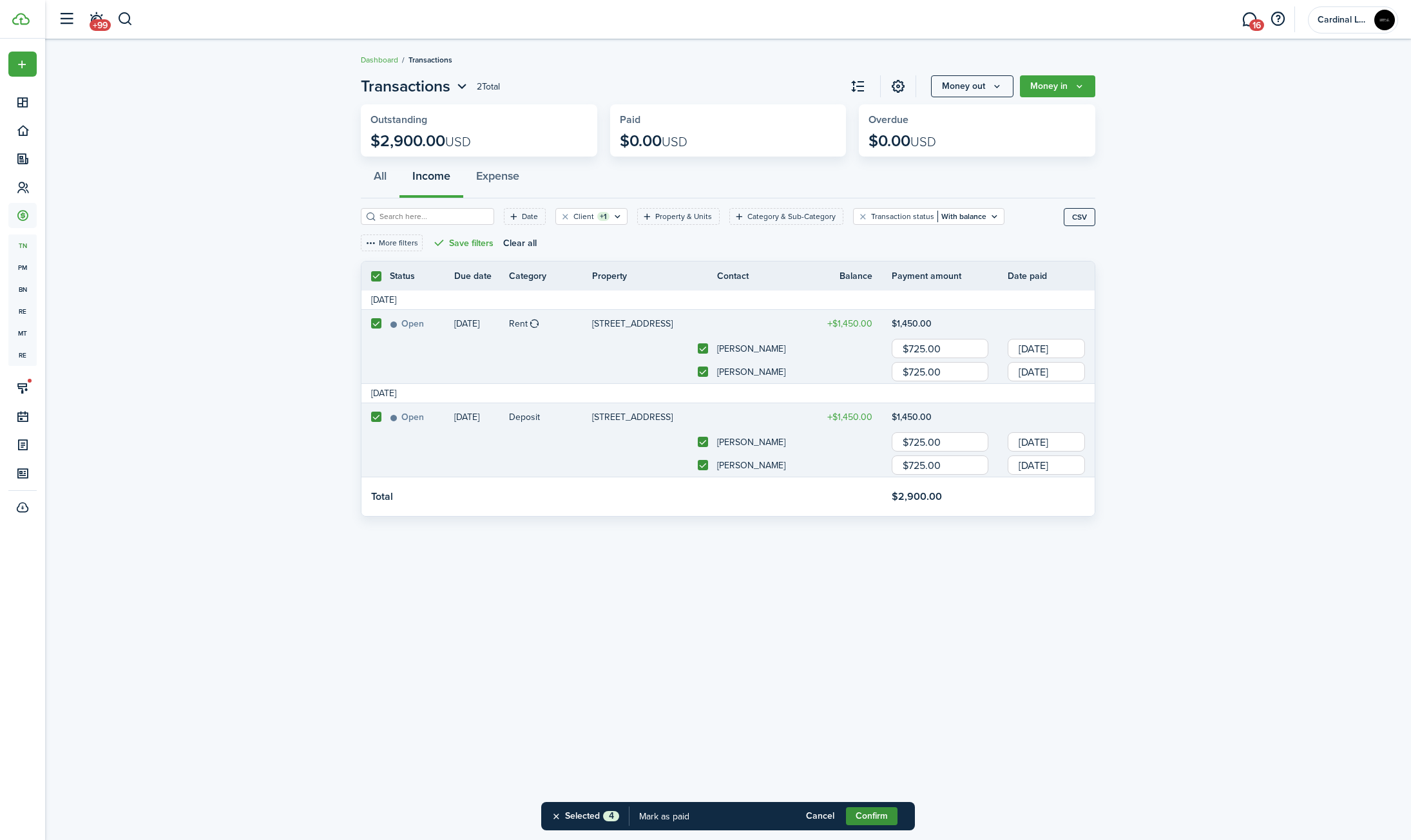
click at [878, 819] on button "Confirm" at bounding box center [871, 816] width 51 height 18
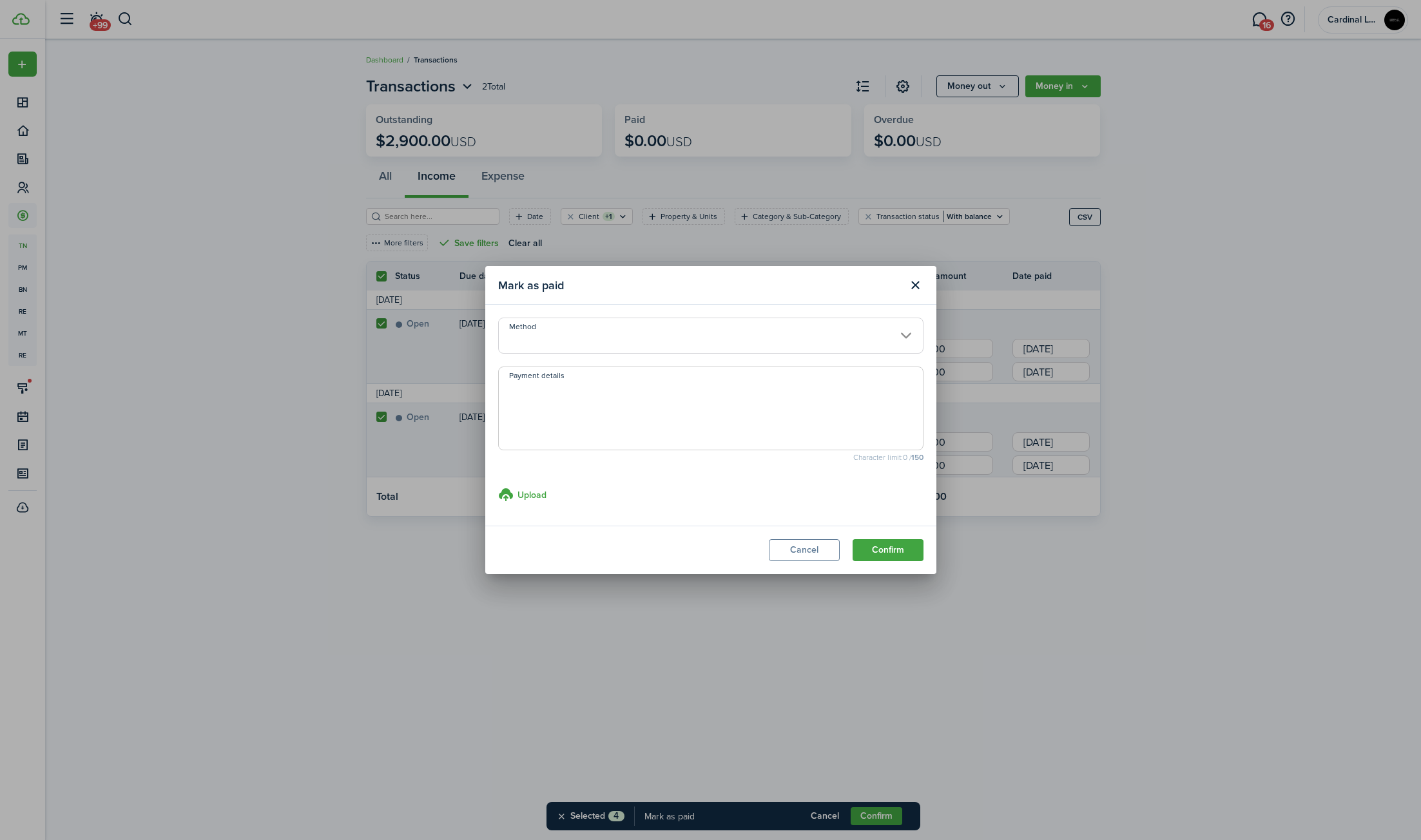
click at [630, 332] on input "Method" at bounding box center [710, 335] width 425 height 36
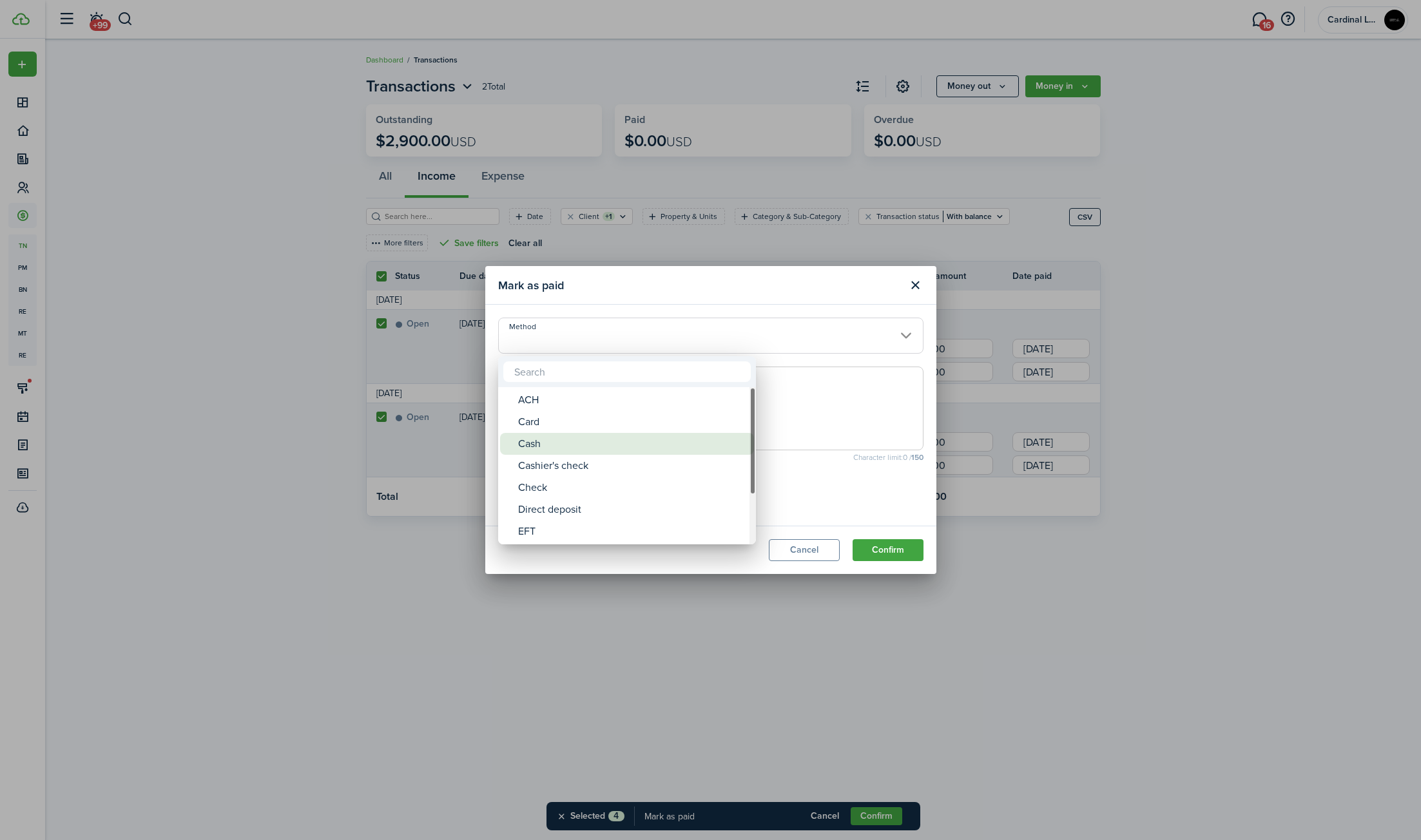
click at [603, 438] on div "Cash" at bounding box center [632, 443] width 228 height 22
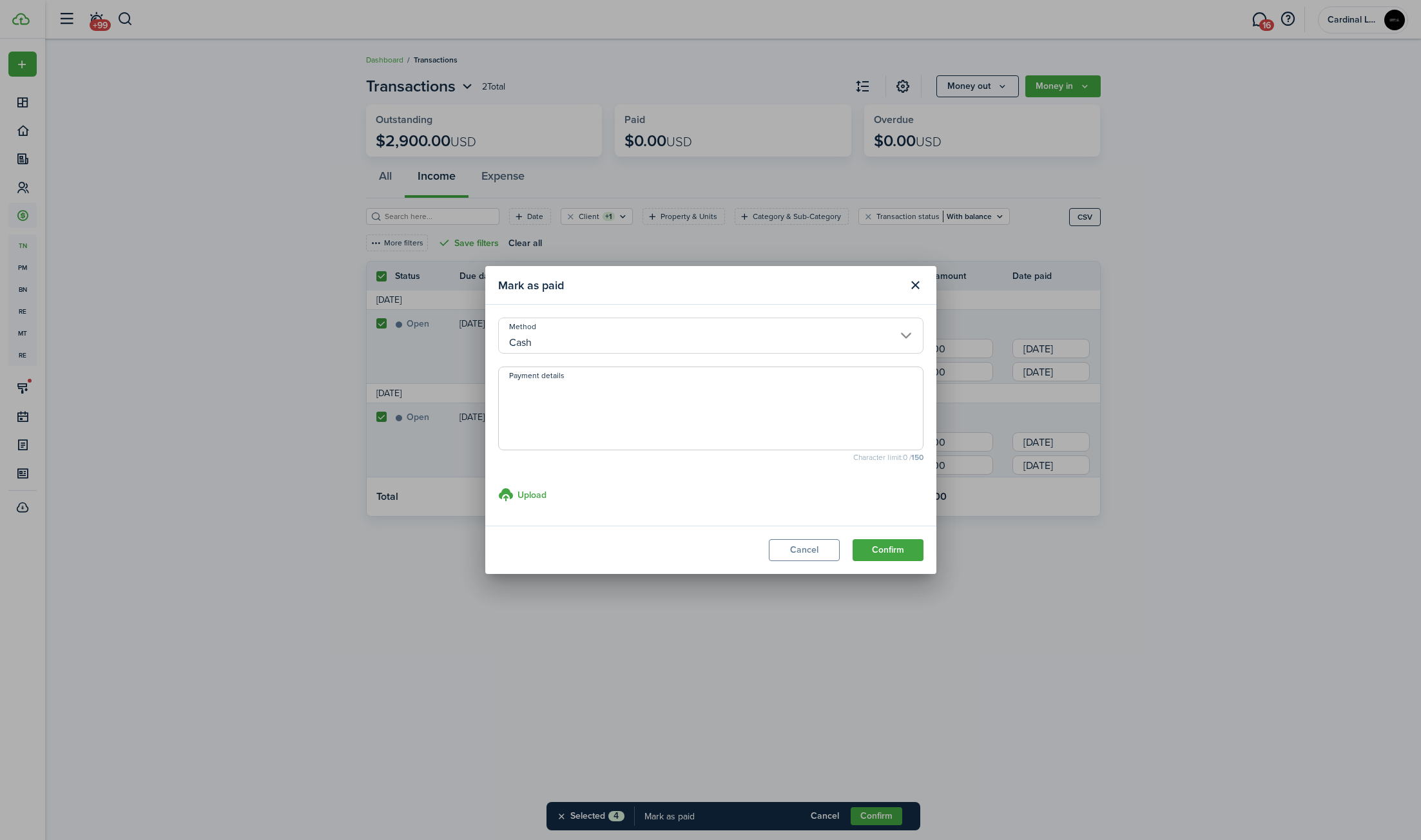
click at [607, 336] on input "Cash" at bounding box center [710, 335] width 425 height 36
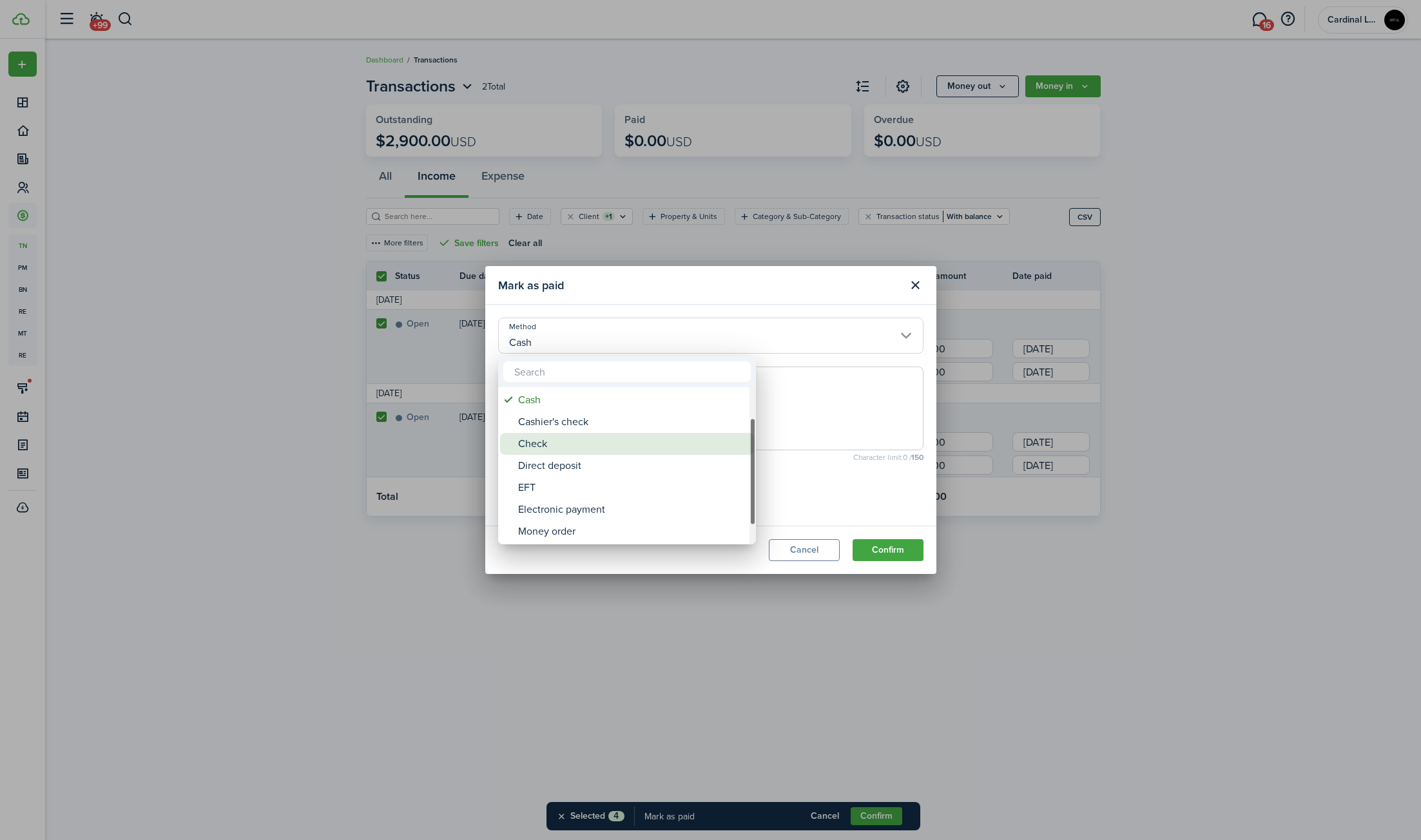
click at [586, 451] on div "Check" at bounding box center [632, 443] width 228 height 22
type input "Check"
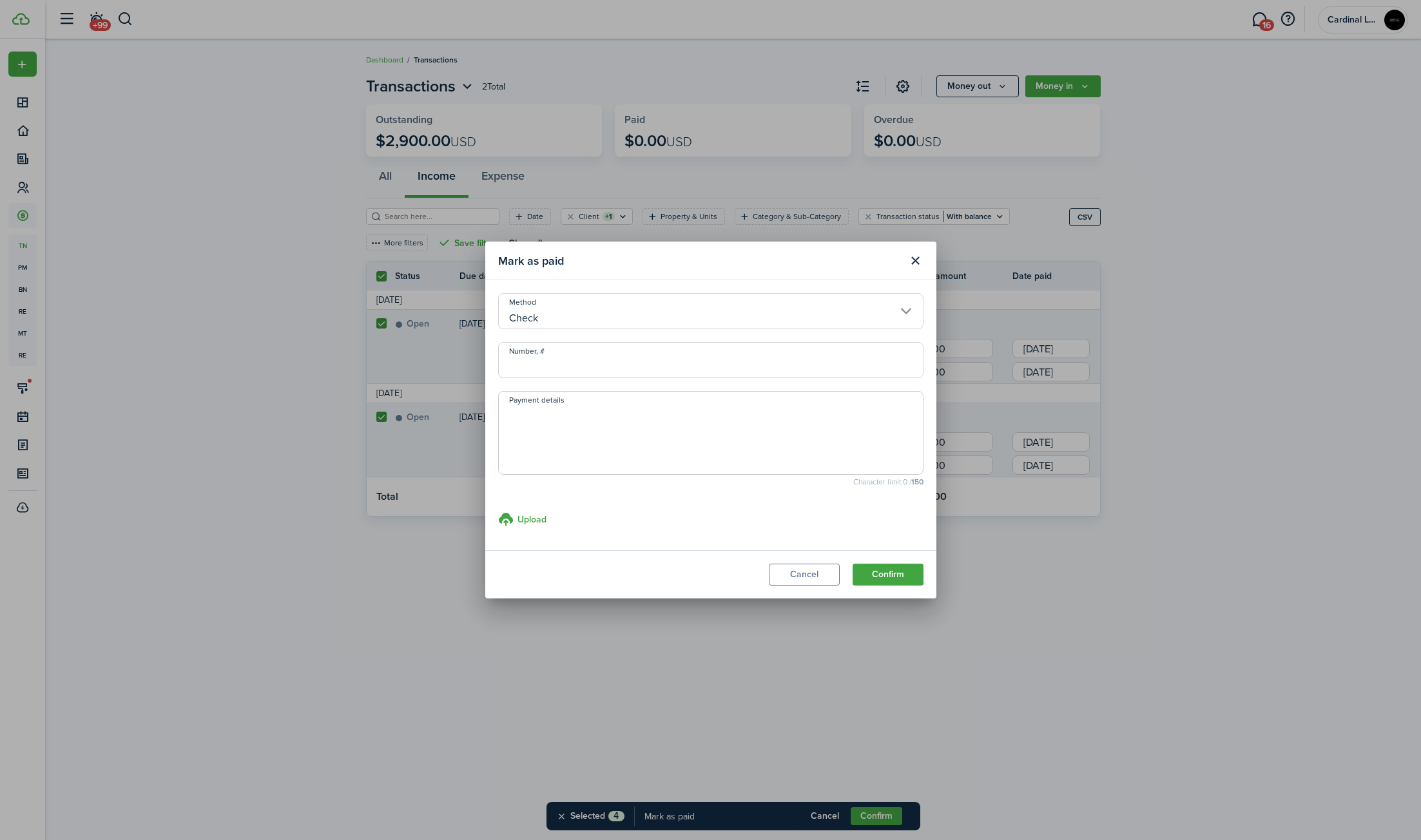
click at [580, 367] on input "Number, #" at bounding box center [710, 360] width 425 height 36
type input "2"
drag, startPoint x: 898, startPoint y: 568, endPoint x: 547, endPoint y: 361, distance: 407.5
click at [547, 361] on section "Mark as paid Method Check Number, # 11141 Payment details Character limit: 0 / …" at bounding box center [710, 419] width 451 height 357
click at [519, 366] on input "11141" at bounding box center [710, 360] width 425 height 36
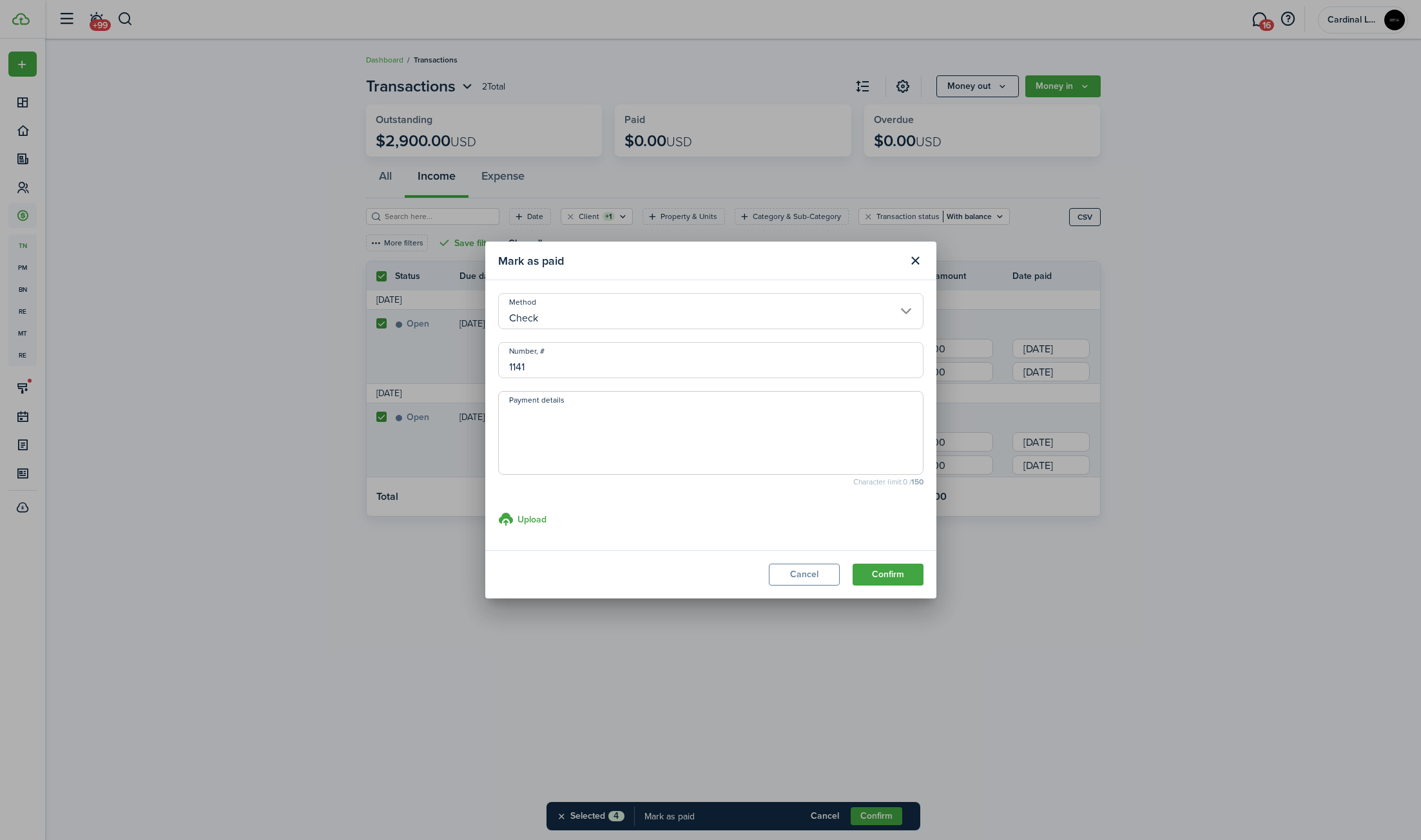
type input "1141"
click at [641, 456] on textarea "Payment details" at bounding box center [710, 436] width 424 height 62
click at [893, 573] on button "Confirm" at bounding box center [888, 574] width 71 height 22
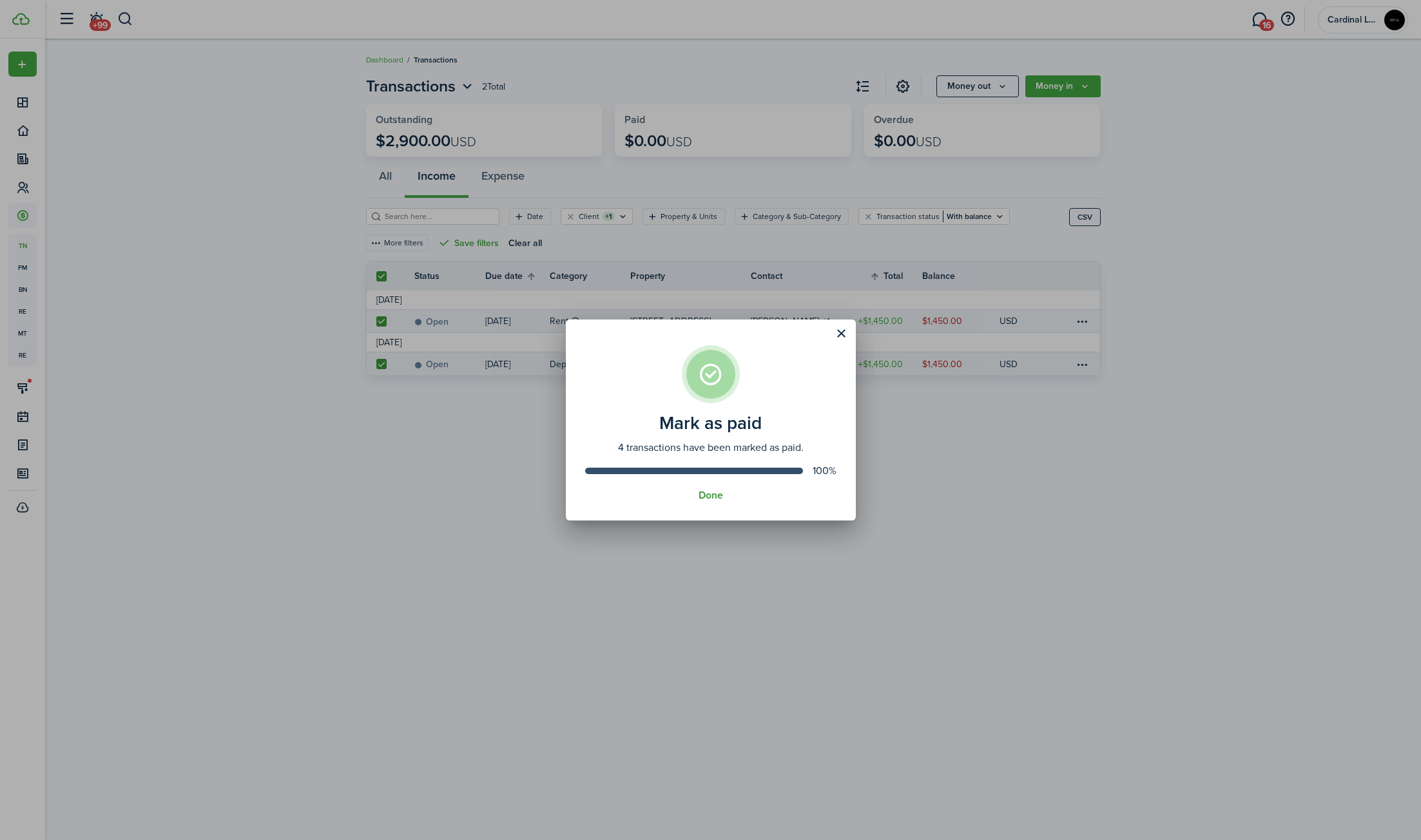
click at [709, 495] on button "Done" at bounding box center [710, 495] width 24 height 11
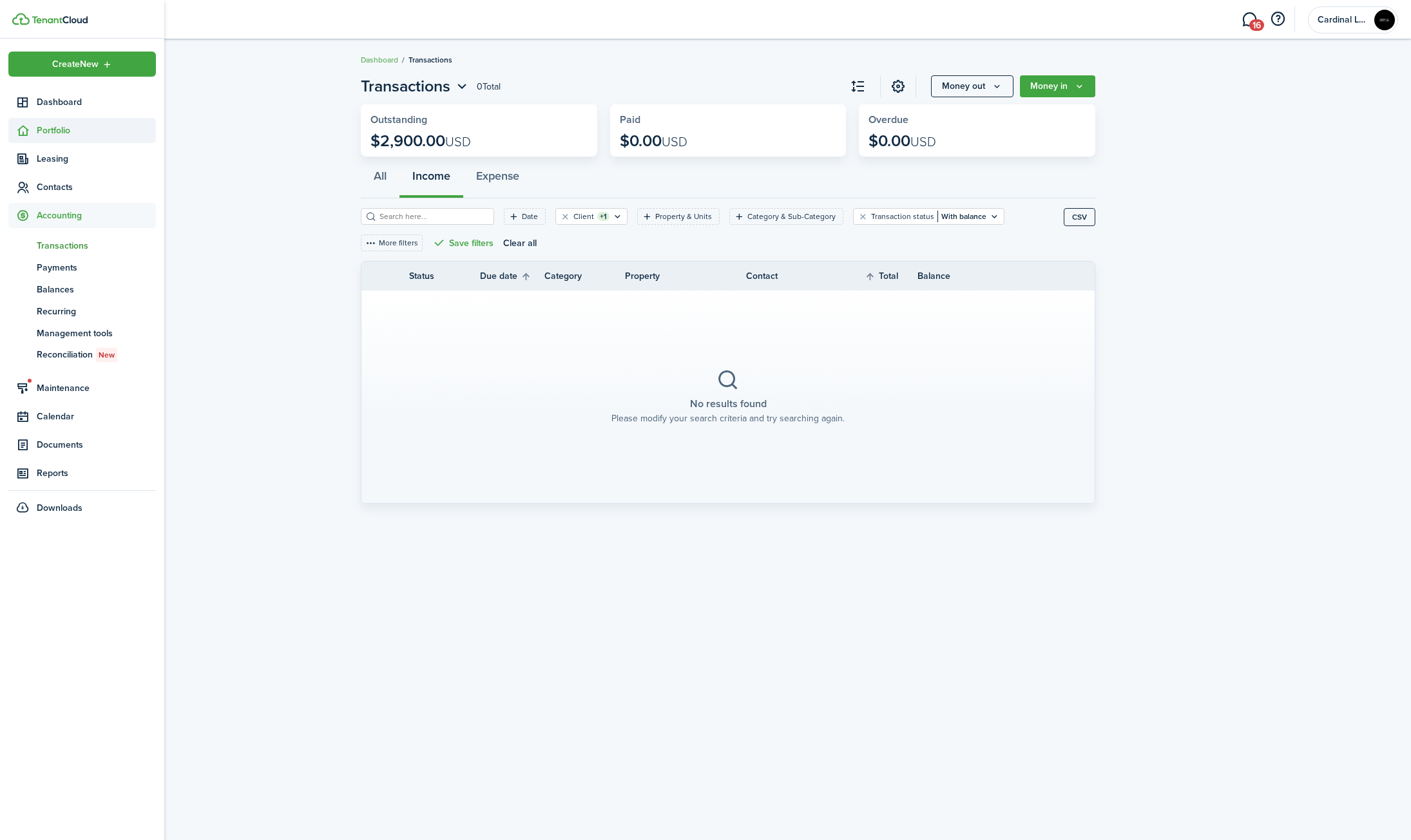
click at [76, 132] on span "Portfolio" at bounding box center [96, 130] width 119 height 14
click at [71, 159] on span "Properties" at bounding box center [96, 160] width 119 height 14
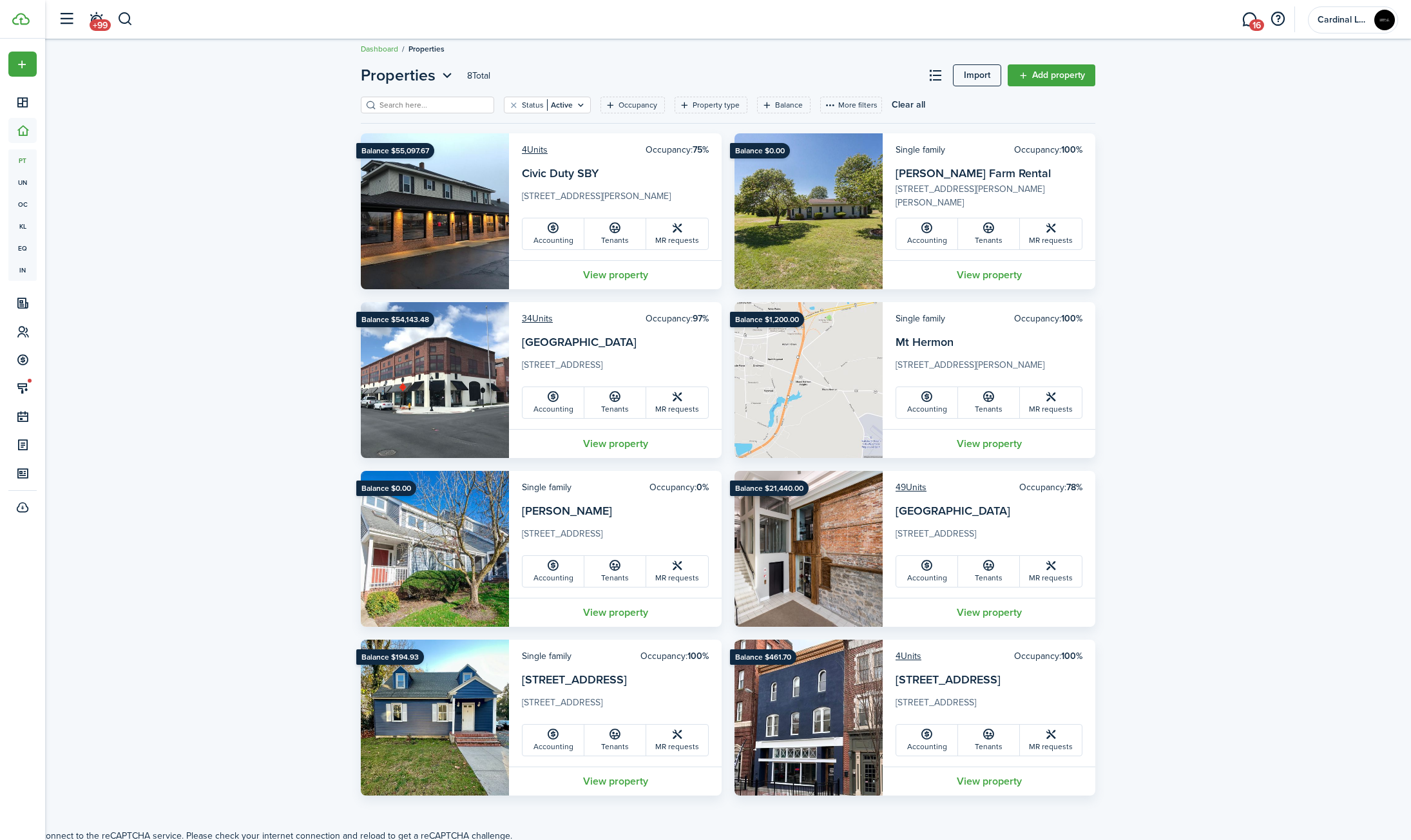
scroll to position [14, 0]
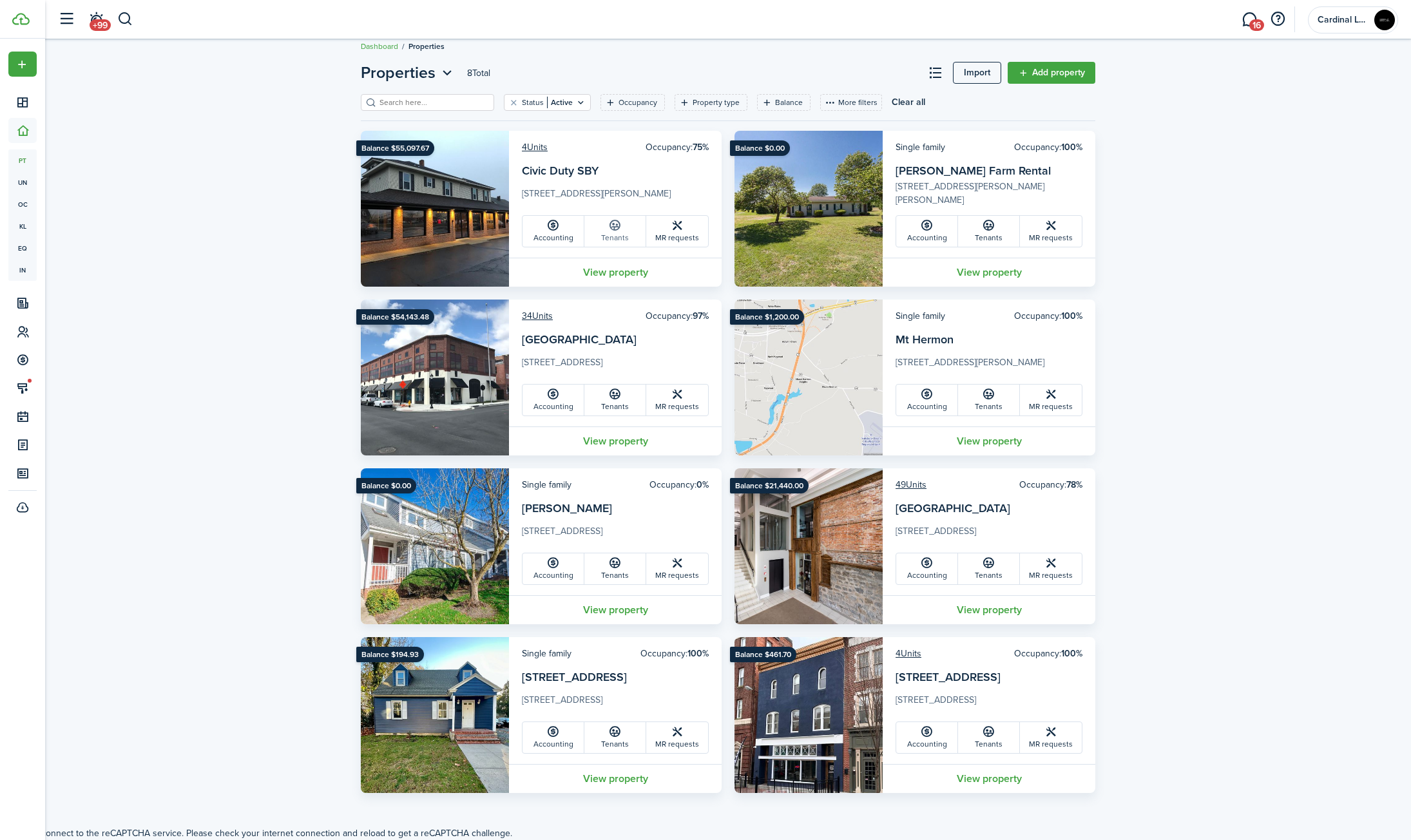
click at [612, 236] on link "Tenants" at bounding box center [615, 231] width 62 height 31
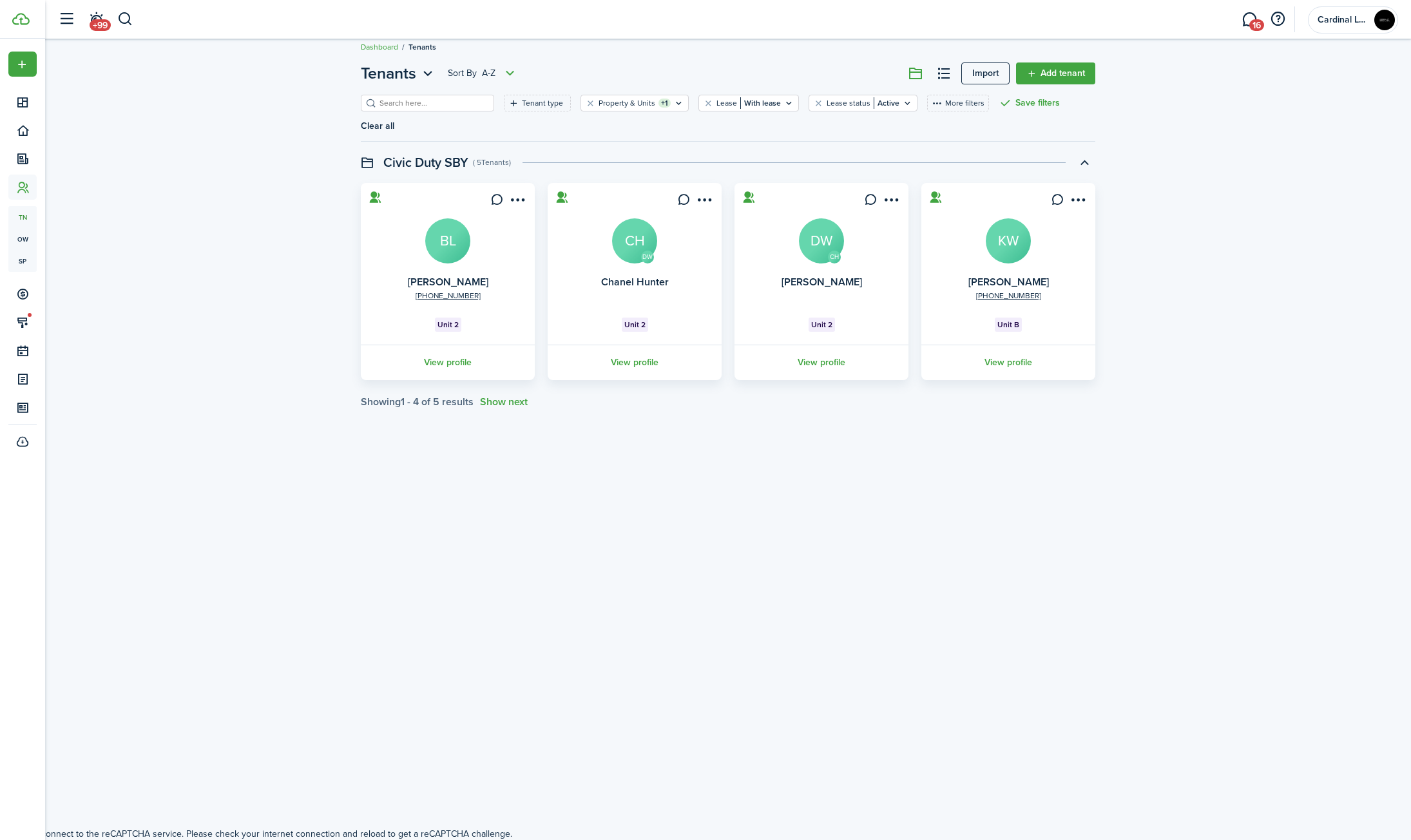
scroll to position [14, 0]
click at [119, 21] on header-control-items "+99" at bounding box center [92, 20] width 82 height 33
click at [125, 21] on button "button" at bounding box center [125, 19] width 16 height 22
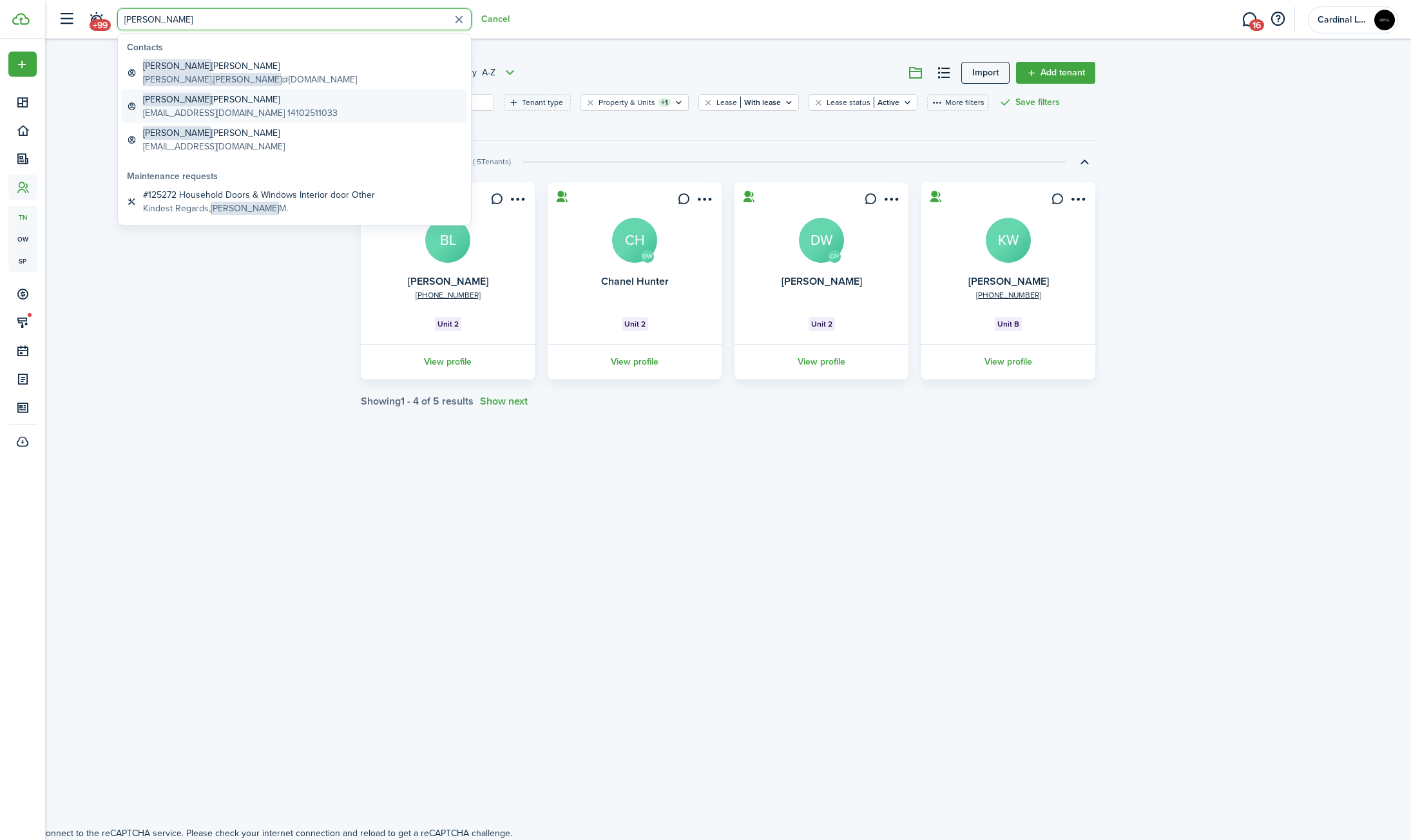
type input "[PERSON_NAME]"
click at [267, 104] on global-search-item-title "[PERSON_NAME]" at bounding box center [240, 99] width 194 height 14
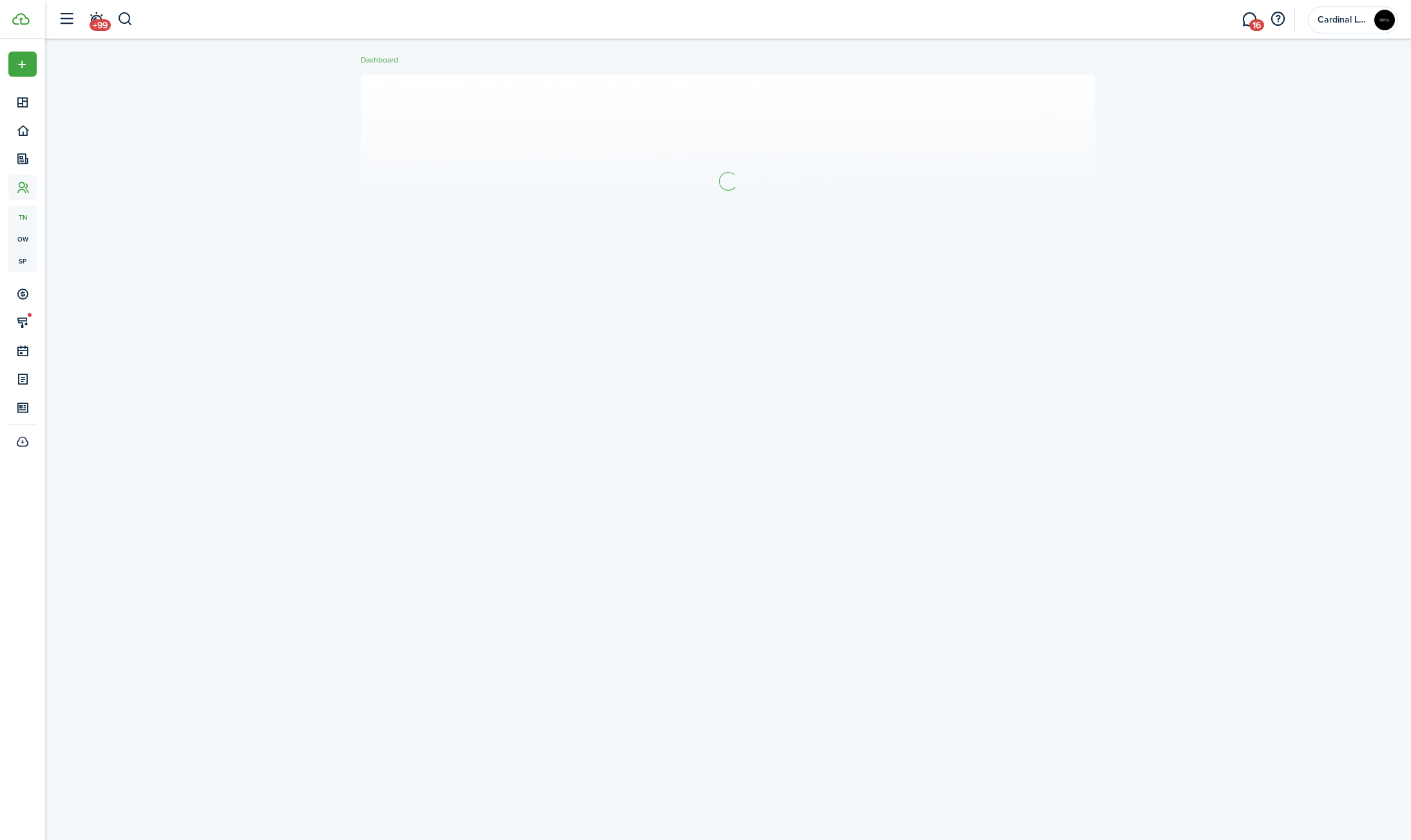
scroll to position [14, 0]
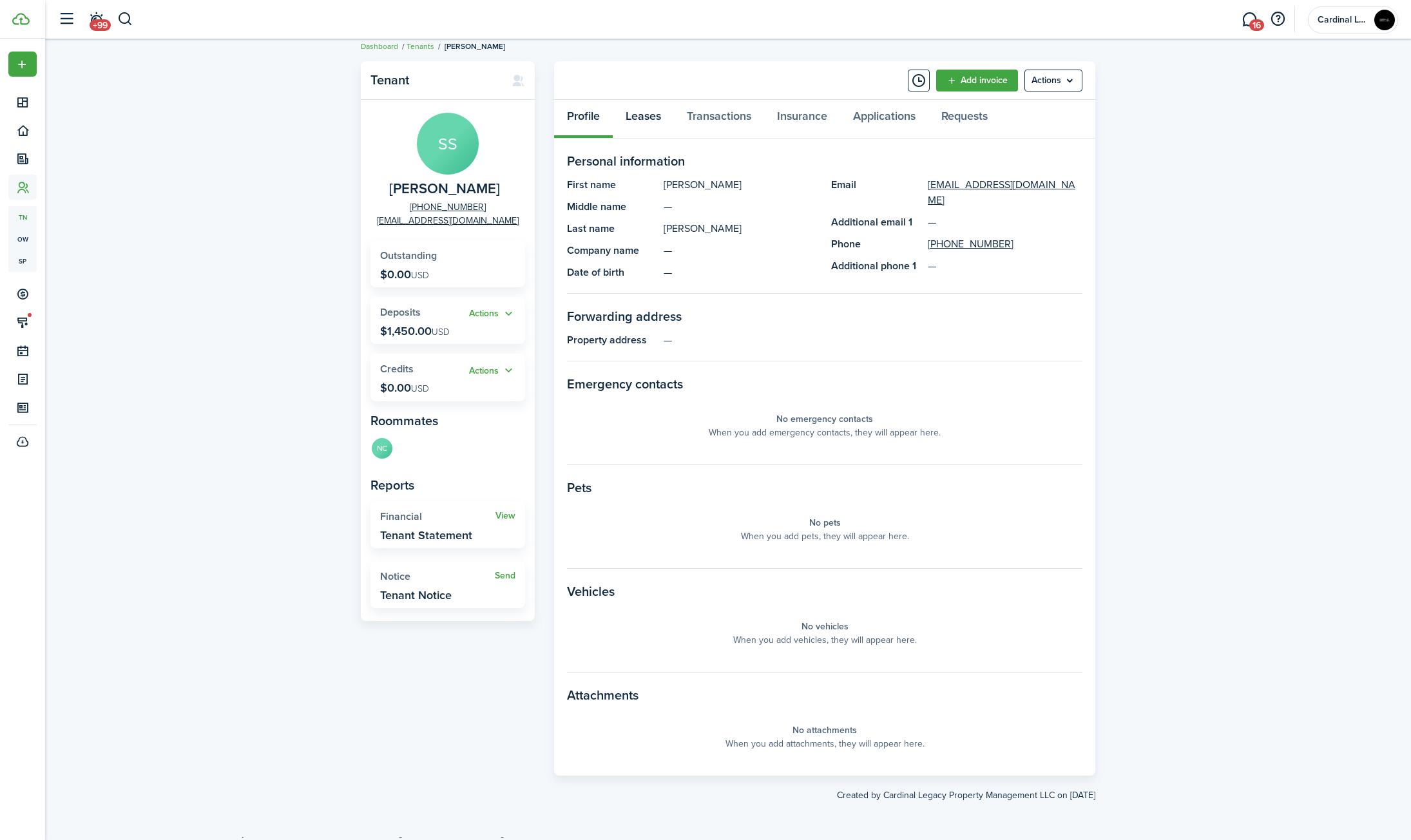
click at [654, 117] on link "Leases" at bounding box center [644, 119] width 61 height 38
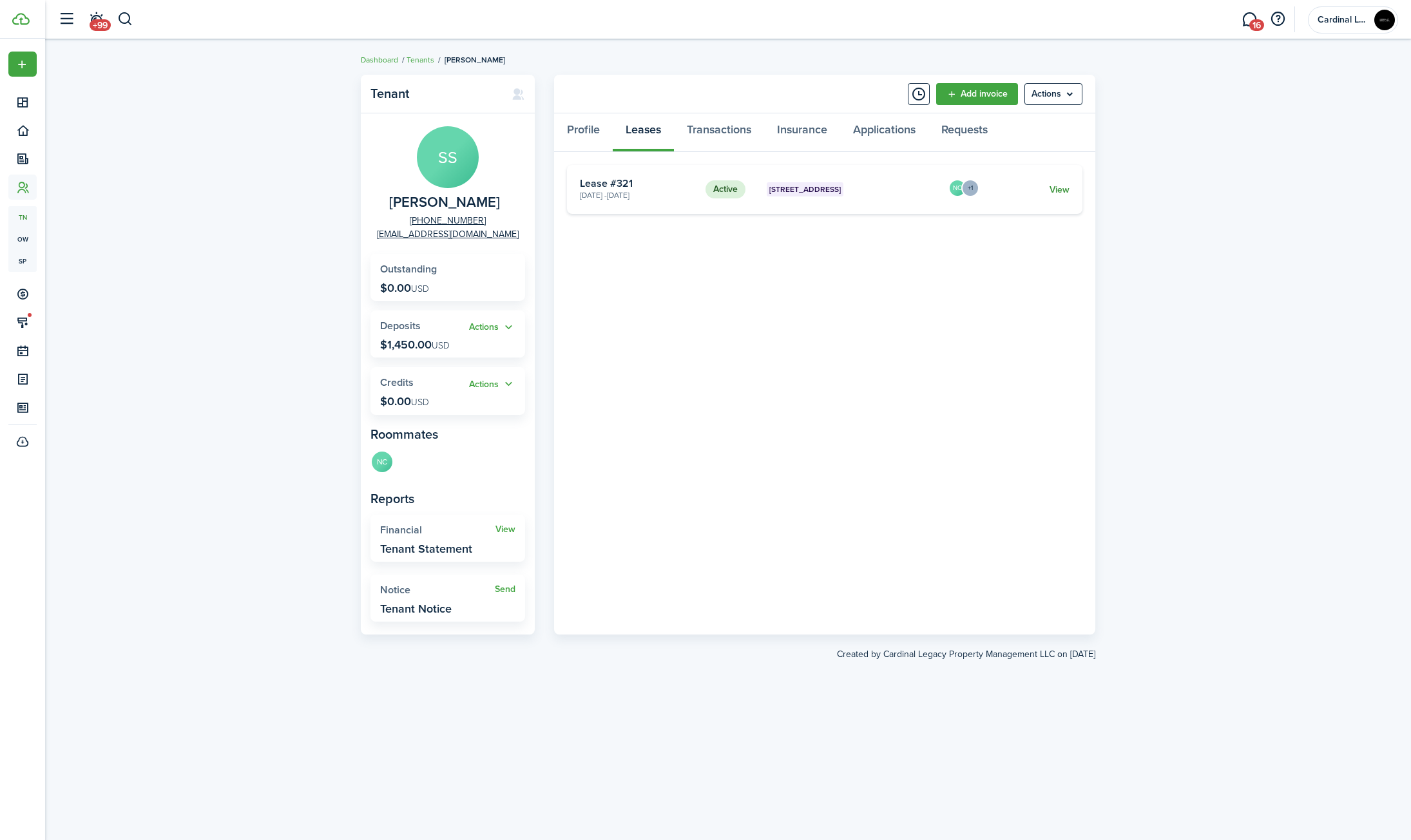
click at [1063, 187] on link "View" at bounding box center [1059, 189] width 20 height 14
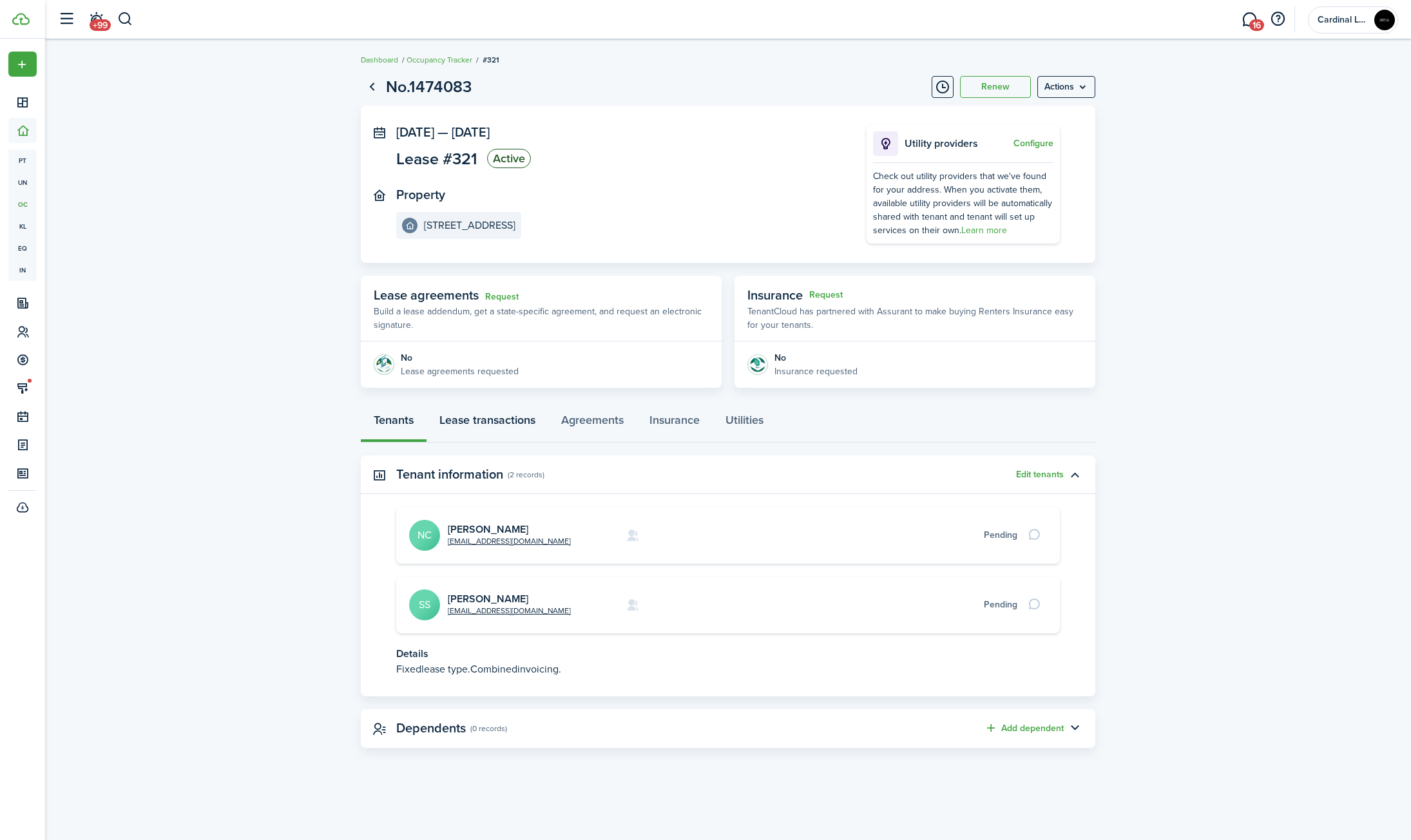
click at [476, 417] on link "Lease transactions" at bounding box center [487, 423] width 122 height 38
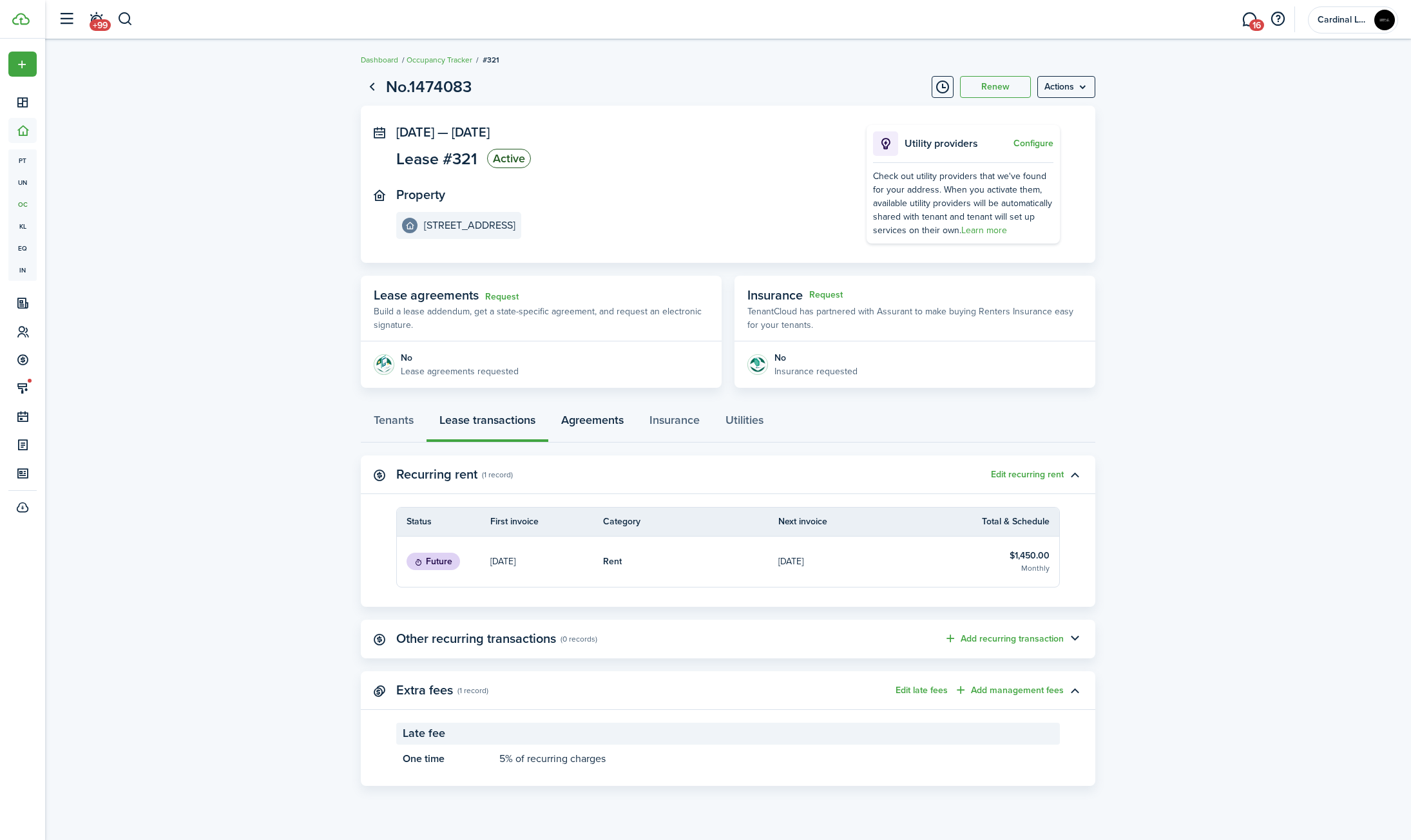
click at [579, 431] on link "Agreements" at bounding box center [592, 423] width 88 height 38
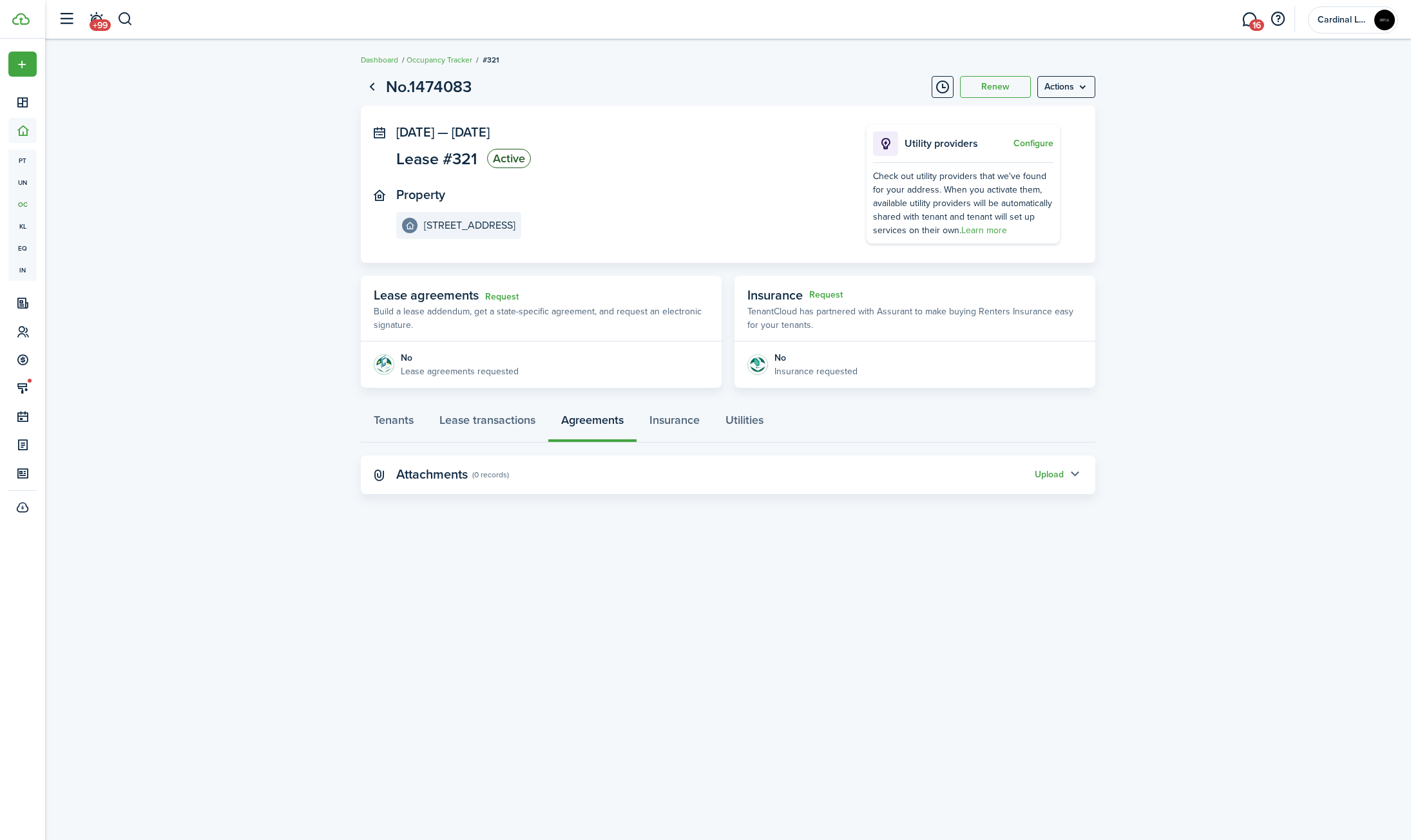
click at [1066, 475] on button "button" at bounding box center [1074, 475] width 22 height 22
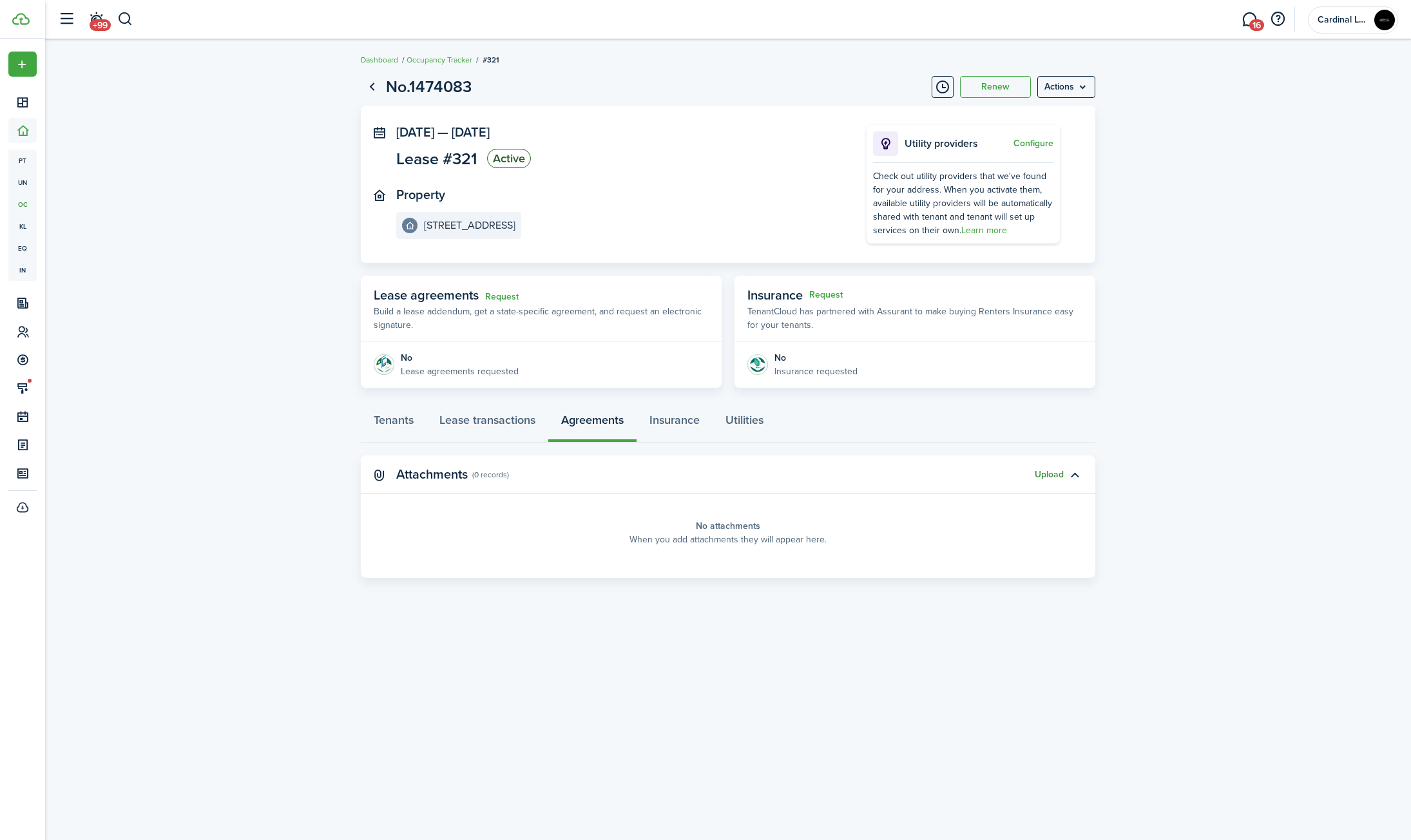
click at [1055, 478] on button "Upload" at bounding box center [1049, 475] width 29 height 10
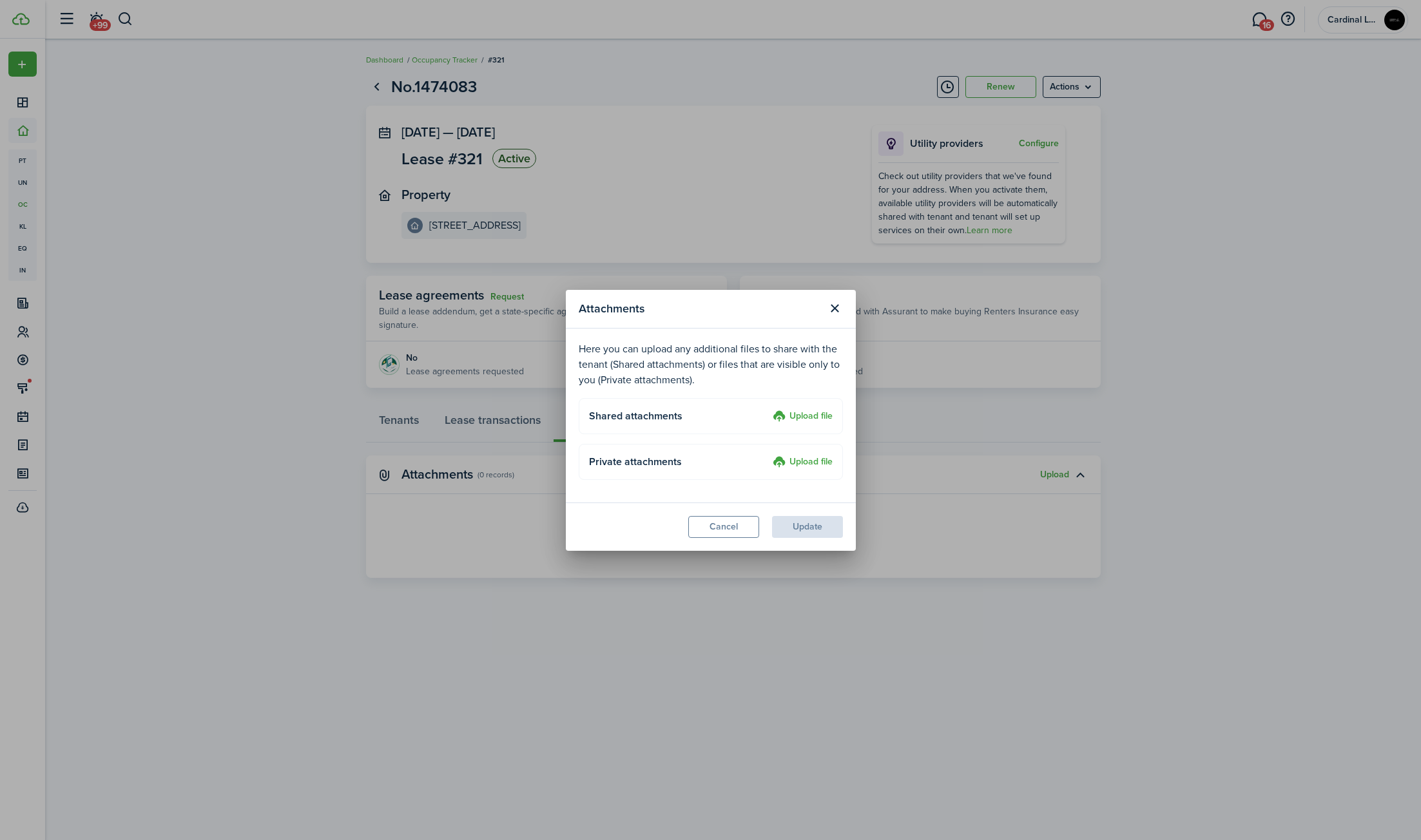
click at [804, 416] on label "Upload file" at bounding box center [802, 417] width 60 height 16
click at [768, 409] on input "Upload file" at bounding box center [768, 409] width 0 height 0
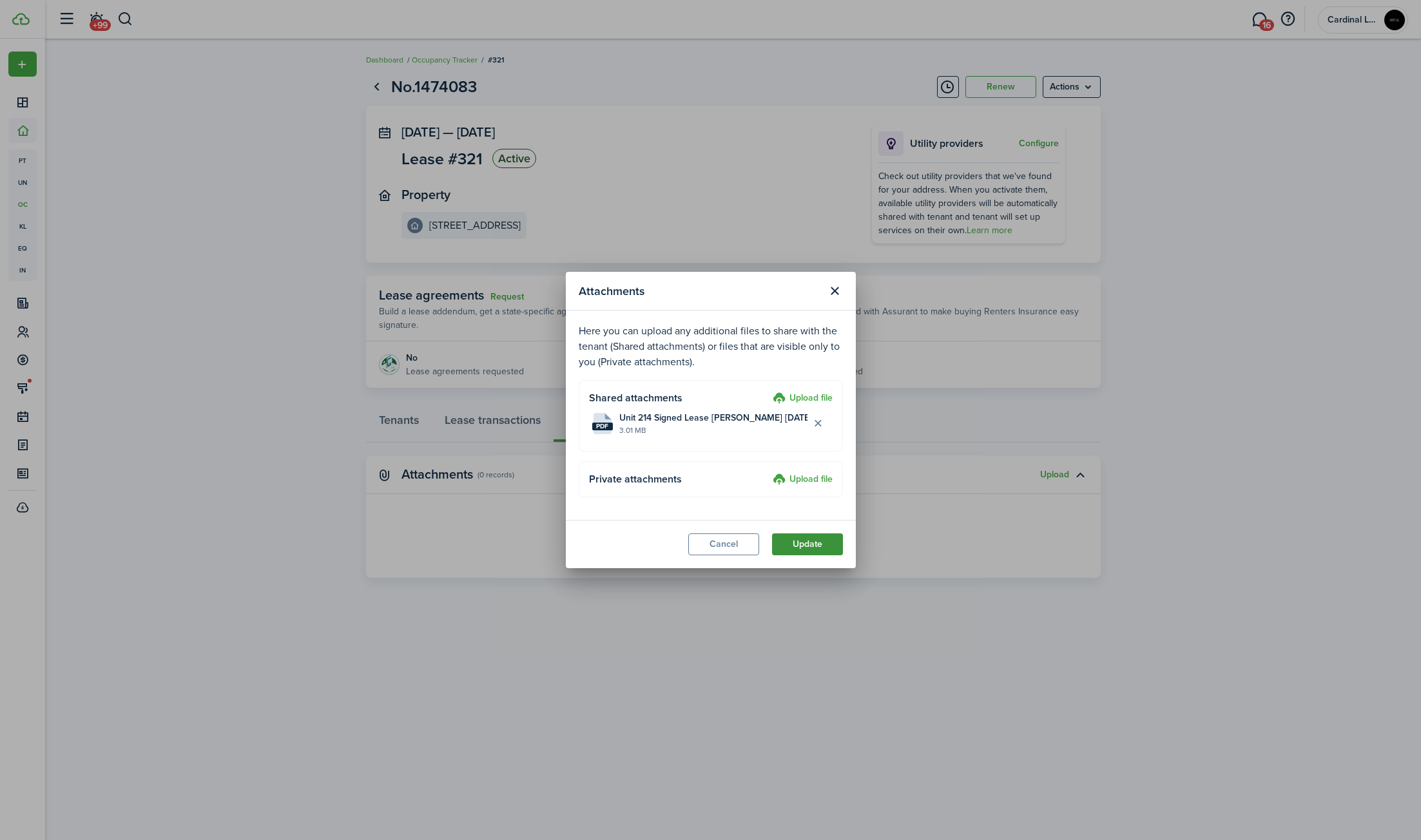
click at [824, 548] on button "Update" at bounding box center [807, 544] width 71 height 22
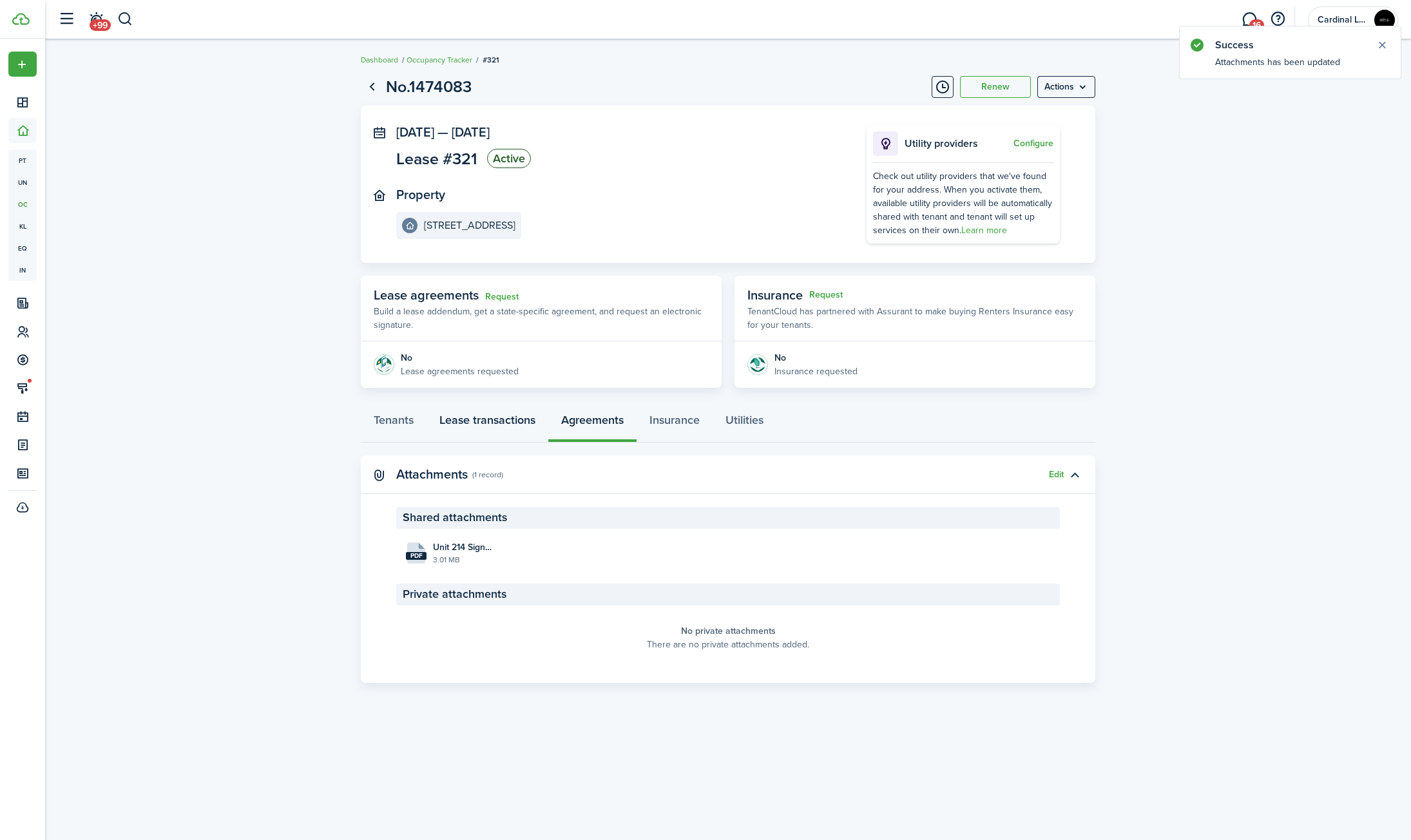
click at [497, 413] on link "Lease transactions" at bounding box center [487, 423] width 122 height 38
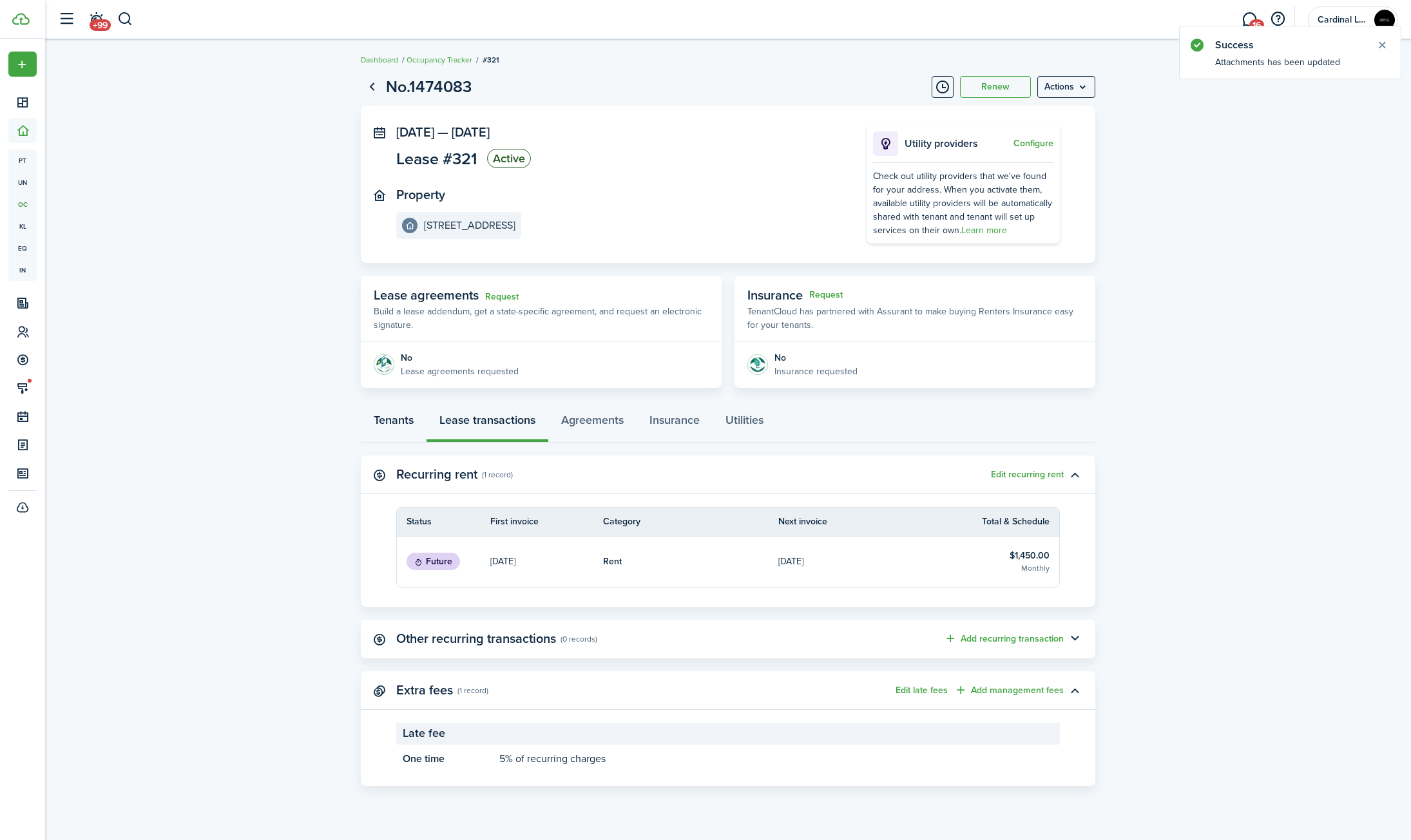
click at [404, 416] on link "Tenants" at bounding box center [394, 423] width 65 height 38
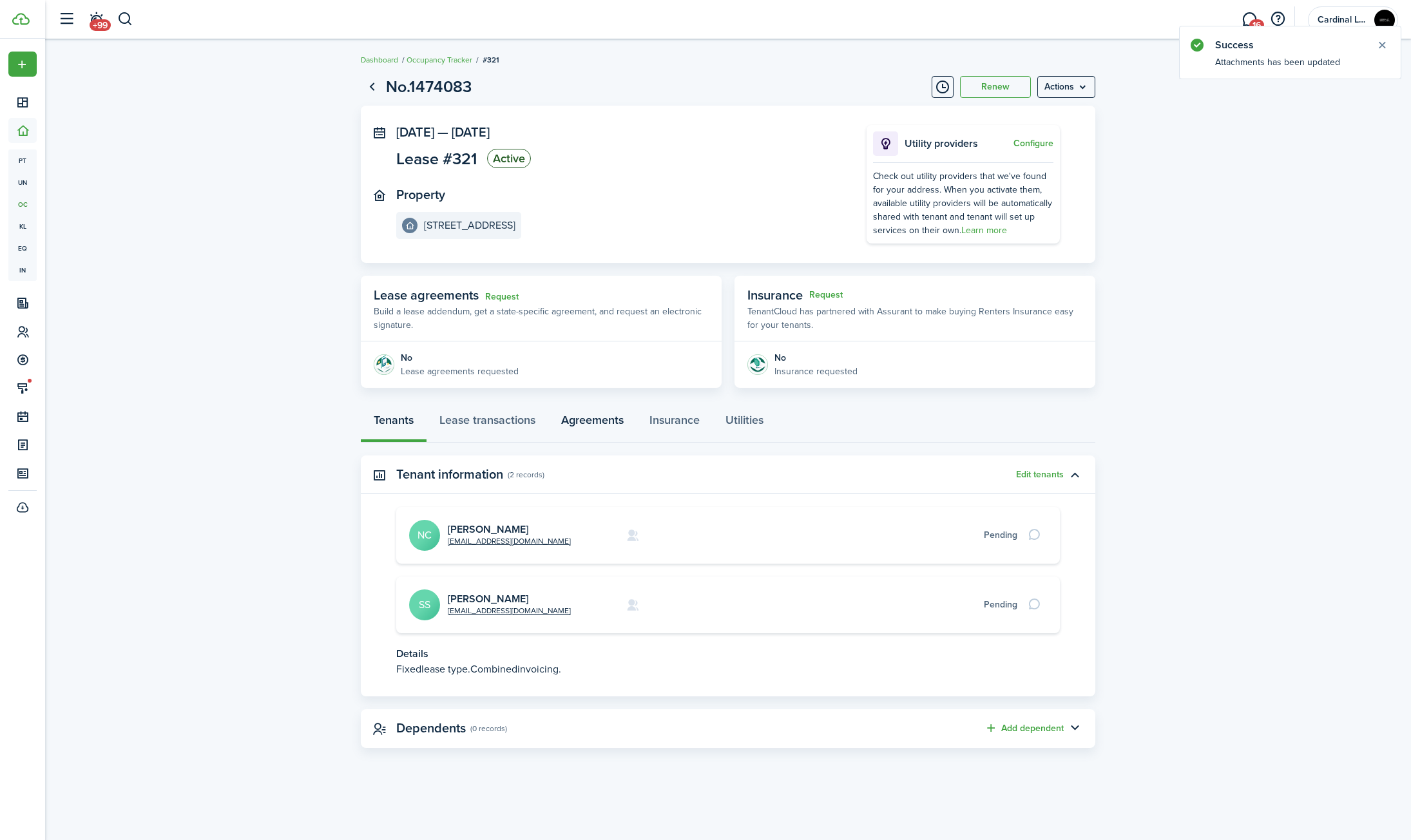
click at [597, 421] on link "Agreements" at bounding box center [592, 423] width 88 height 38
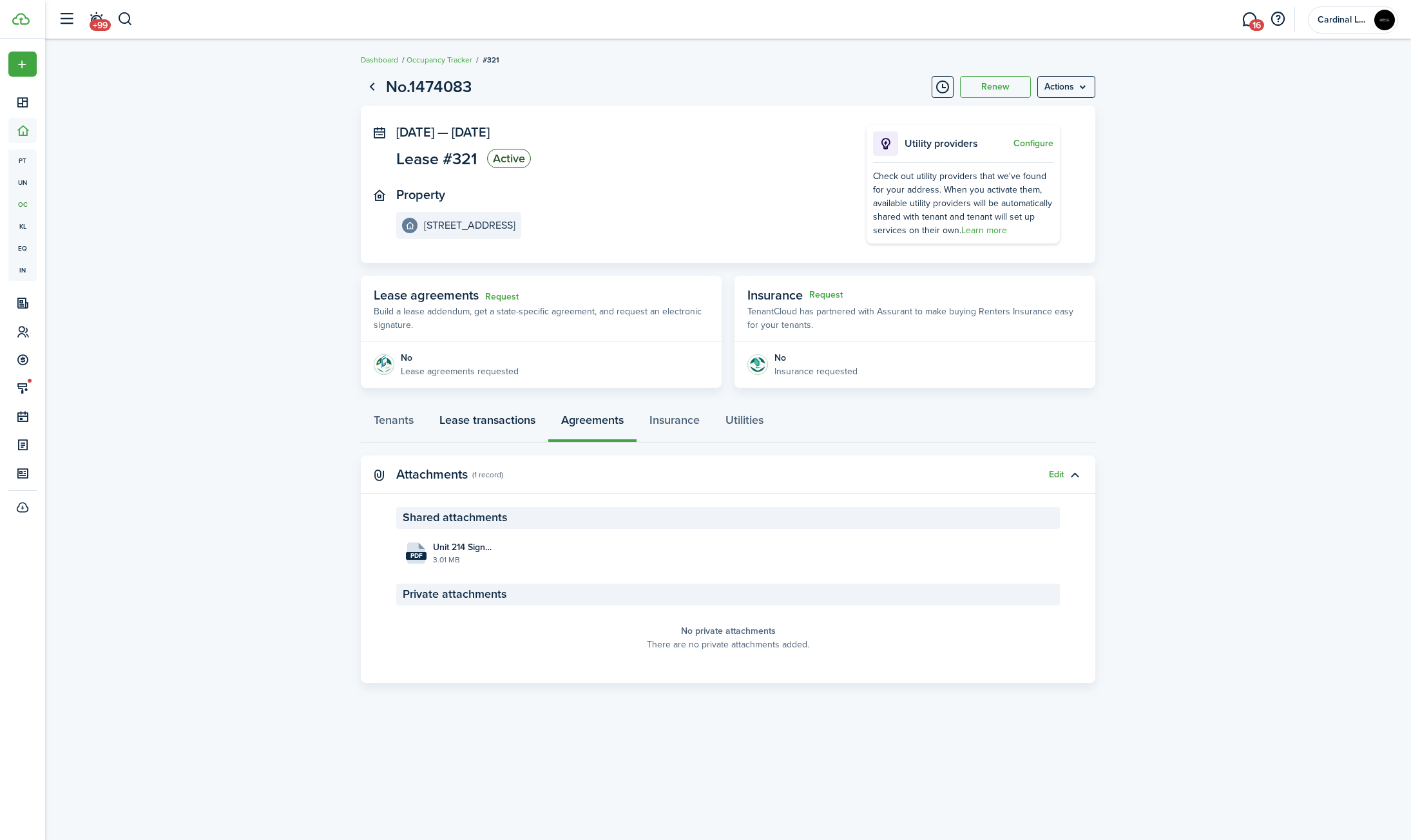
drag, startPoint x: 498, startPoint y: 415, endPoint x: 439, endPoint y: 421, distance: 59.3
click at [495, 416] on link "Lease transactions" at bounding box center [487, 423] width 122 height 38
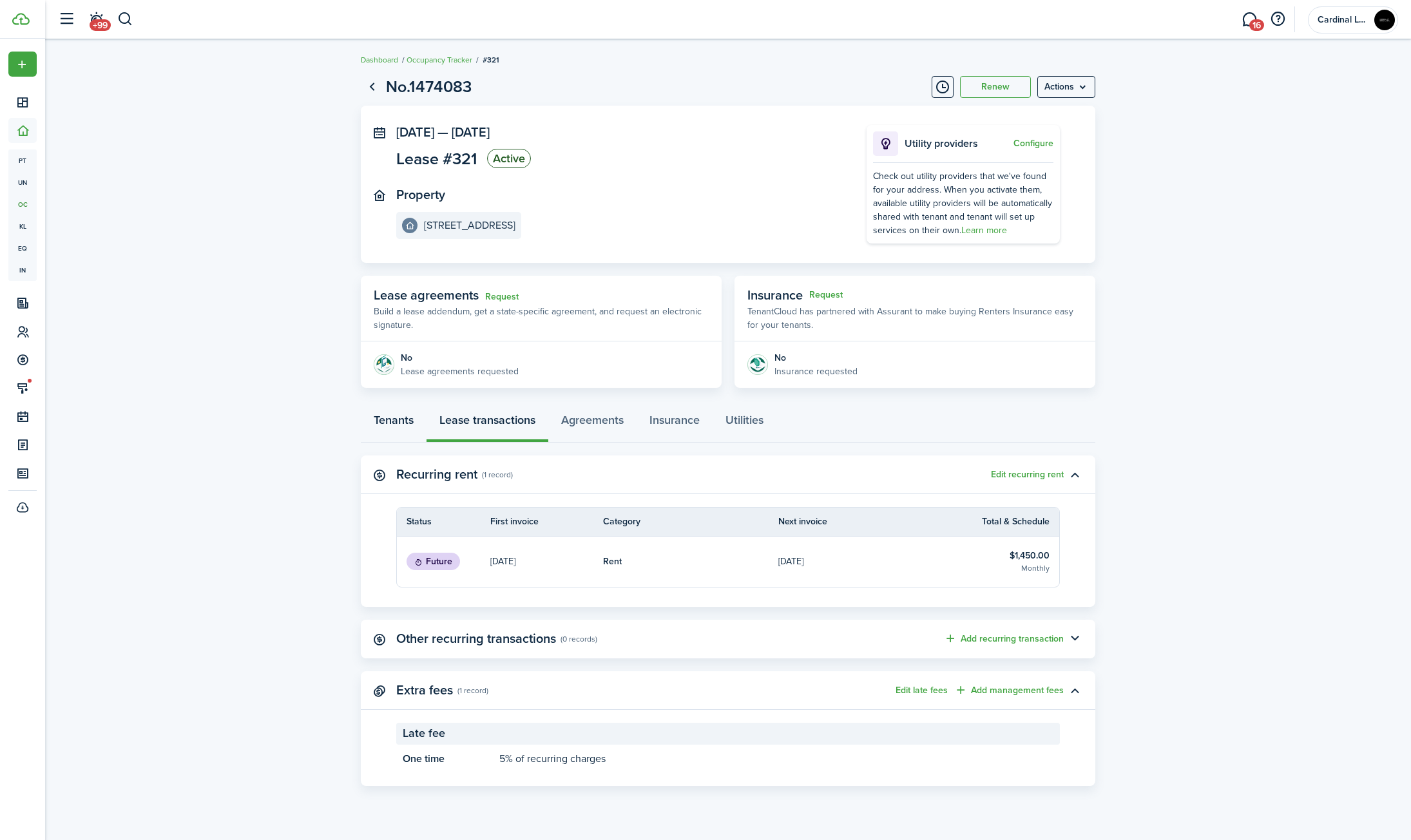
click at [415, 424] on link "Tenants" at bounding box center [394, 423] width 65 height 38
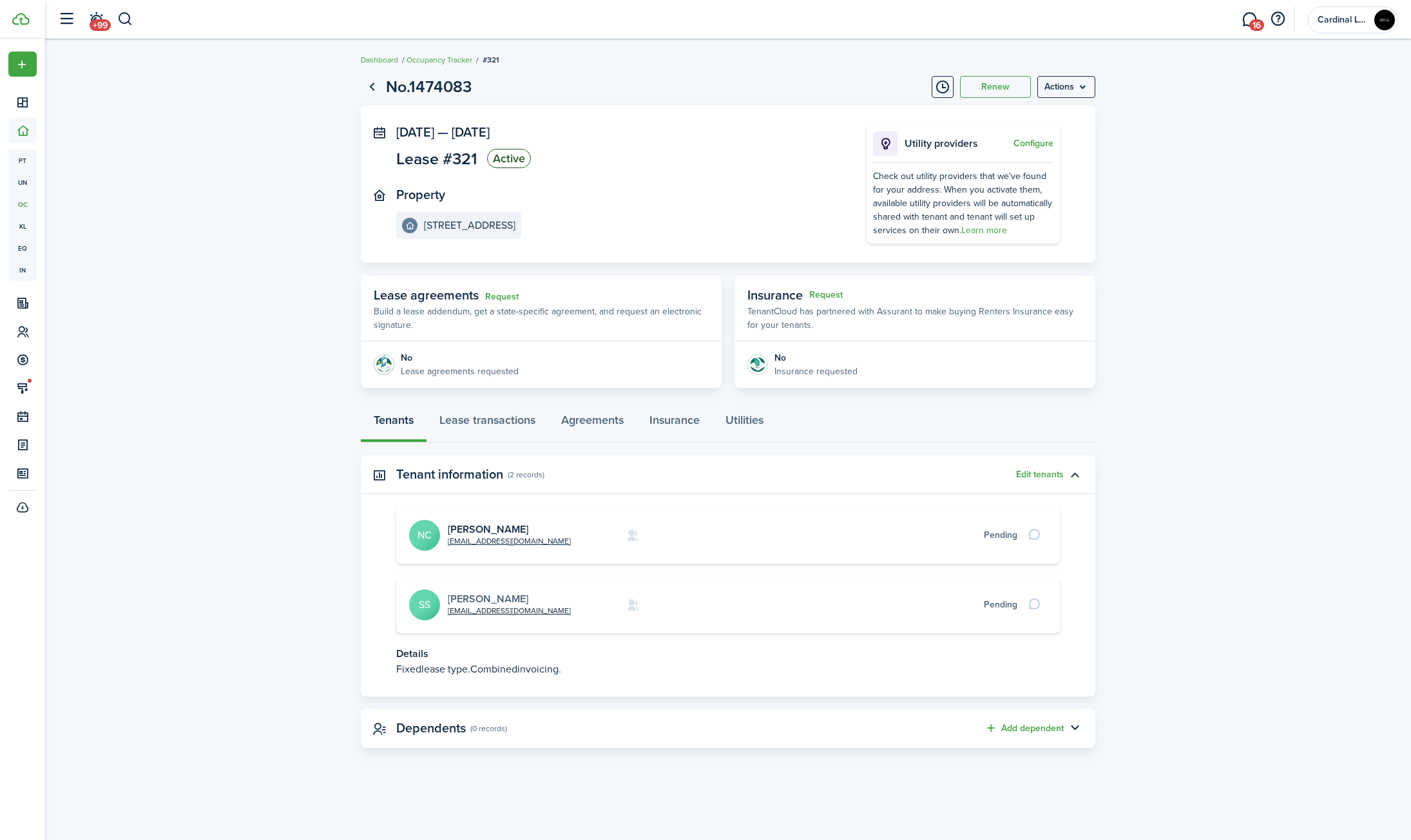
click at [477, 597] on link "[PERSON_NAME]" at bounding box center [488, 599] width 80 height 15
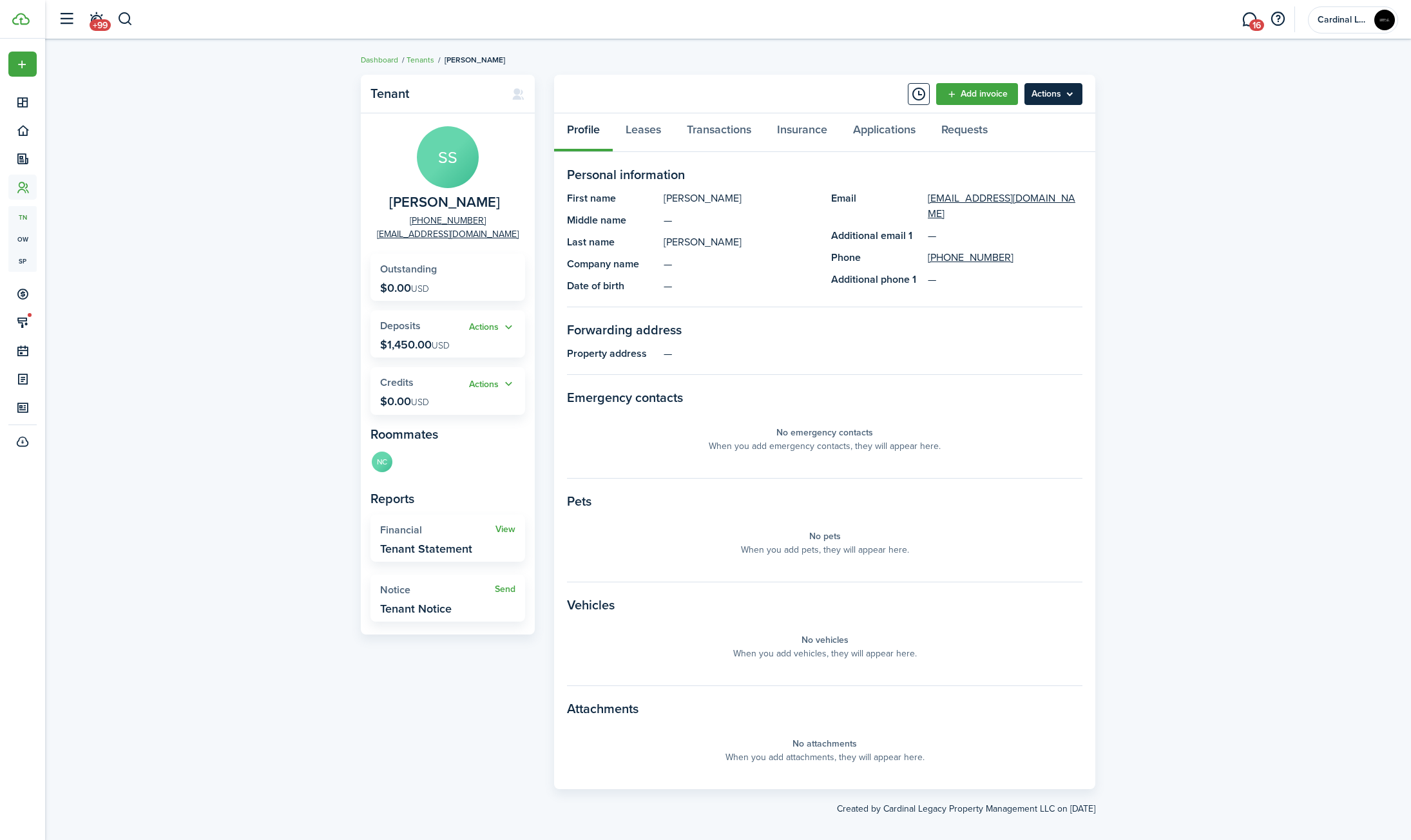
click at [1069, 101] on menu-btn "Actions" at bounding box center [1053, 94] width 58 height 22
click at [1195, 131] on div "Tenant SS [PERSON_NAME] [PHONE_NUMBER] [EMAIL_ADDRESS][DOMAIN_NAME] Outstanding…" at bounding box center [728, 445] width 1366 height 754
click at [641, 137] on link "Leases" at bounding box center [644, 132] width 61 height 38
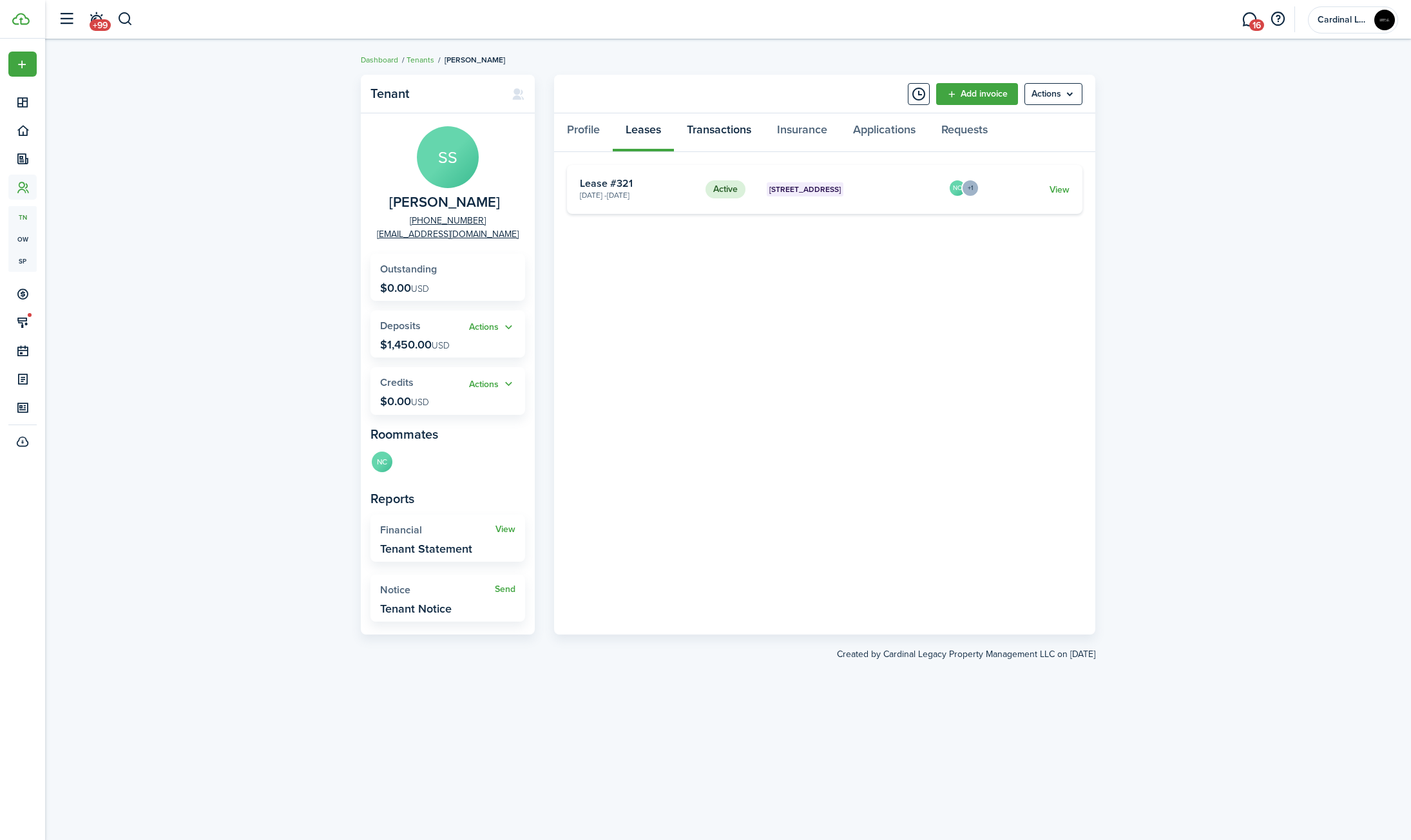
click at [702, 123] on link "Transactions" at bounding box center [719, 132] width 90 height 38
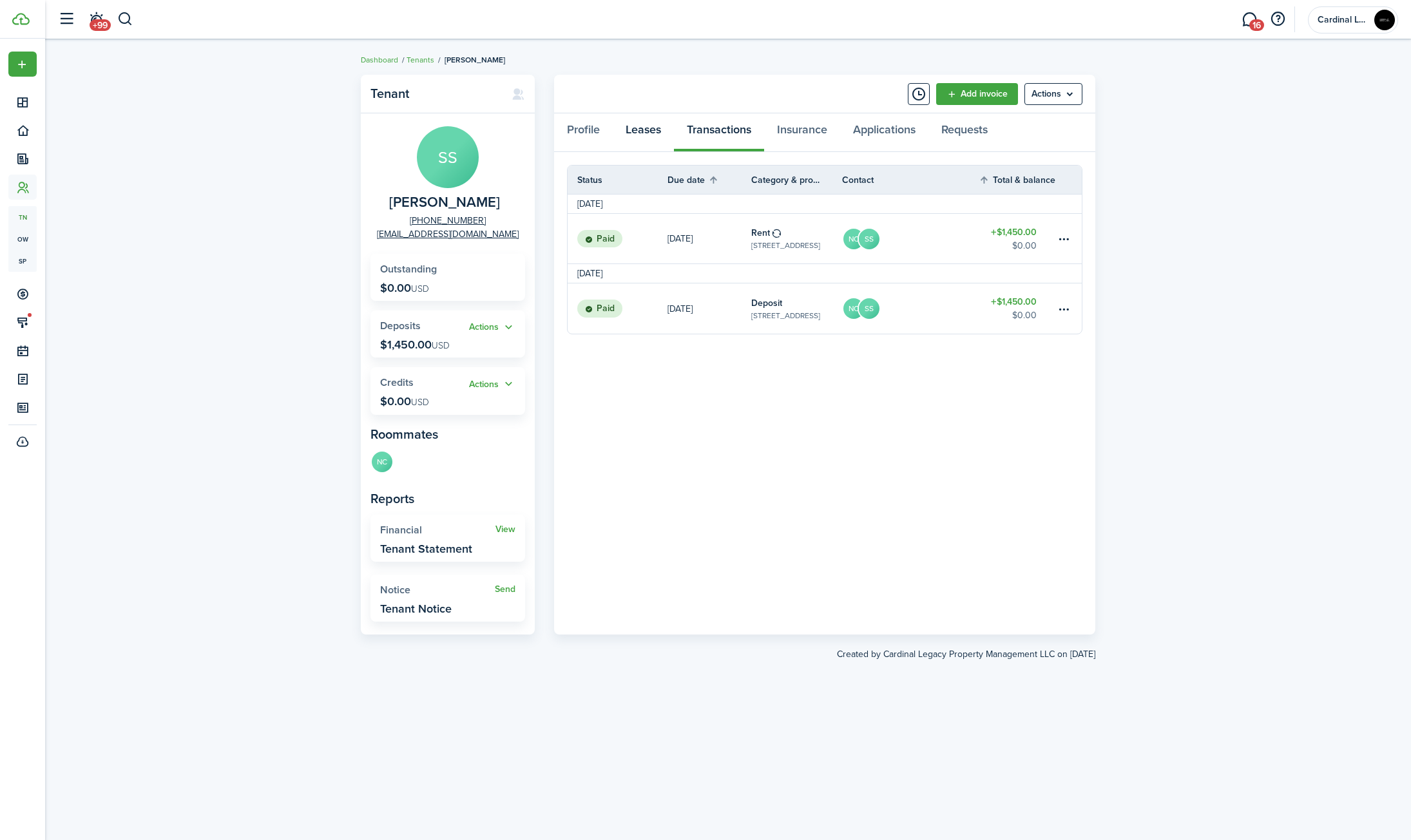
click at [668, 130] on link "Leases" at bounding box center [644, 132] width 61 height 38
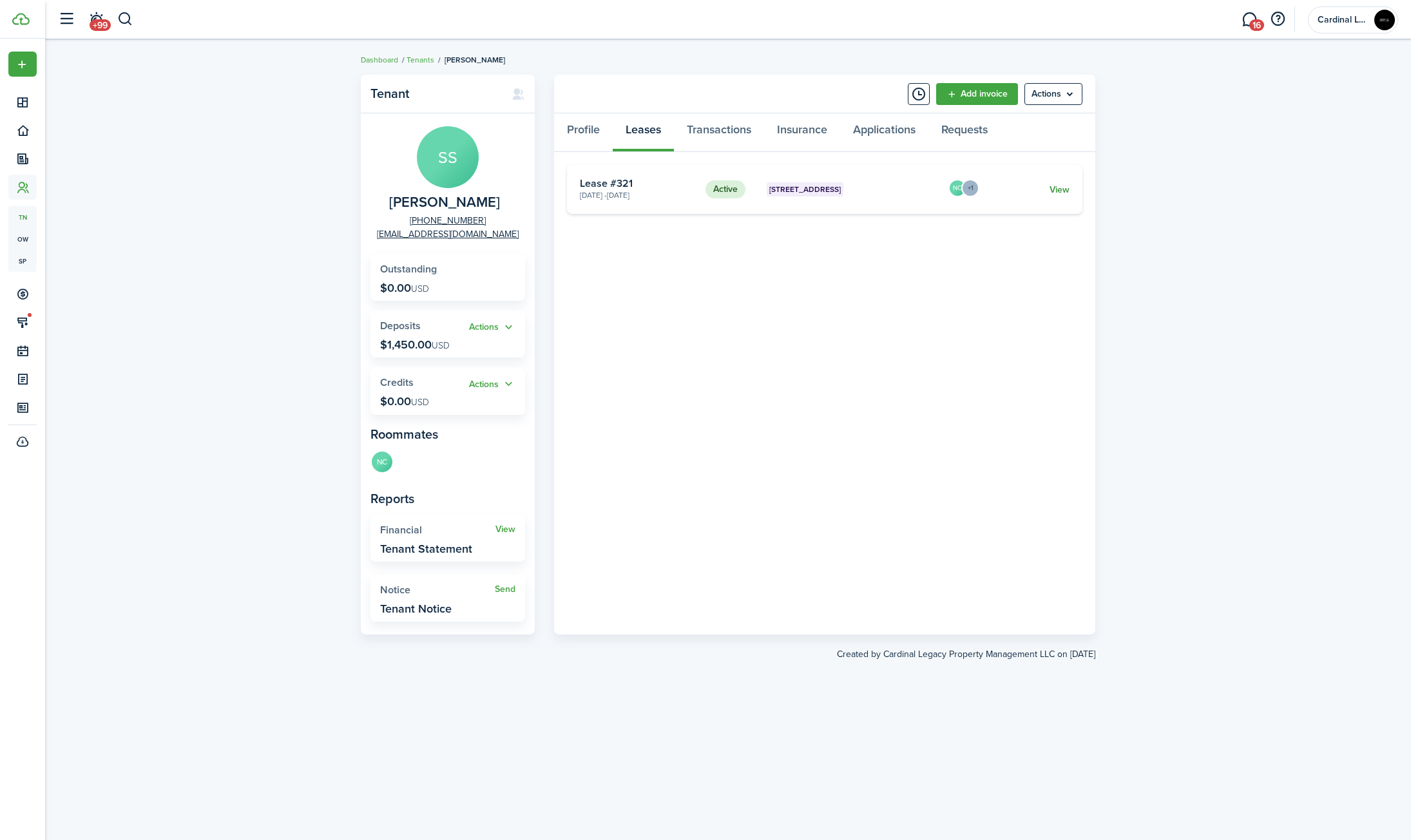
click at [1059, 191] on link "View" at bounding box center [1059, 189] width 20 height 14
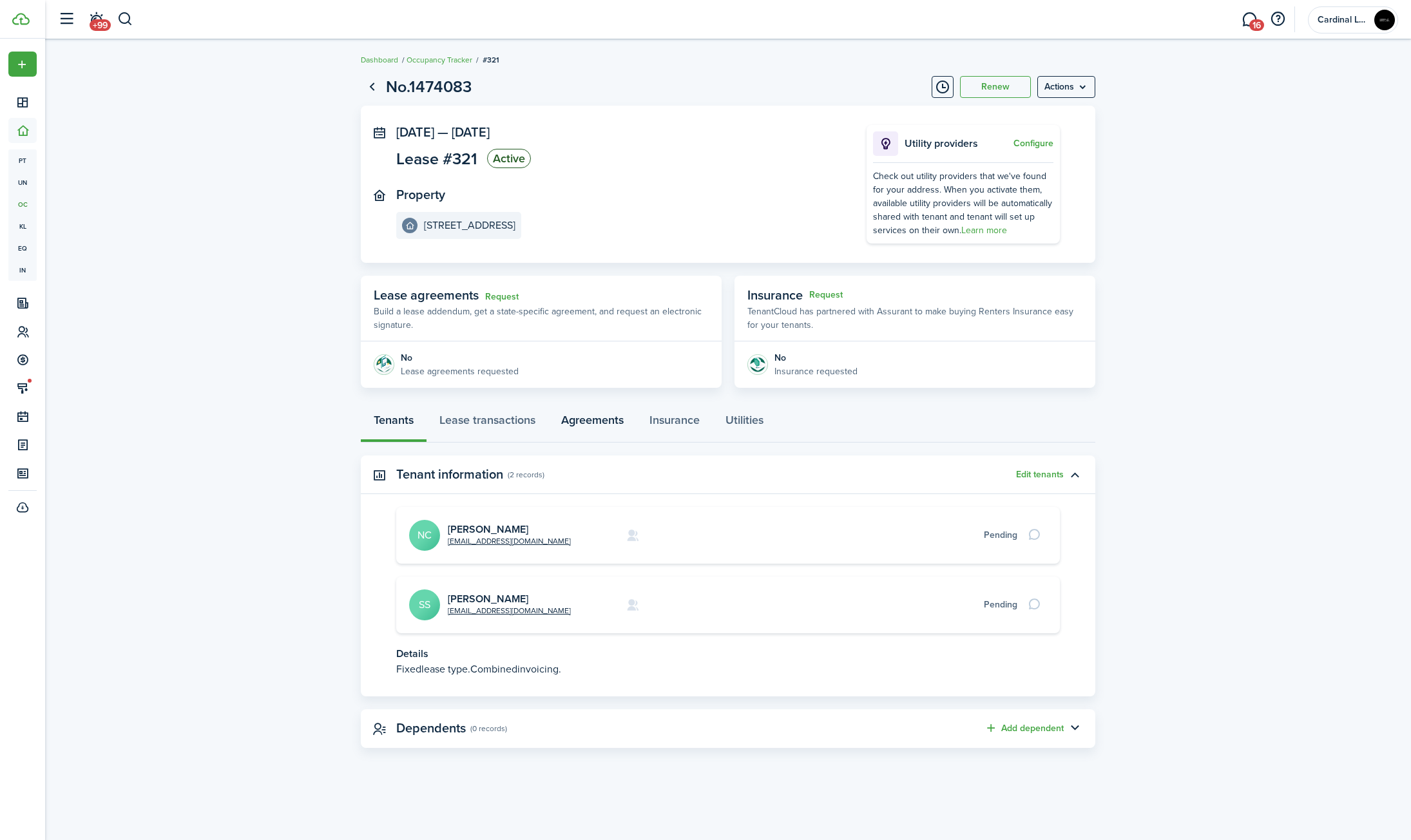
click at [589, 430] on link "Agreements" at bounding box center [592, 423] width 88 height 38
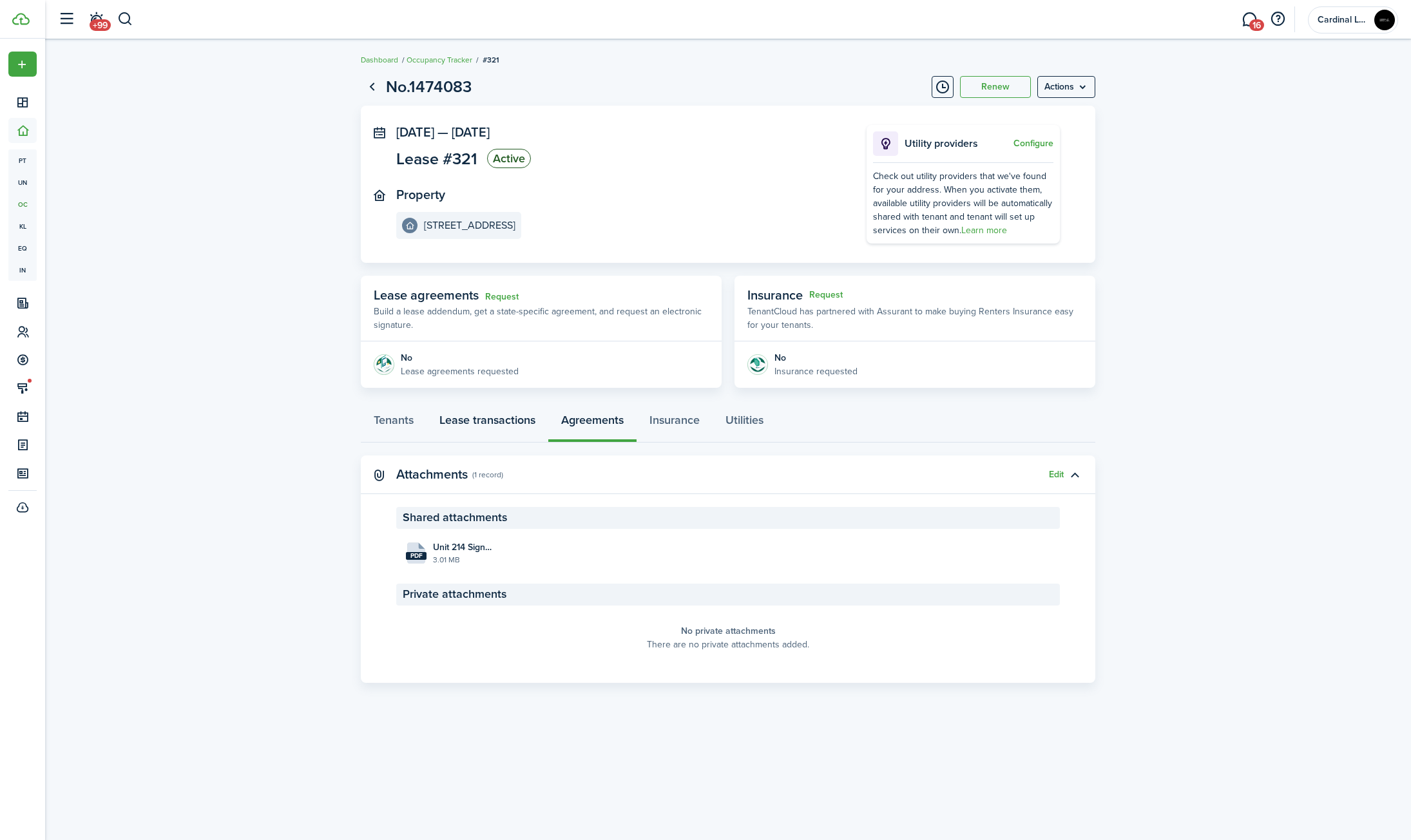
click at [508, 425] on link "Lease transactions" at bounding box center [487, 423] width 122 height 38
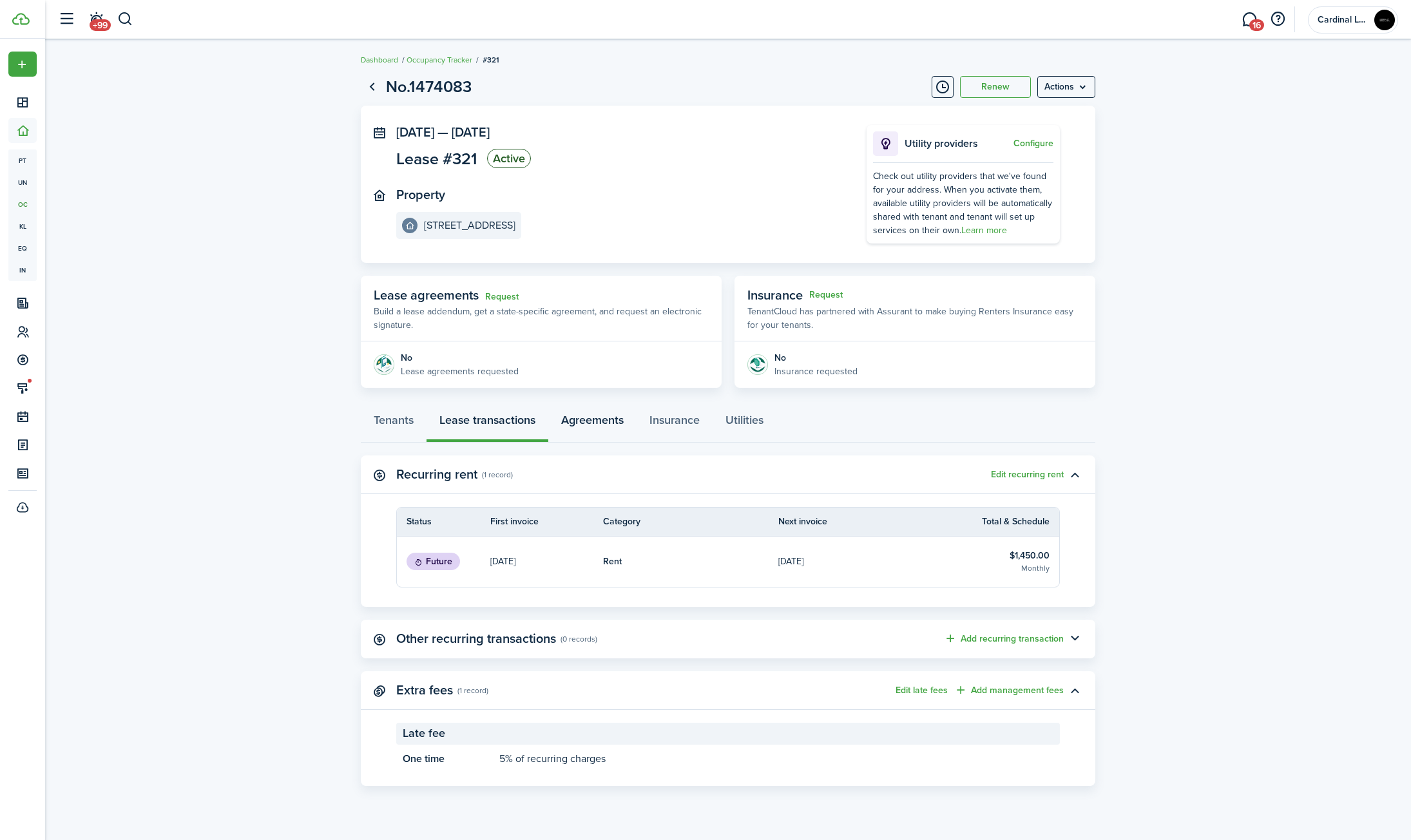
click at [591, 421] on link "Agreements" at bounding box center [592, 423] width 88 height 38
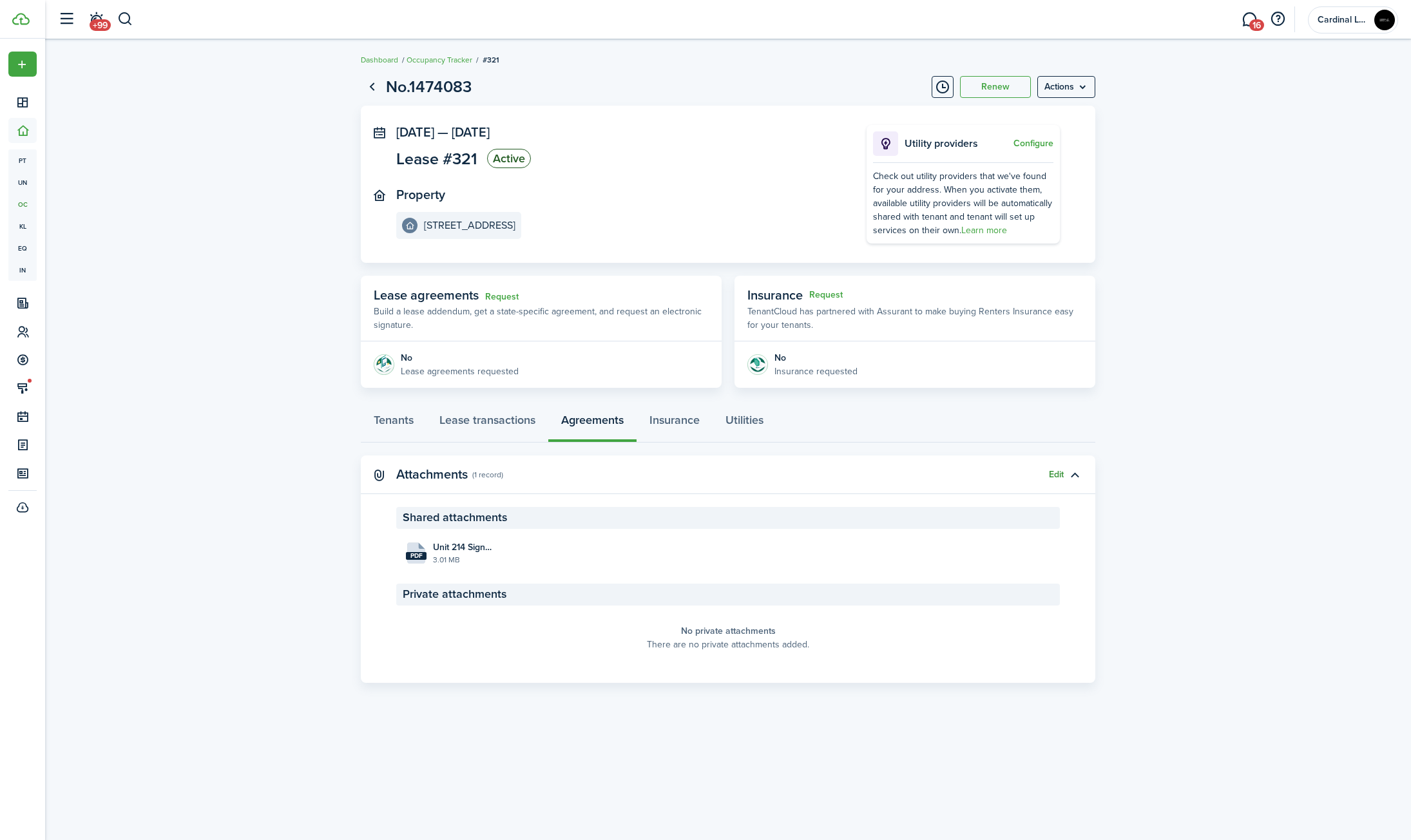
click at [1053, 471] on button "Edit" at bounding box center [1056, 475] width 15 height 10
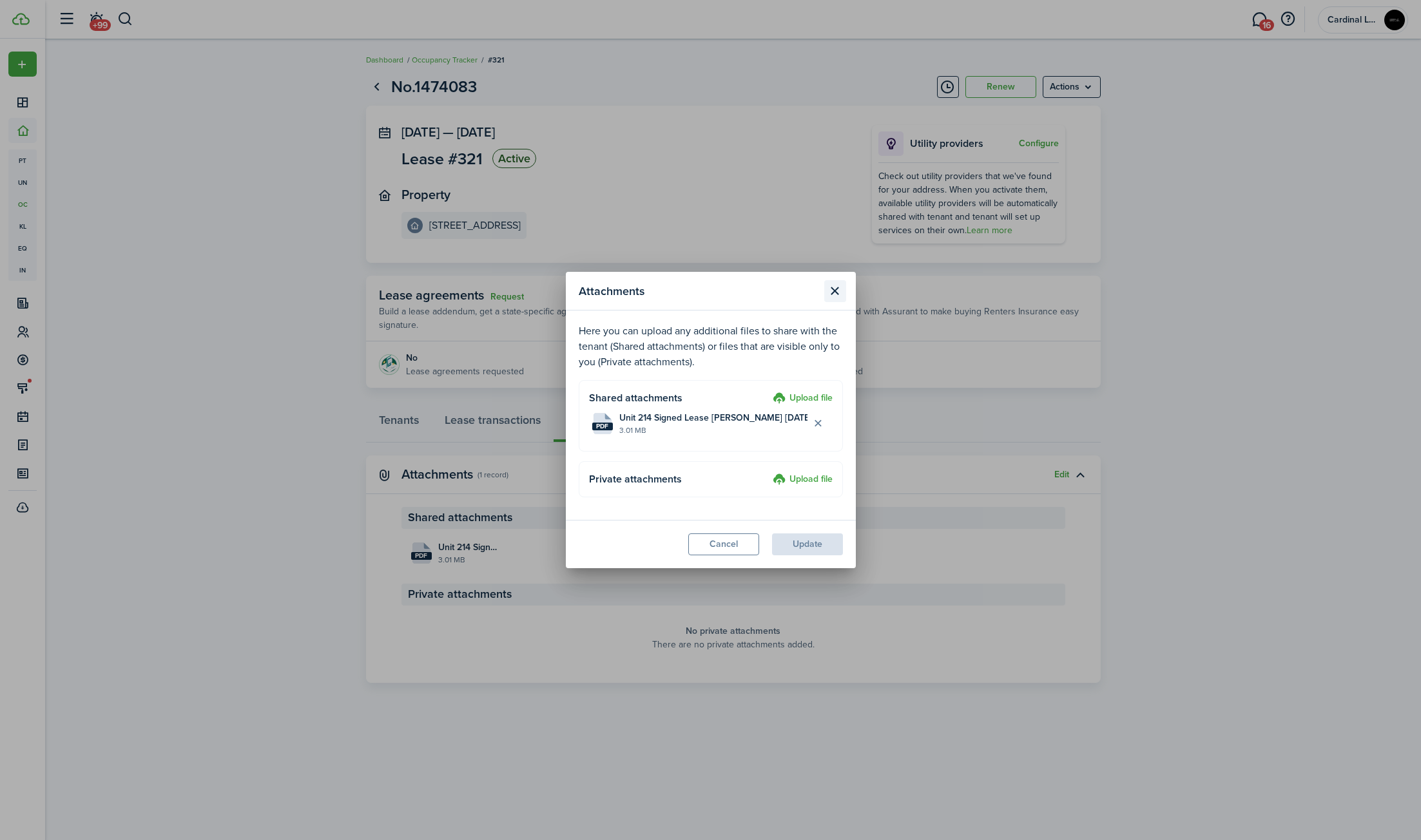
click at [838, 290] on button "Close modal" at bounding box center [835, 291] width 22 height 22
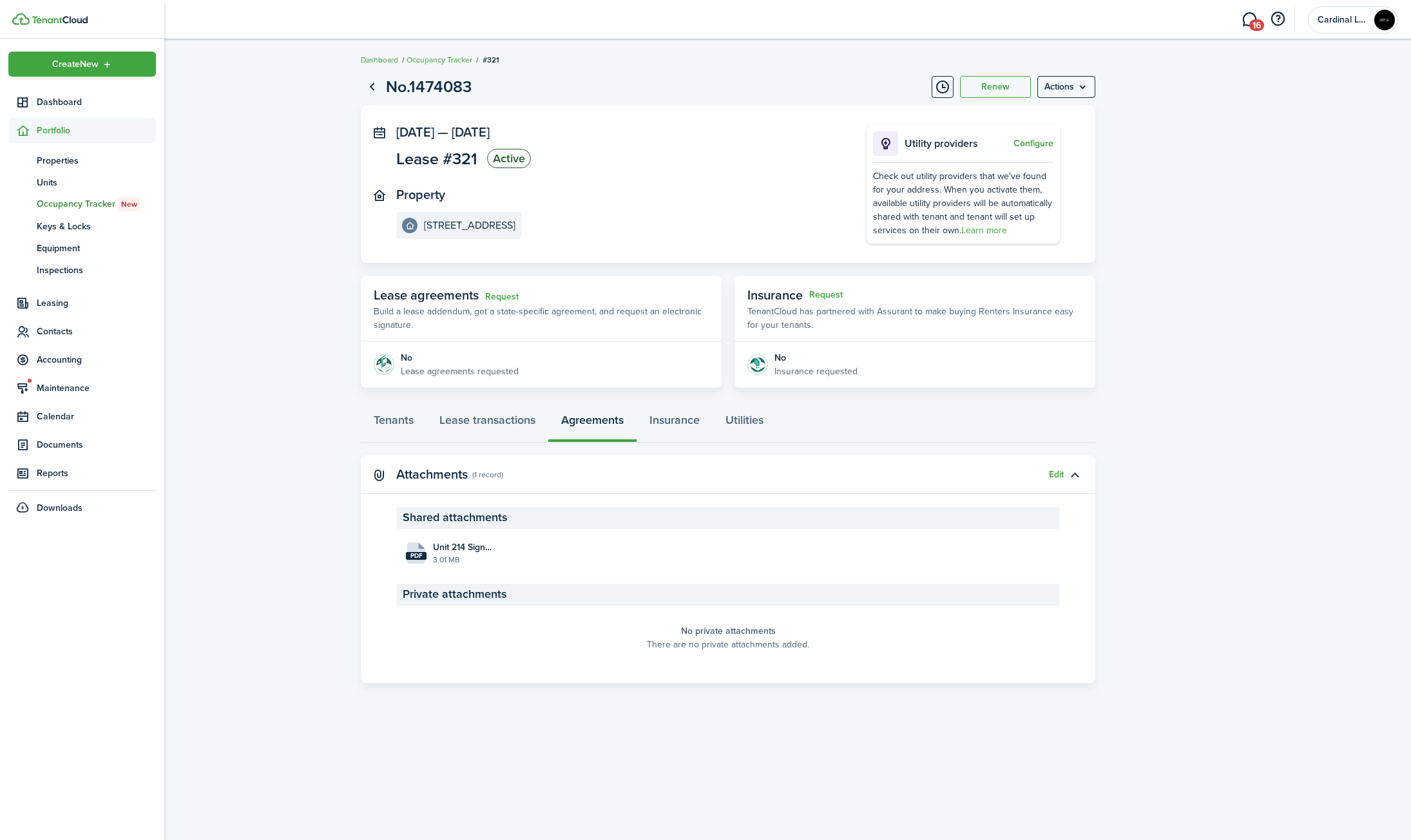
click at [83, 131] on span "Portfolio" at bounding box center [96, 130] width 119 height 14
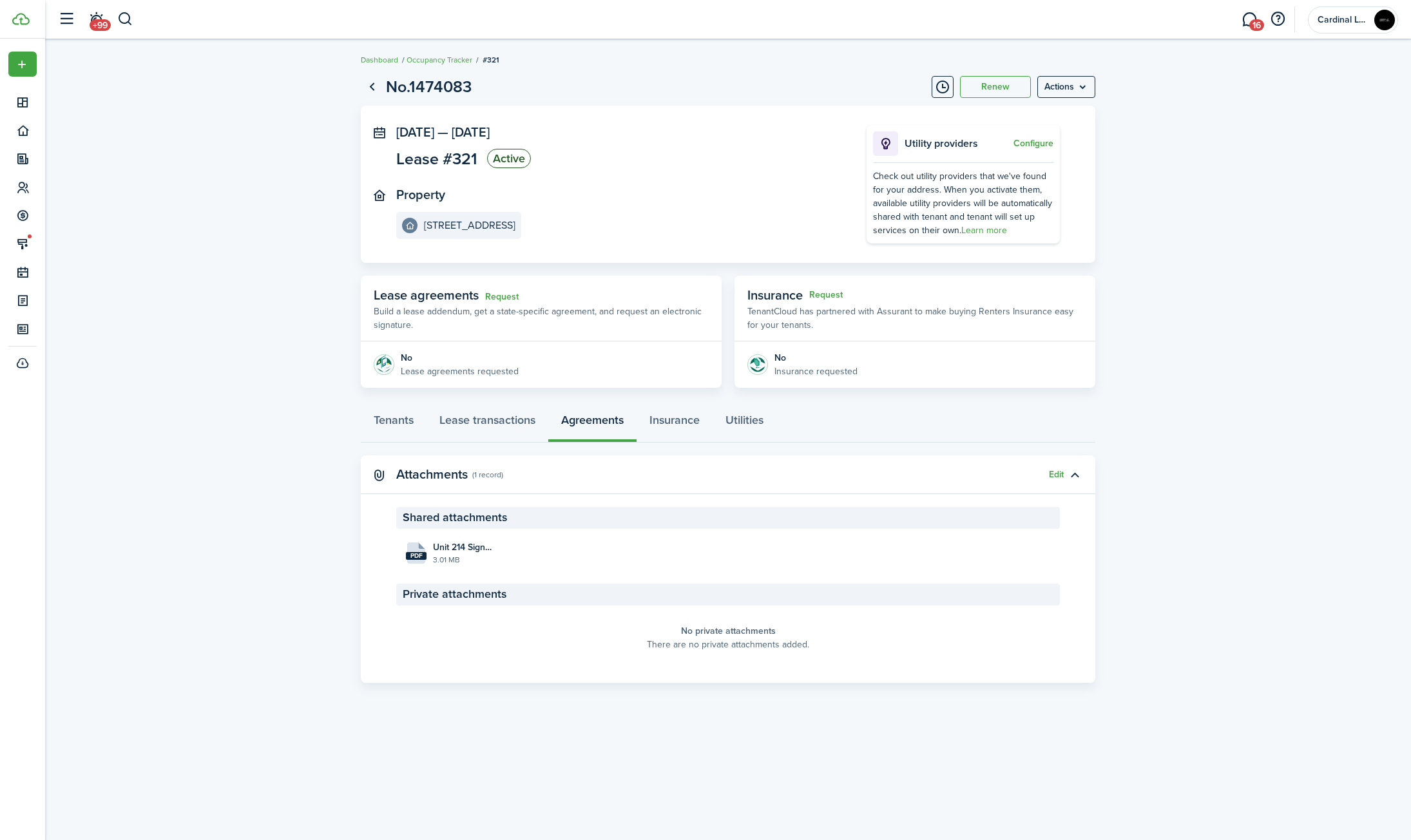
click at [280, 128] on lease-view "No.1474083 Renew Actions [DATE] — [DATE] Lease #321 Active Property [GEOGRAPHIC…" at bounding box center [728, 379] width 1366 height 621
